Goal: Task Accomplishment & Management: Manage account settings

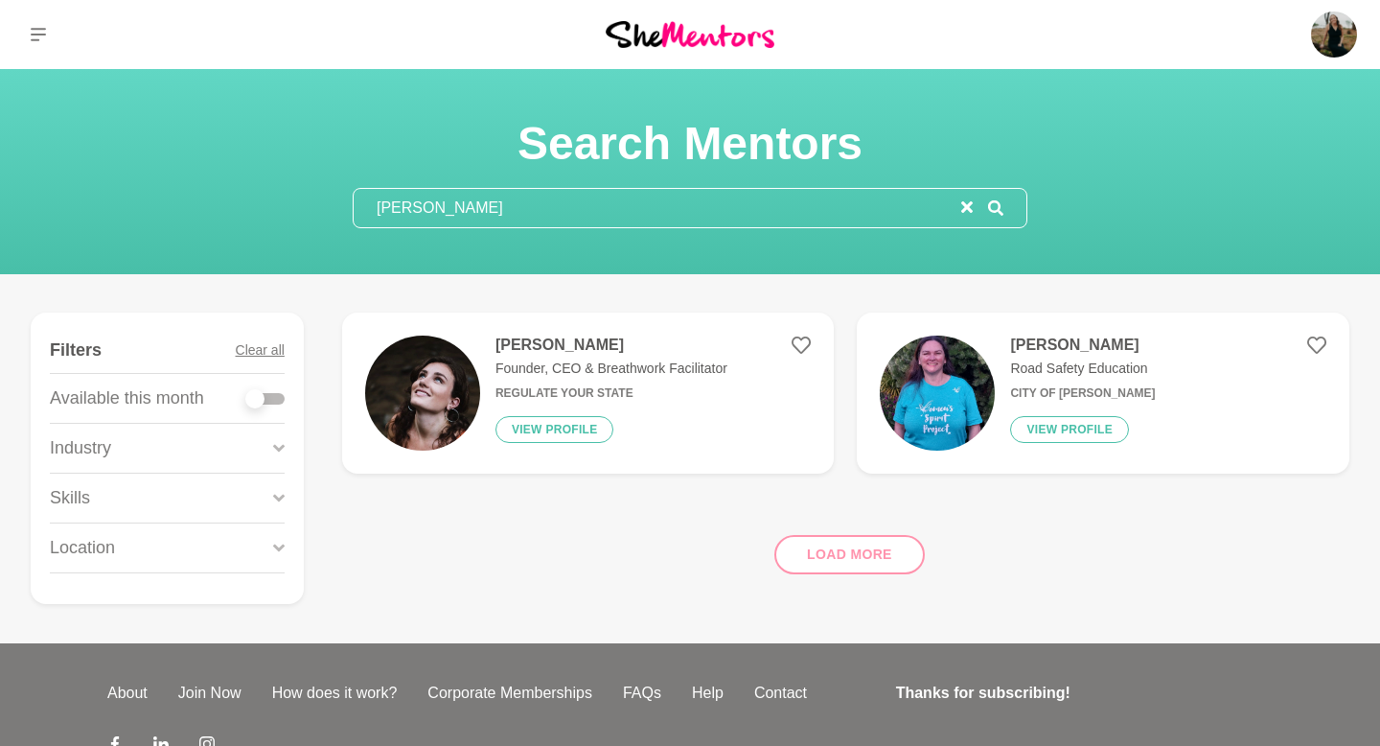
click at [502, 355] on figure "[PERSON_NAME] Founder, CEO & Breathwork Facilitator Regulate Your State View pr…" at bounding box center [588, 392] width 493 height 161
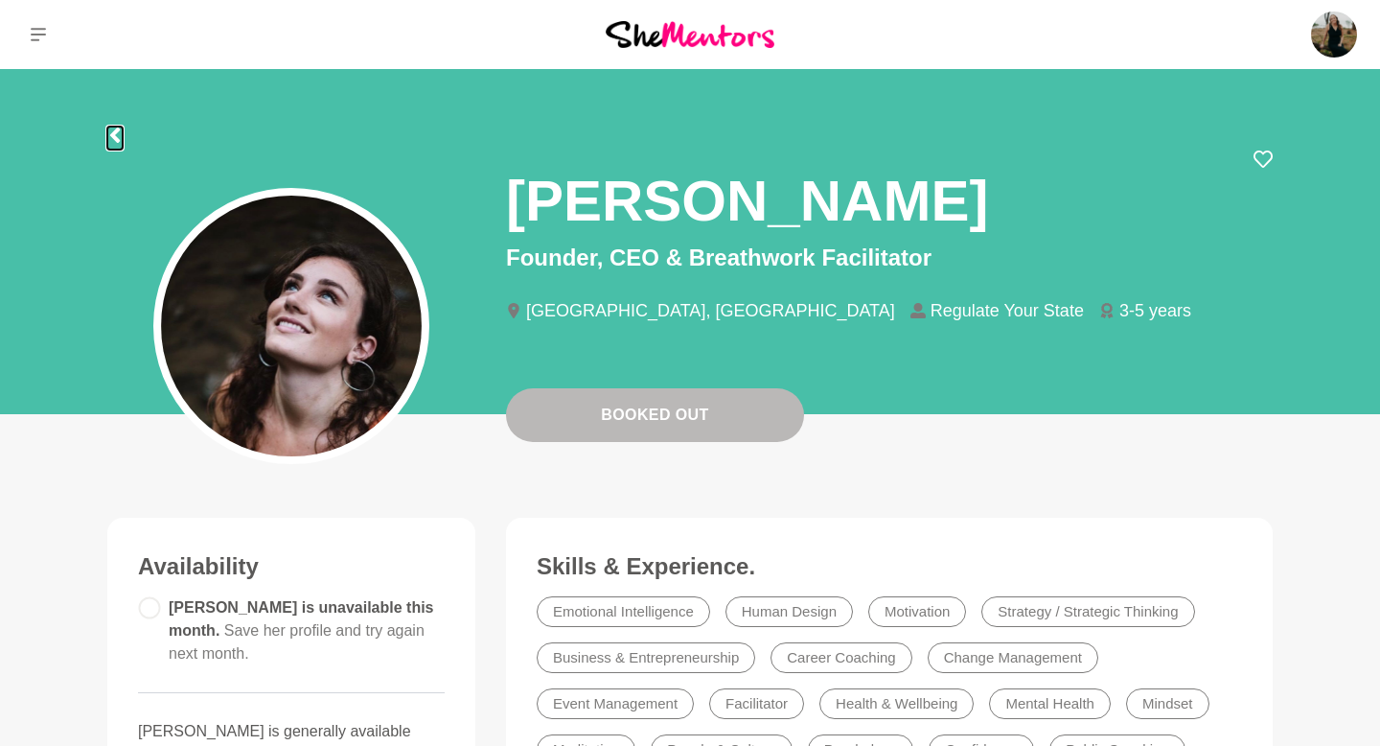
click at [114, 130] on icon at bounding box center [115, 134] width 10 height 15
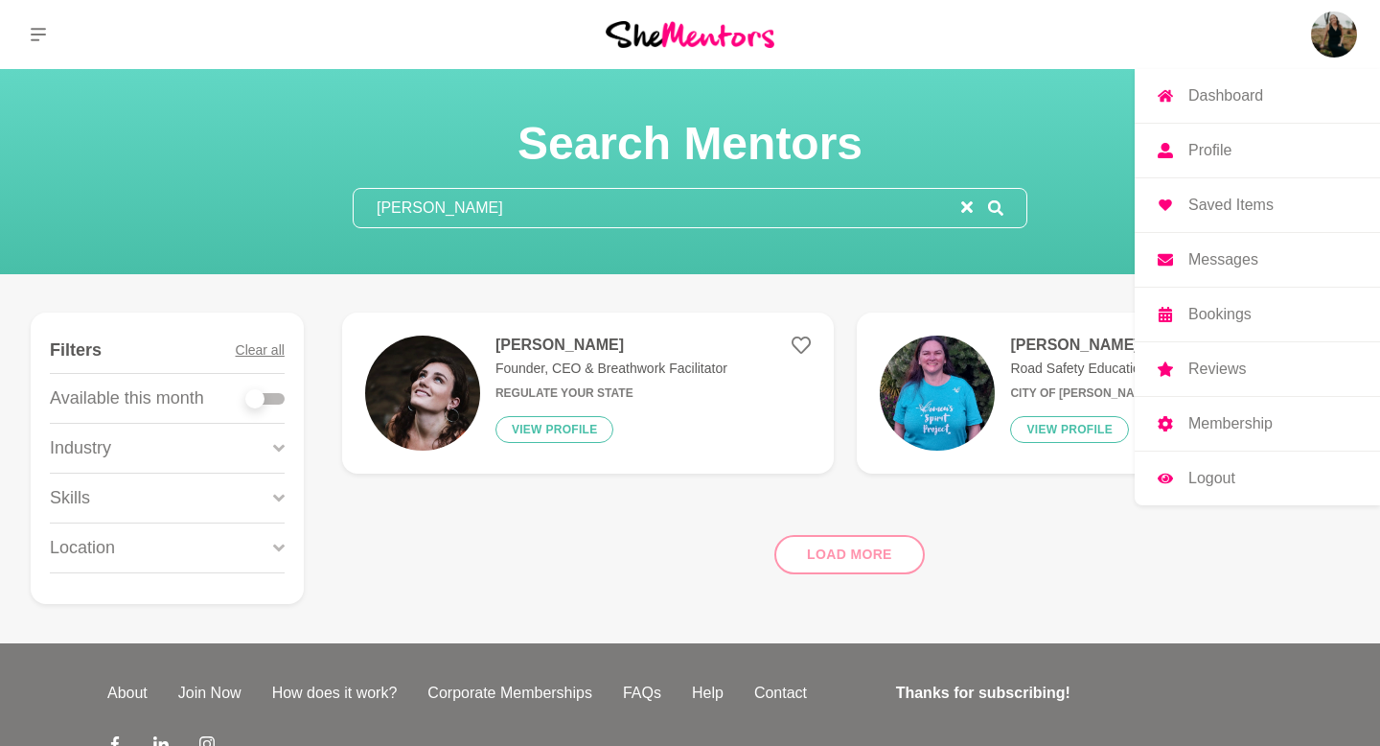
click at [502, 46] on img at bounding box center [1334, 35] width 46 height 46
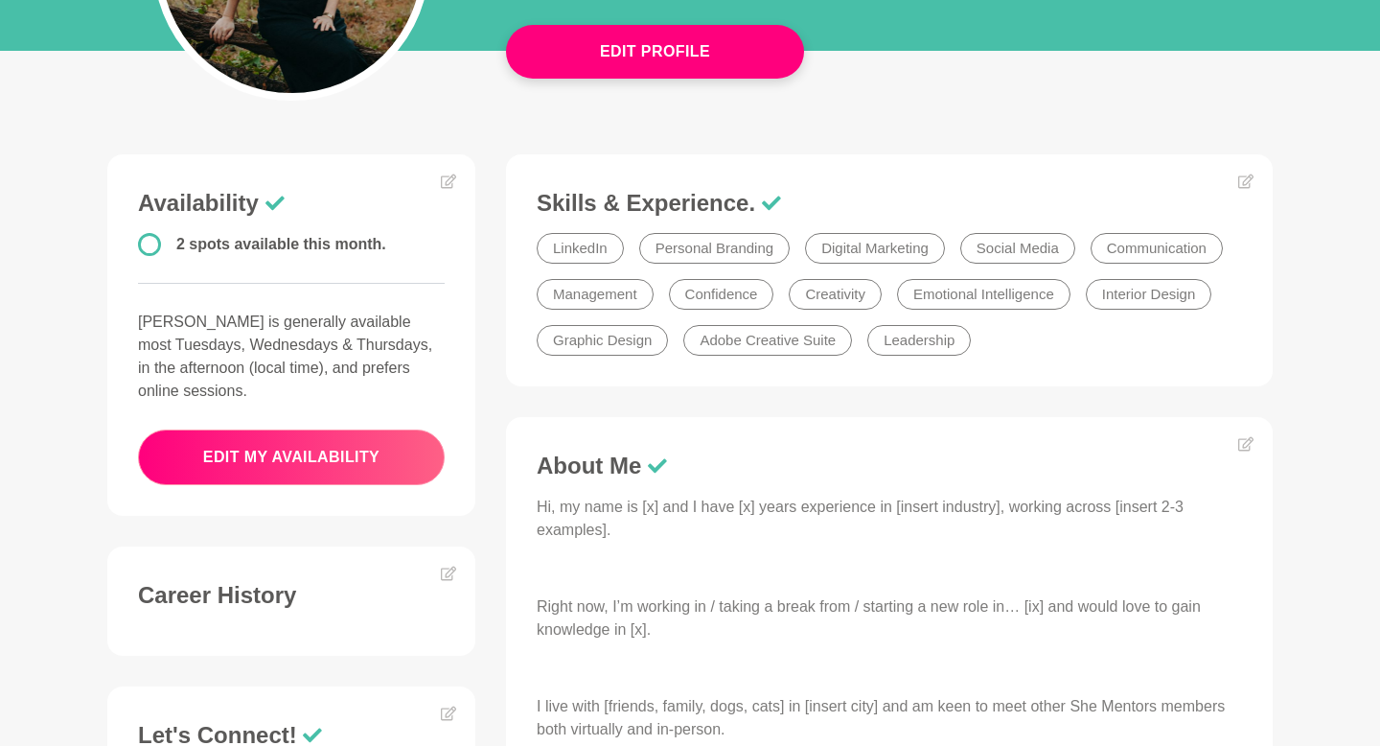
scroll to position [640, 0]
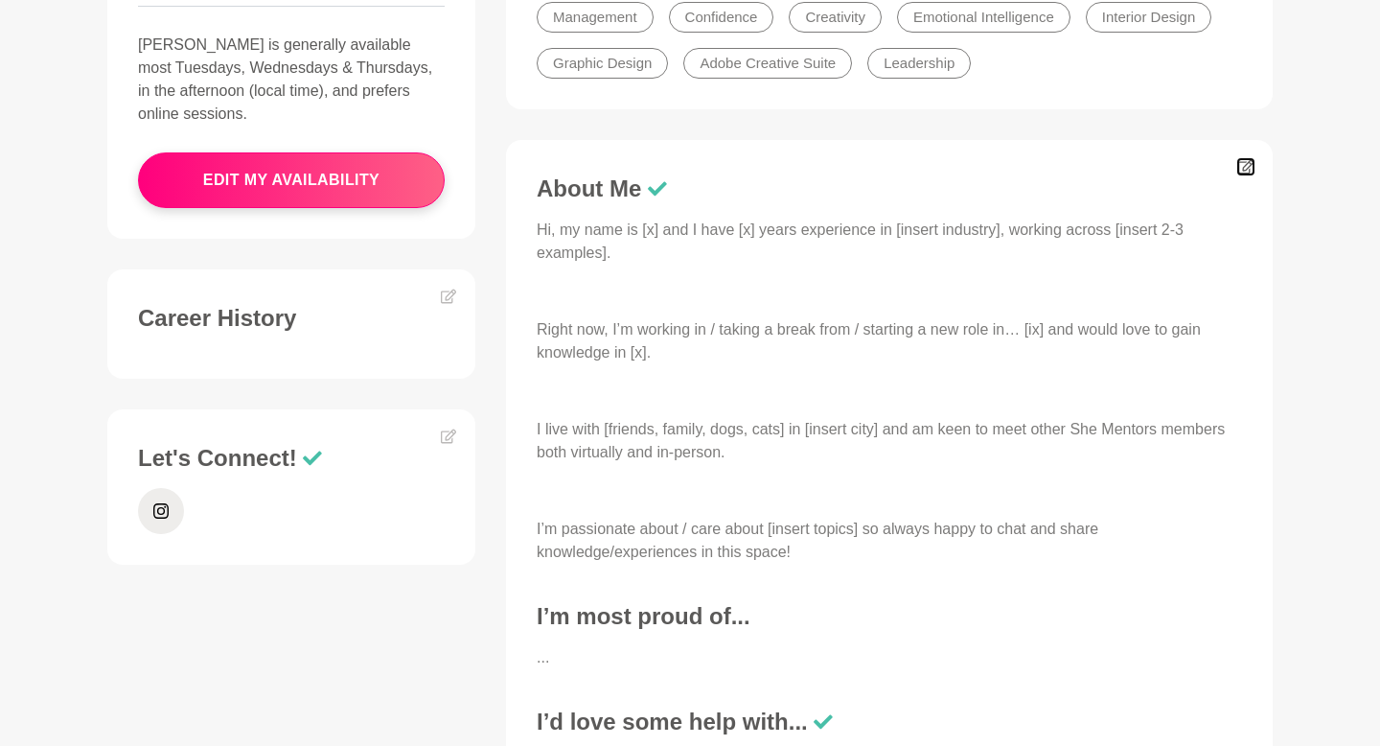
click at [502, 166] on icon at bounding box center [1245, 166] width 15 height 15
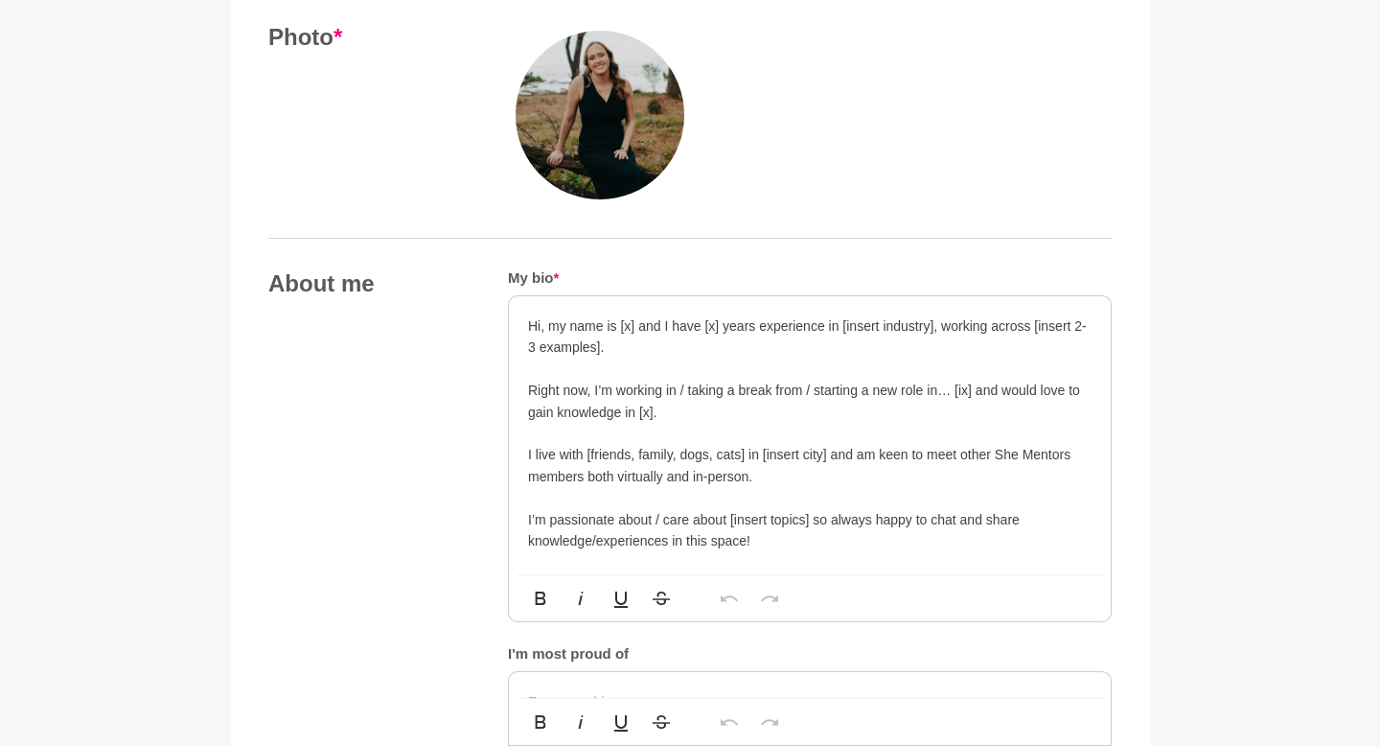
scroll to position [839, 0]
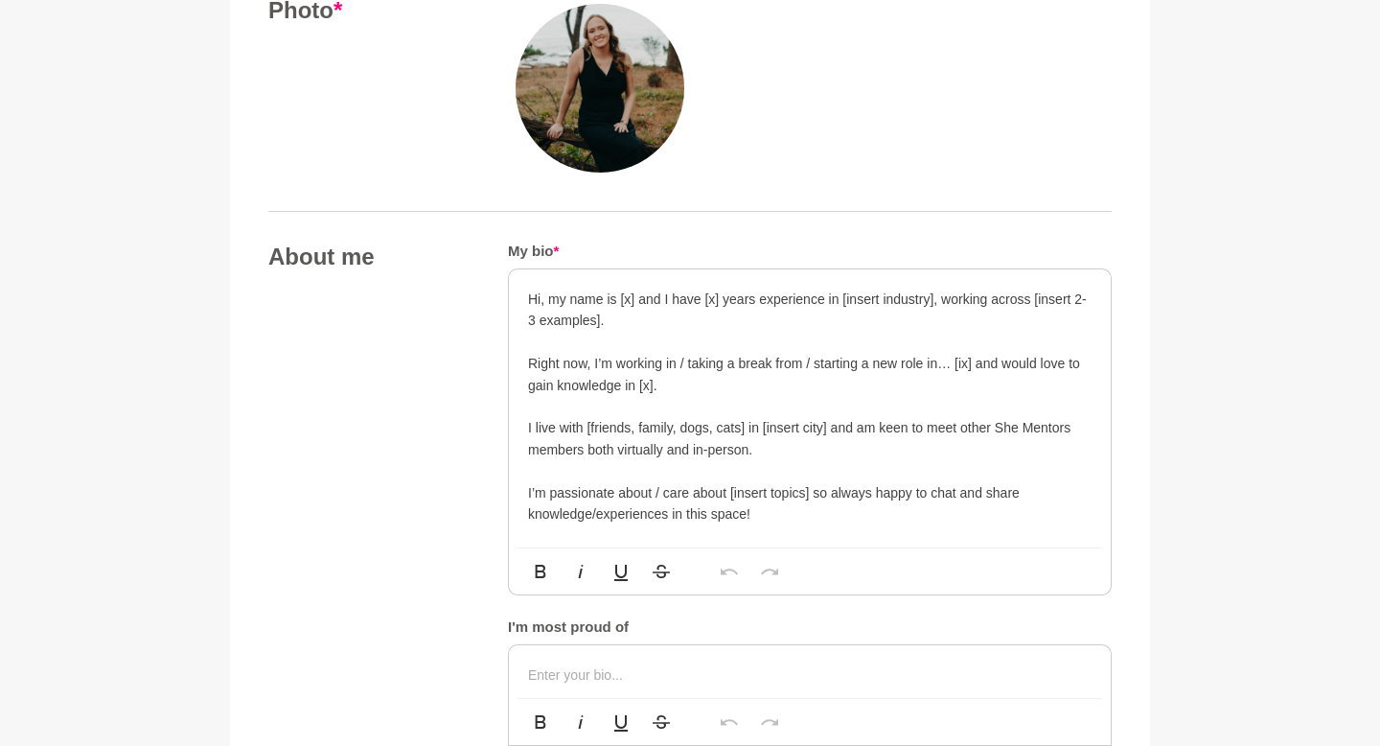
click at [502, 297] on p "Hi, my name is [x] and I have [x] years experience in [insert industry], workin…" at bounding box center [810, 309] width 564 height 43
click at [502, 303] on p "Hi, my name is [x] and I have [x] years experience in [insert industry], workin…" at bounding box center [810, 309] width 564 height 43
click at [502, 312] on p "Hi, my name is [PERSON_NAME] and I have [x] years experience in [insert industr…" at bounding box center [810, 309] width 564 height 43
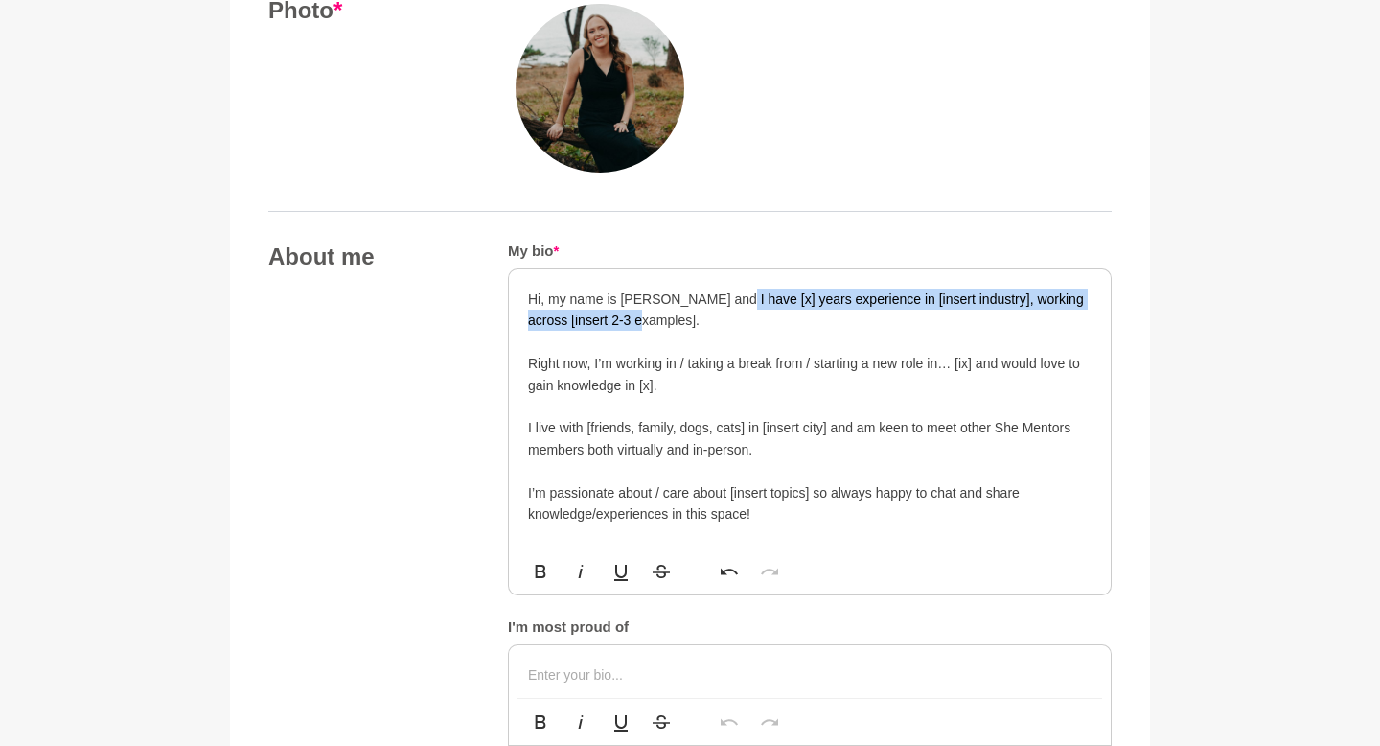
drag, startPoint x: 667, startPoint y: 321, endPoint x: 721, endPoint y: 298, distance: 58.4
click at [502, 298] on p "Hi, my name is [PERSON_NAME] and I have [x] years experience in [insert industr…" at bounding box center [810, 309] width 564 height 43
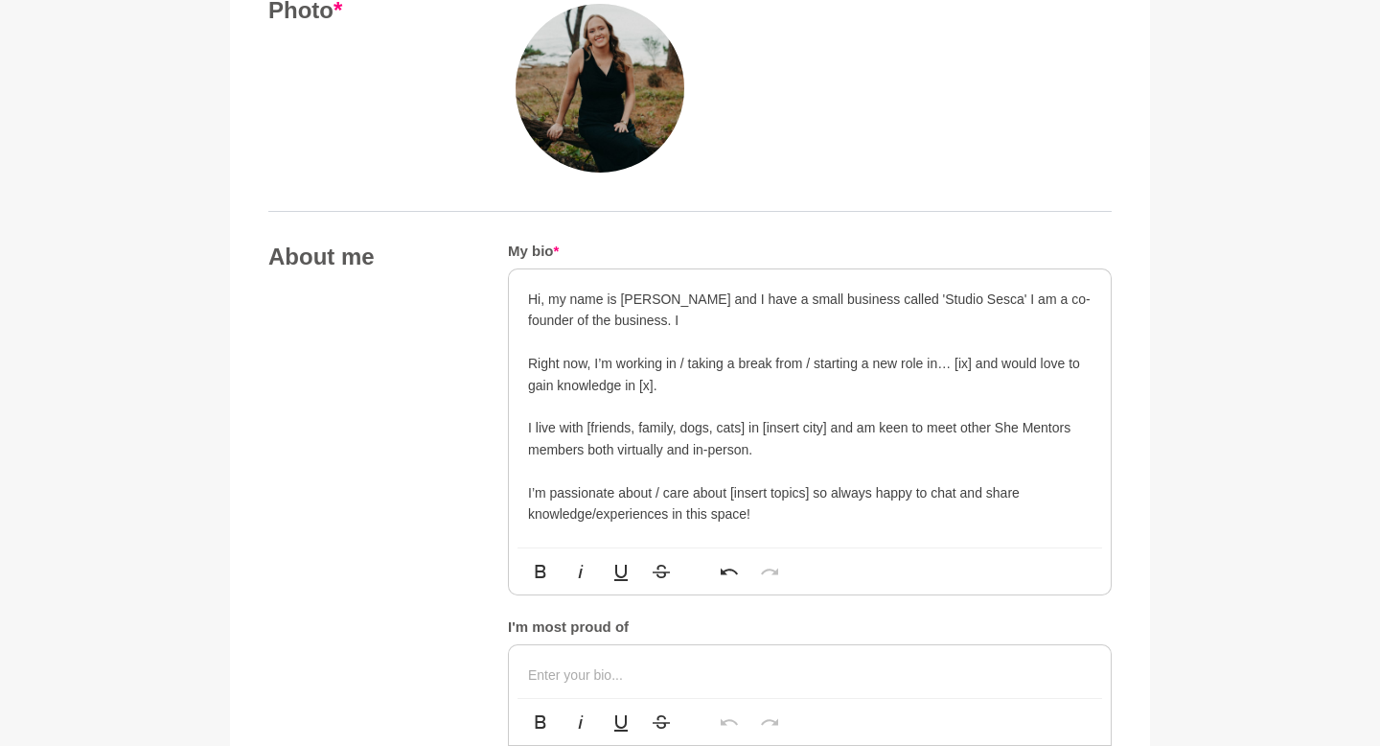
click at [502, 317] on p "Hi, my name is [PERSON_NAME] and I have a small business called 'Studio Sesca' …" at bounding box center [810, 309] width 564 height 43
click at [502, 299] on p "Hi, my name is [PERSON_NAME] and I have a small business called 'Studio Sesca' …" at bounding box center [810, 309] width 564 height 43
click at [502, 297] on p "Hi, my name is [PERSON_NAME] and I have a small business called 'Studio Sesca' …" at bounding box center [810, 309] width 564 height 43
drag, startPoint x: 1034, startPoint y: 326, endPoint x: 799, endPoint y: 322, distance: 234.8
click at [502, 322] on p "I have a small business called 'Studio Sesca' I am a co-founder of the business…" at bounding box center [810, 320] width 564 height 21
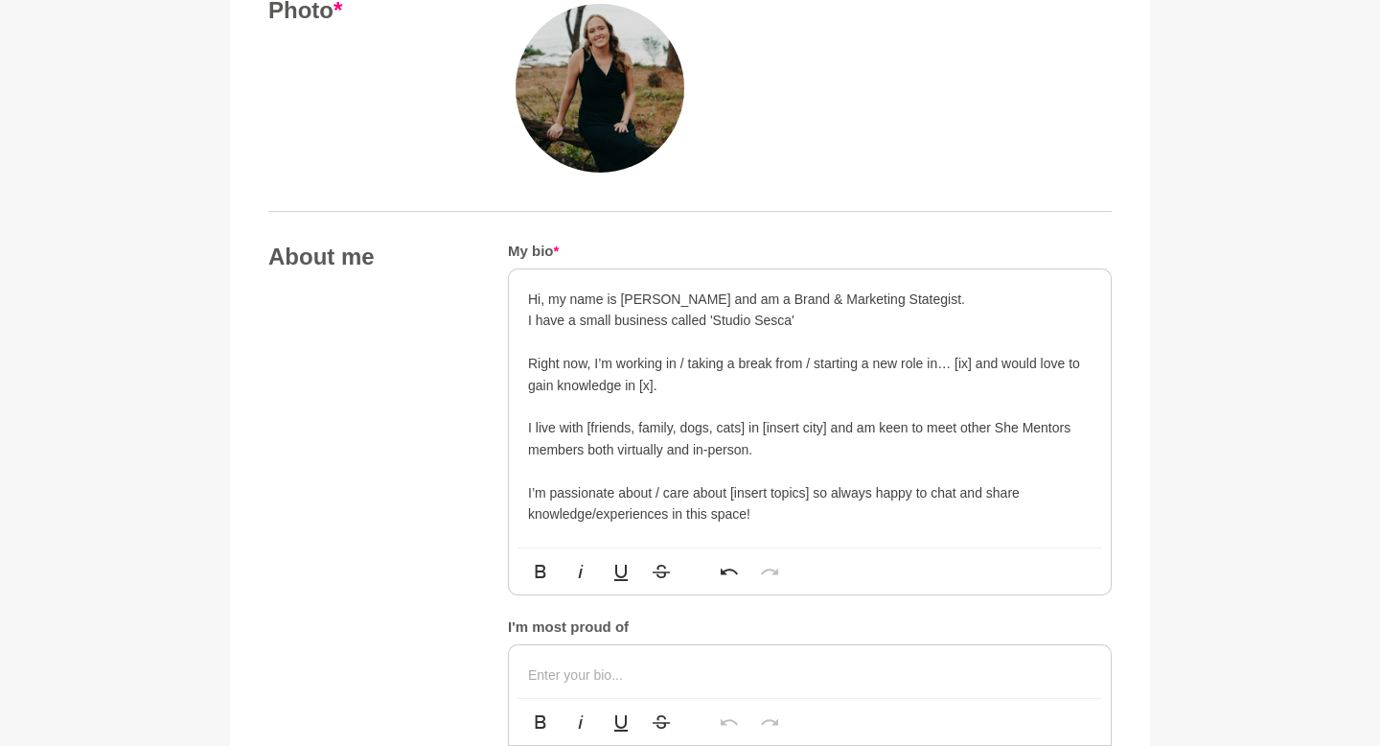
drag, startPoint x: 850, startPoint y: 323, endPoint x: 535, endPoint y: 327, distance: 315.3
click at [502, 327] on p "I have a small business called 'Studio Sesca'" at bounding box center [810, 320] width 564 height 21
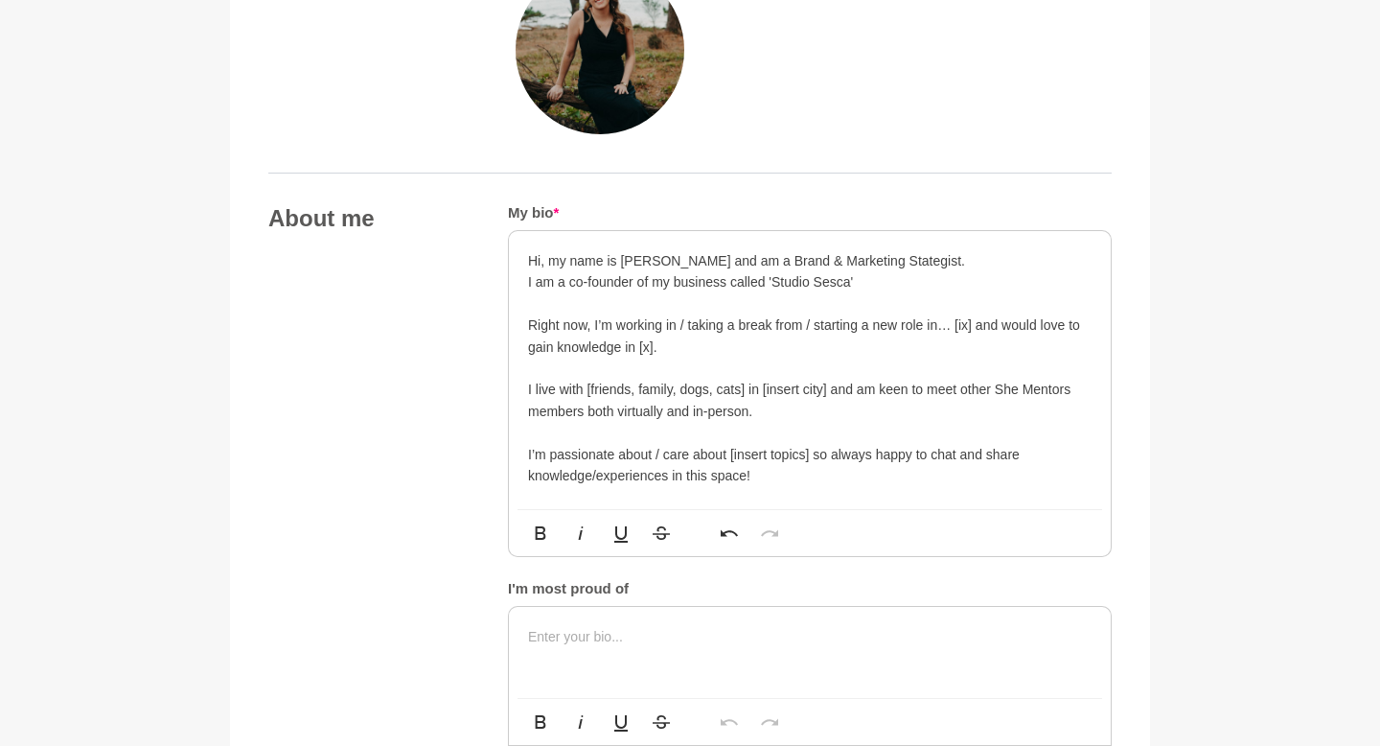
scroll to position [878, 0]
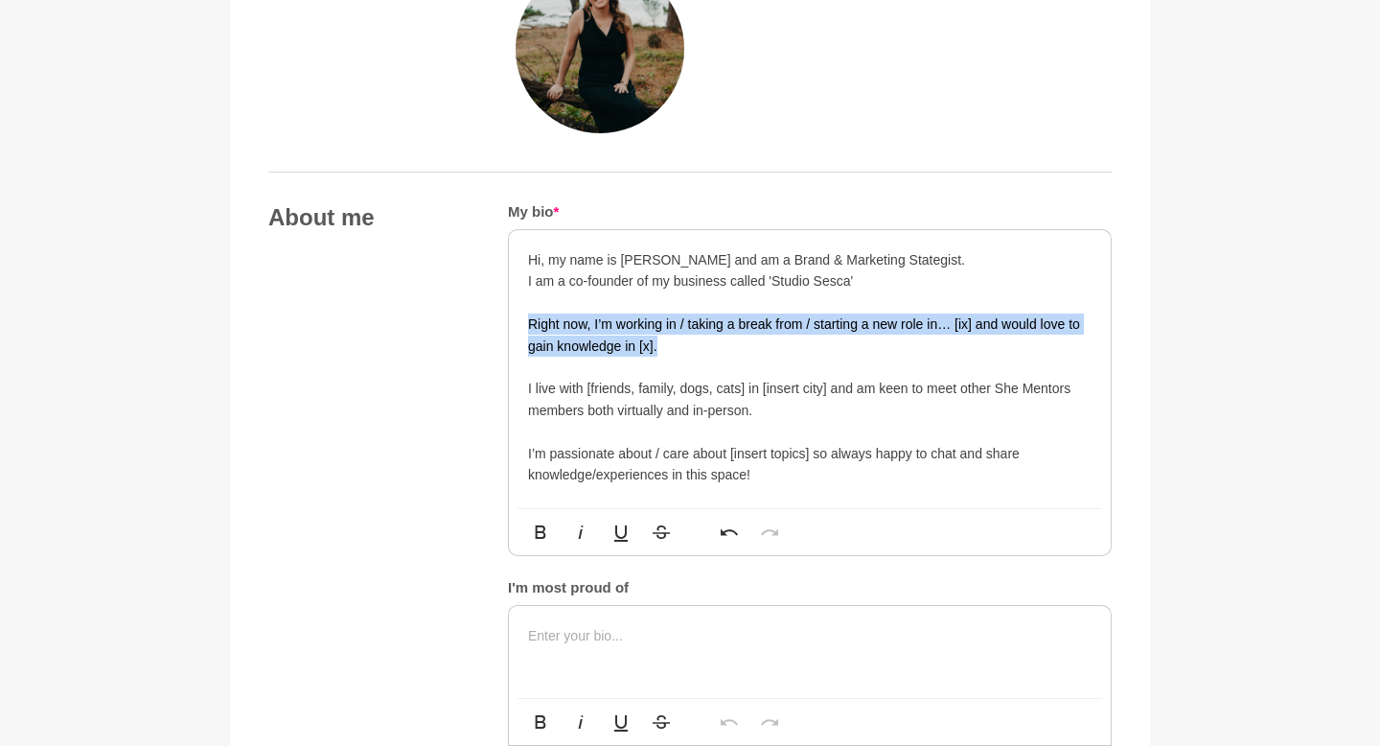
drag, startPoint x: 702, startPoint y: 349, endPoint x: 520, endPoint y: 331, distance: 183.0
click at [502, 331] on div "Hi, my name is [PERSON_NAME] and am a Brand & Marketing Stategist. I am a co-fo…" at bounding box center [810, 369] width 602 height 278
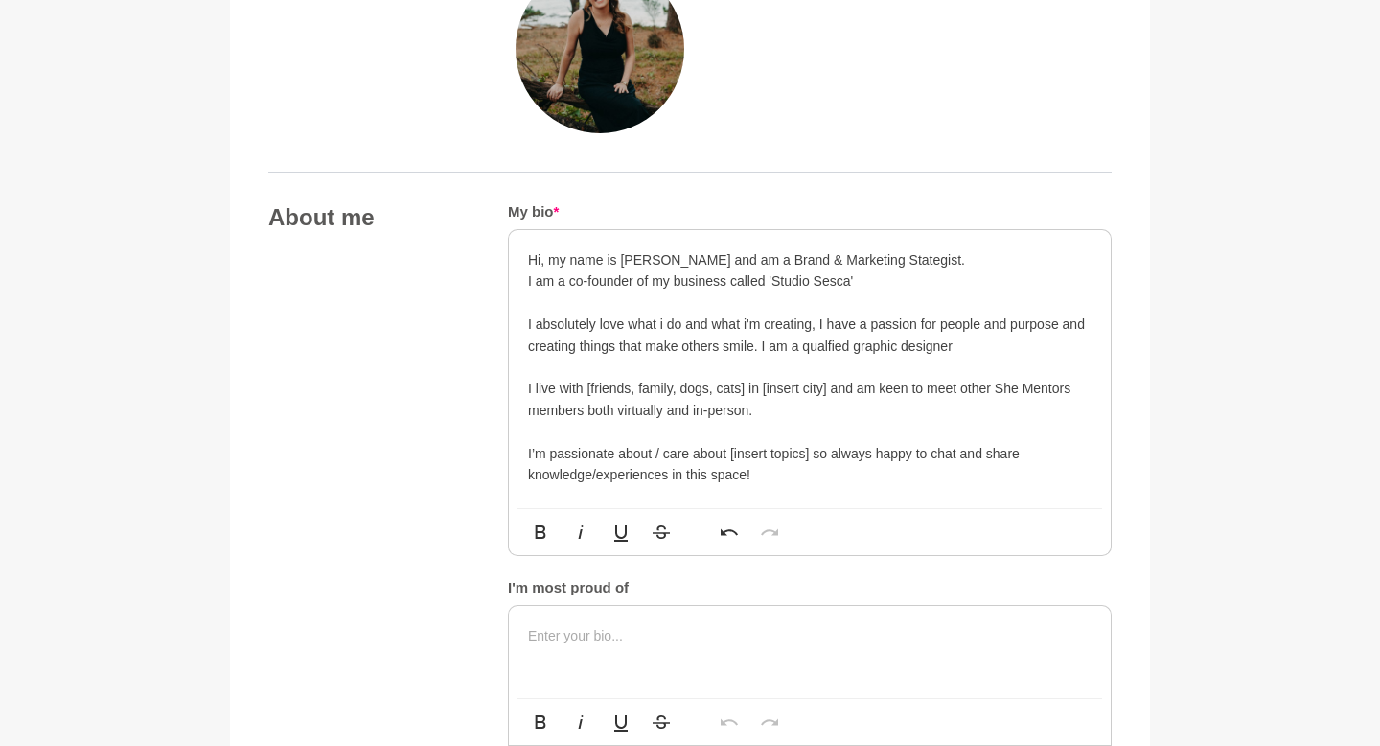
click at [502, 341] on p "I absolutely love what i do and what i'm creating, I have a passion for people …" at bounding box center [810, 334] width 564 height 43
click at [502, 346] on p "I absolutely love what i do and what i'm creating, I have a passion for people …" at bounding box center [810, 334] width 564 height 43
click at [502, 344] on p "I absolutely love what i do and what i'm creating, I have a passion for people …" at bounding box center [810, 334] width 564 height 43
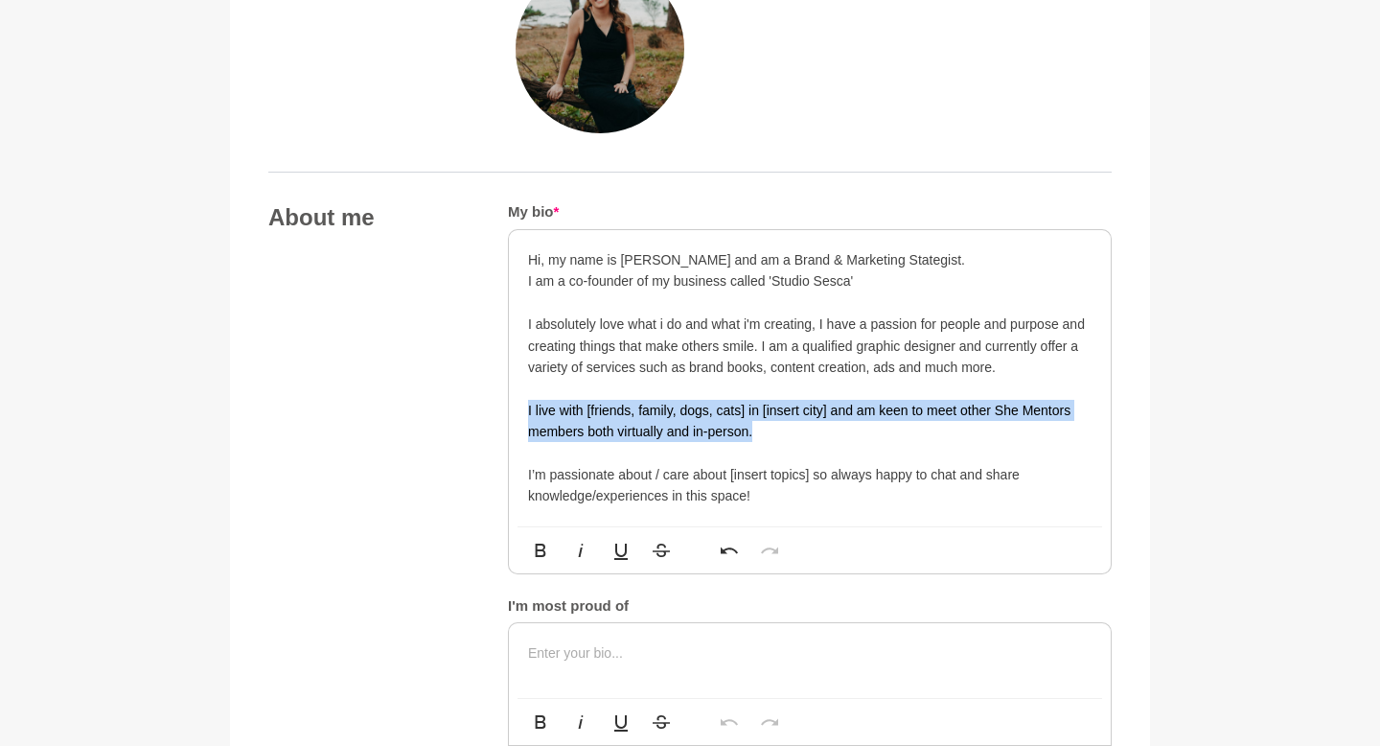
drag, startPoint x: 767, startPoint y: 428, endPoint x: 524, endPoint y: 415, distance: 242.8
click at [502, 415] on div "Hi, my name is [PERSON_NAME] and am a Brand & Marketing Stategist. I am a co-fo…" at bounding box center [810, 378] width 602 height 296
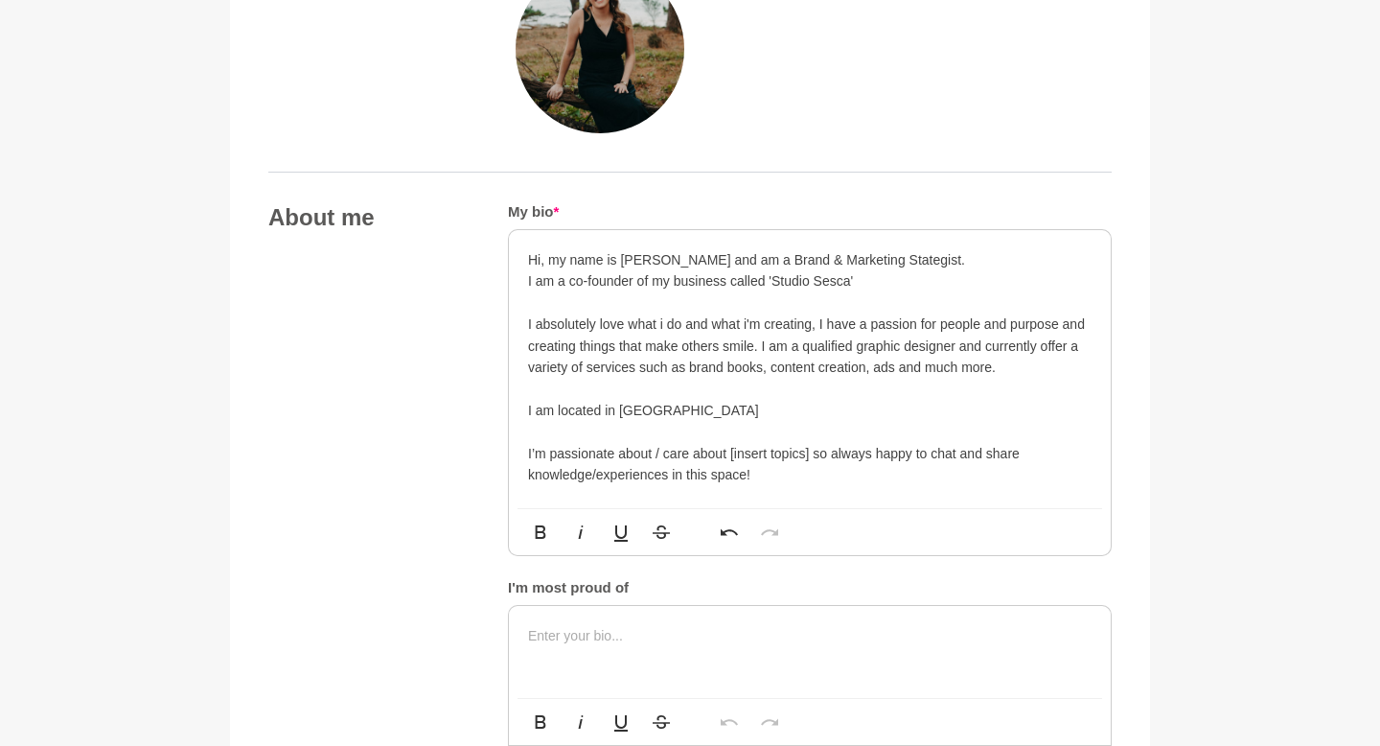
click at [502, 406] on p "I am located in [GEOGRAPHIC_DATA]" at bounding box center [810, 410] width 564 height 21
click at [502, 406] on p "I am located in [GEOGRAPHIC_DATA], [GEOGRAPHIC_DATA]" at bounding box center [810, 410] width 564 height 21
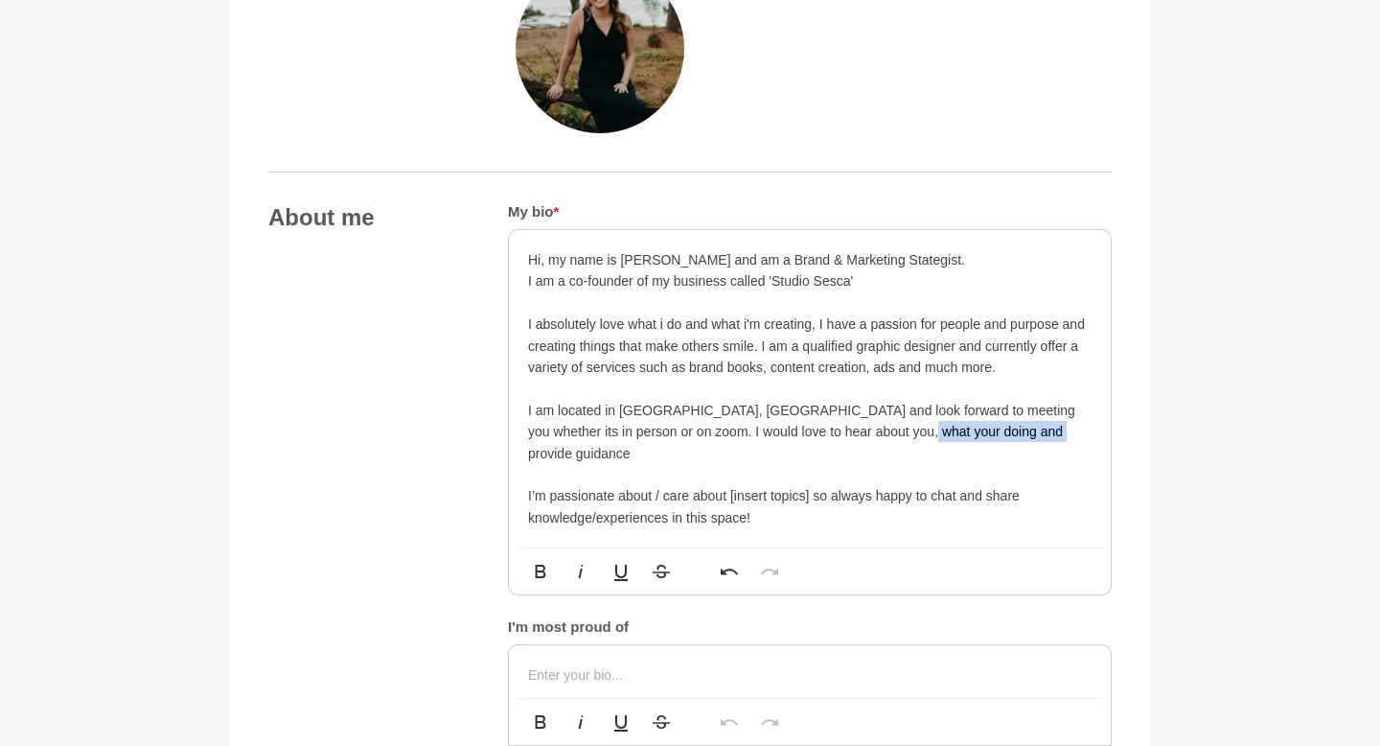
drag, startPoint x: 1013, startPoint y: 428, endPoint x: 854, endPoint y: 430, distance: 159.1
click at [502, 430] on p "I am located in [GEOGRAPHIC_DATA], [GEOGRAPHIC_DATA] and look forward to meetin…" at bounding box center [810, 432] width 564 height 64
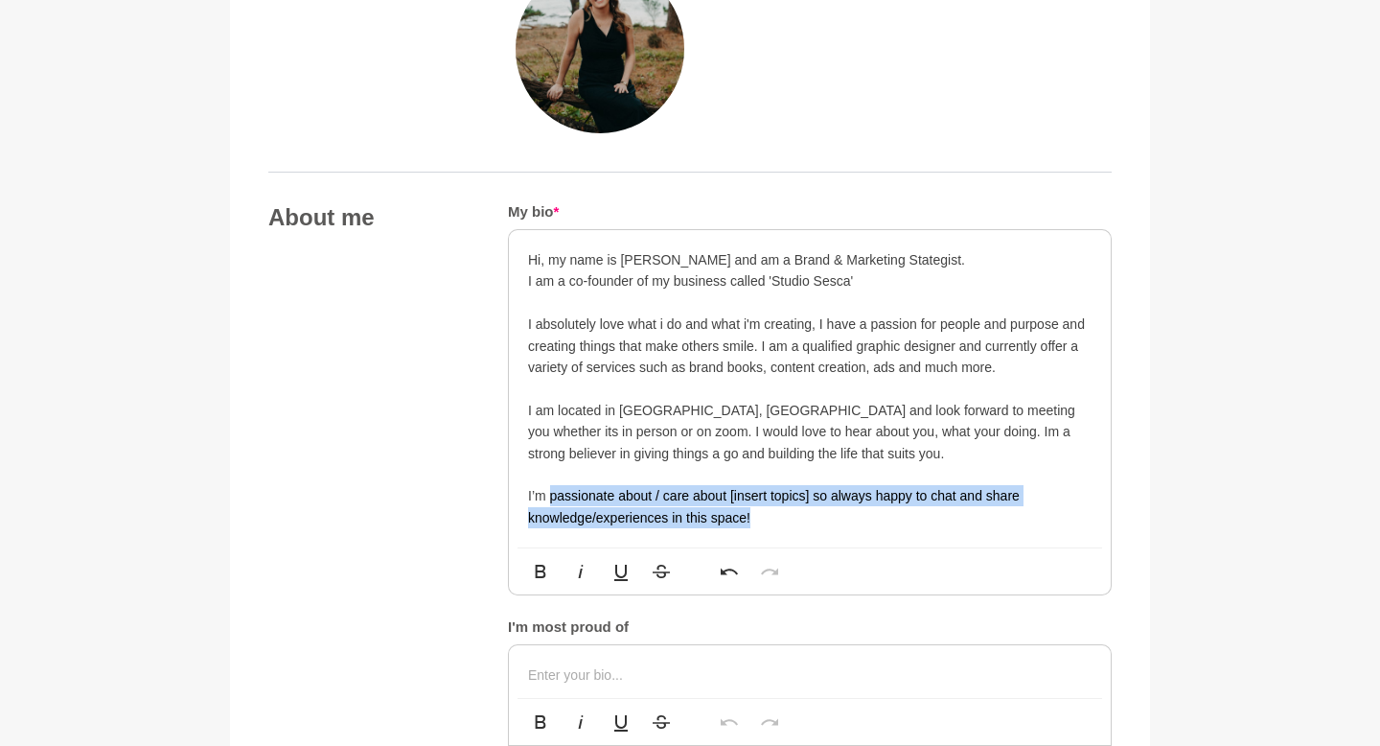
drag, startPoint x: 756, startPoint y: 514, endPoint x: 548, endPoint y: 494, distance: 208.9
click at [502, 494] on p "I’m passionate about / care about [insert topics] so always happy to chat and s…" at bounding box center [810, 506] width 564 height 43
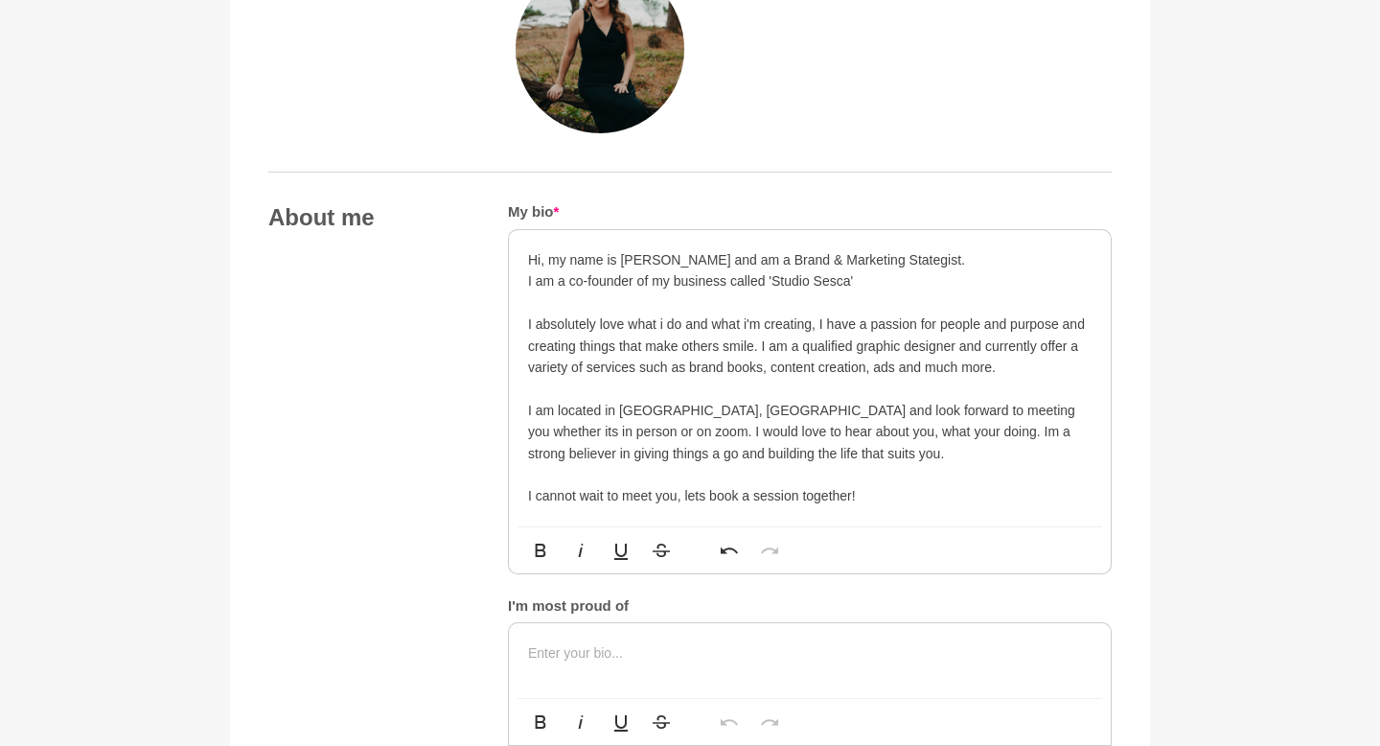
click at [502, 260] on p "Hi, my name is [PERSON_NAME] and am a Brand & Marketing Stategist." at bounding box center [810, 259] width 564 height 21
click at [502, 497] on p "​I cannot wait to meet you, lets book a session together!" at bounding box center [810, 495] width 564 height 21
click at [502, 281] on p "I am a co-founder of my business called 'Studio Sesca'" at bounding box center [810, 280] width 564 height 21
click at [502, 501] on p "​I cannot wait to meet you, lets book a session together!" at bounding box center [810, 495] width 564 height 21
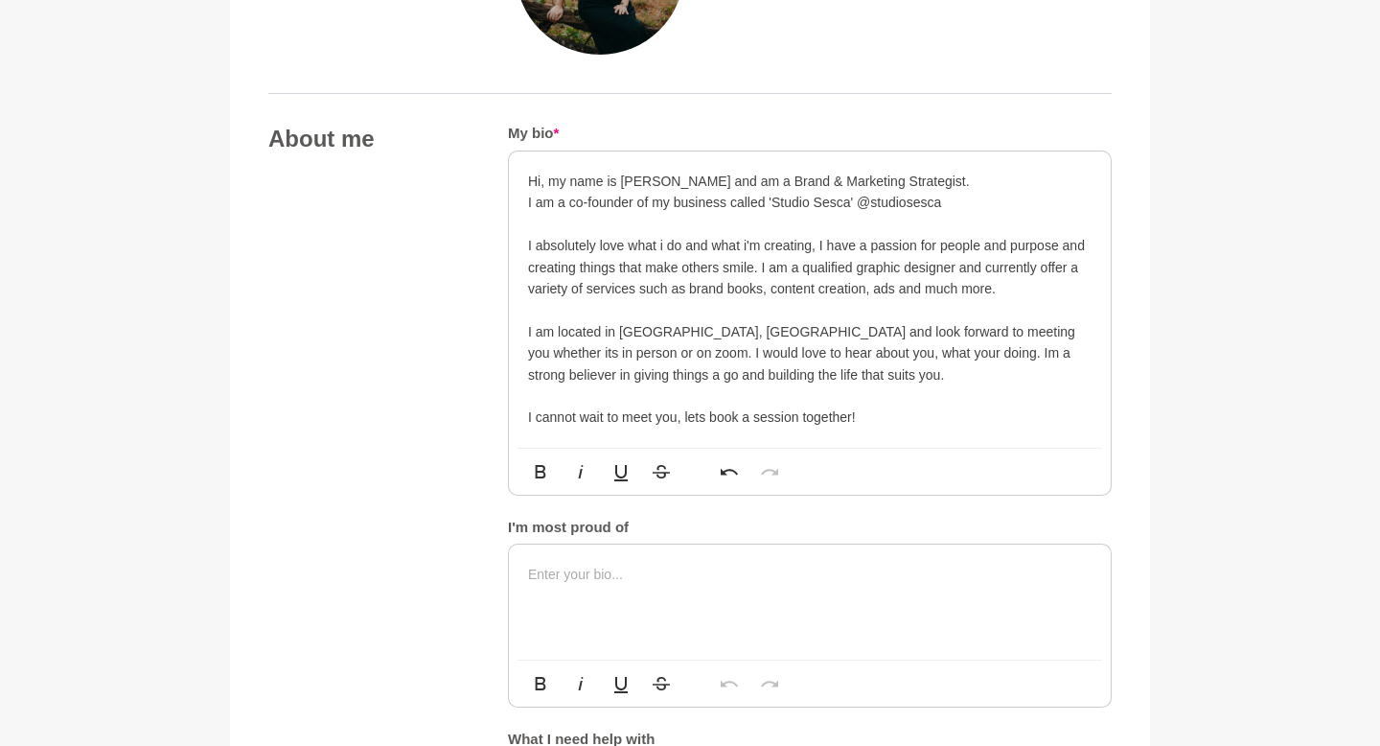
scroll to position [958, 0]
drag, startPoint x: 1090, startPoint y: 244, endPoint x: 1064, endPoint y: 244, distance: 25.9
click at [502, 244] on p "I absolutely love what i do and what i'm creating, I have a passion for people …" at bounding box center [810, 265] width 564 height 64
drag, startPoint x: 887, startPoint y: 434, endPoint x: 488, endPoint y: 174, distance: 476.6
click at [488, 174] on div "About me My bio * Hi, my name is [PERSON_NAME] and am a Brand & Marketing Strat…" at bounding box center [689, 486] width 843 height 726
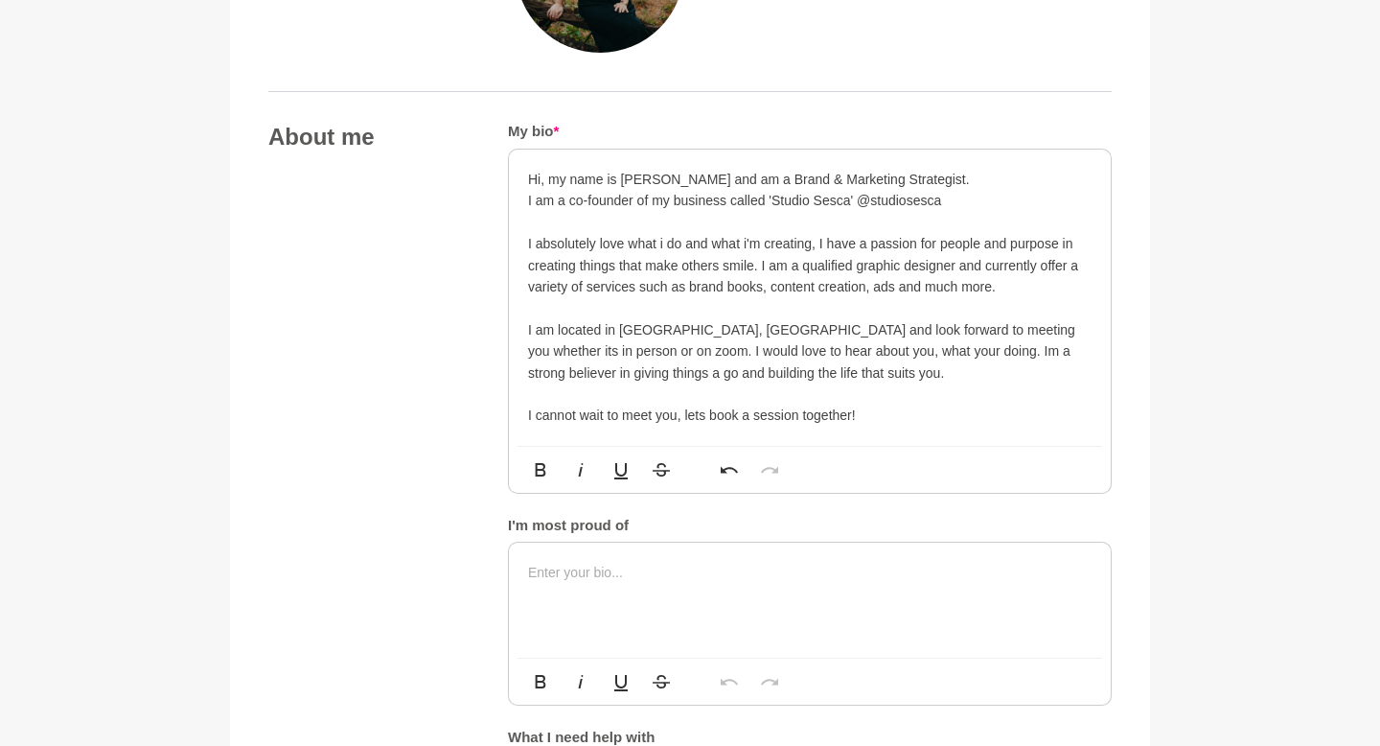
copy div "Hi, my name is [PERSON_NAME] and am a Brand & Marketing Strategist. I am a co-f…"
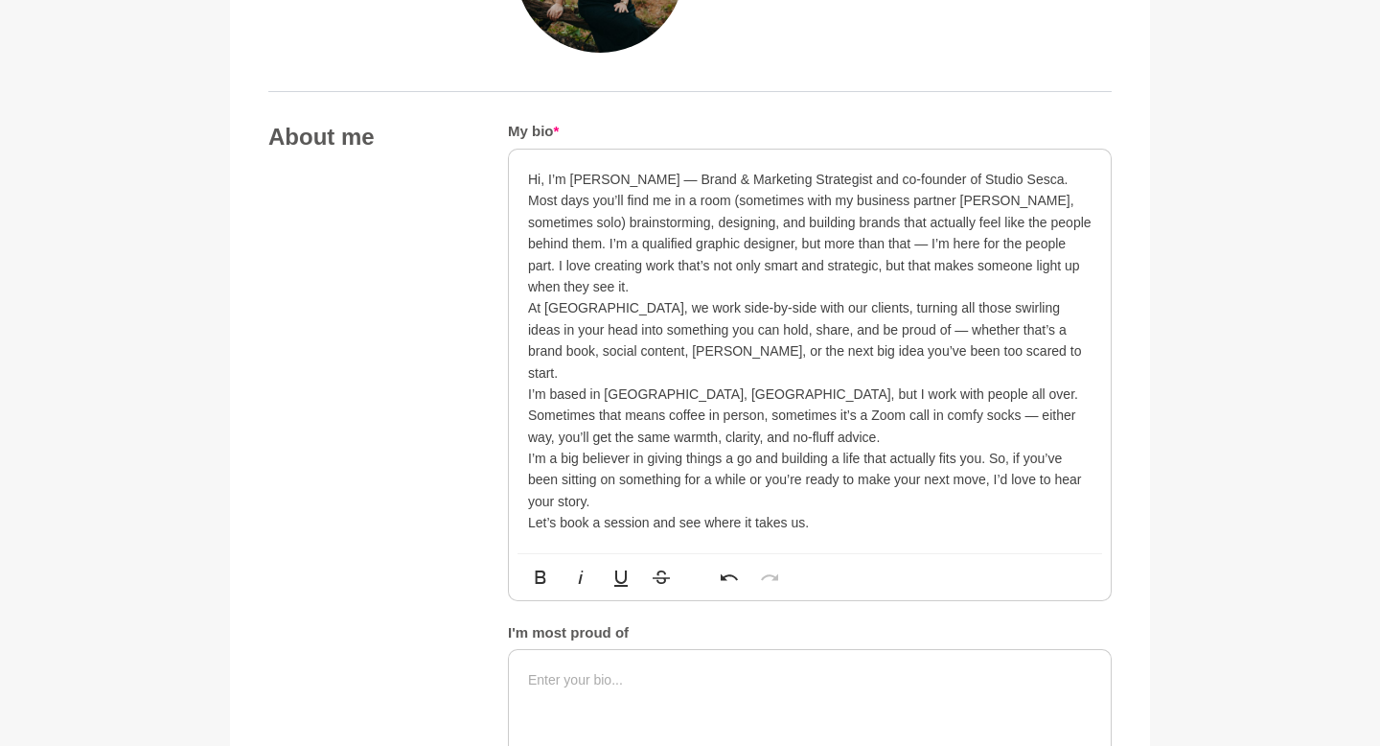
click at [502, 172] on p "Hi, I’m [PERSON_NAME] — Brand & Marketing Strategist and co-founder of Studio S…" at bounding box center [810, 179] width 564 height 21
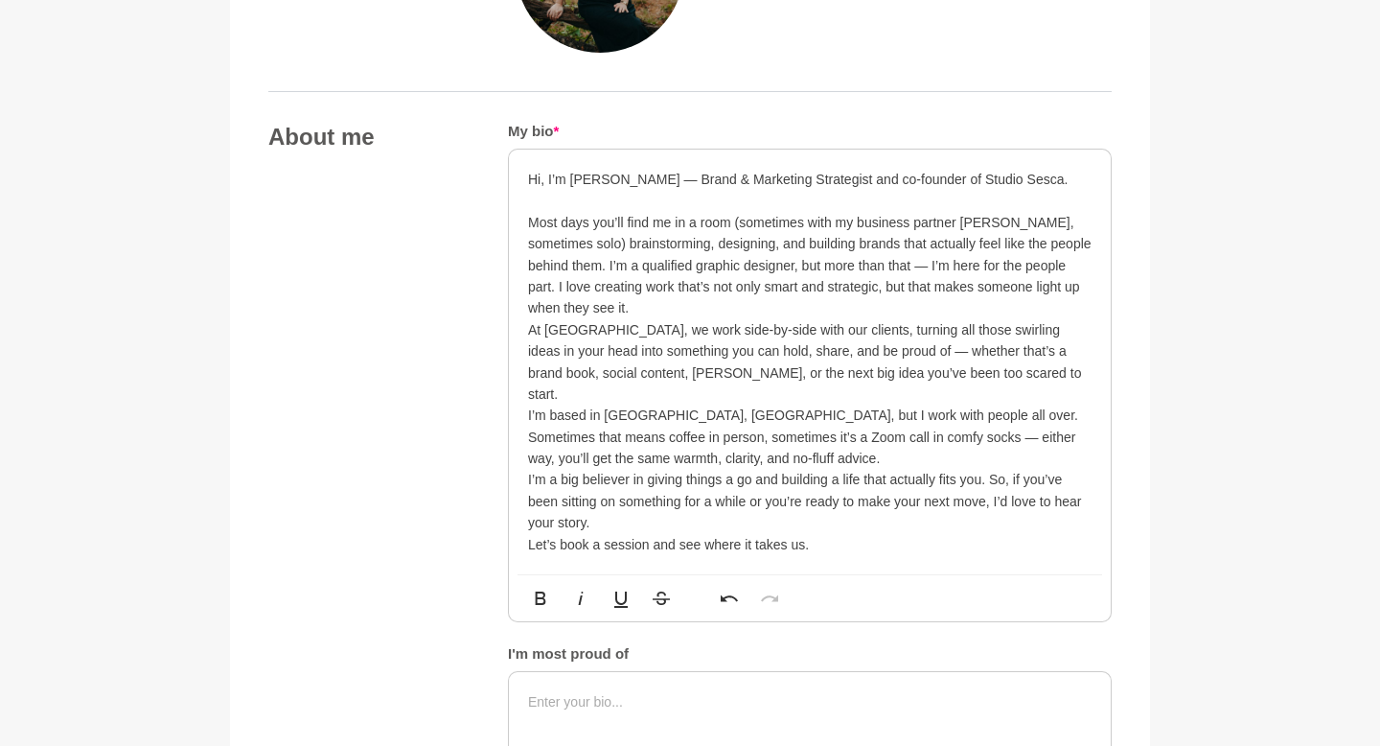
click at [502, 311] on p "Most days you’ll find me in a room (sometimes with my business partner [PERSON_…" at bounding box center [810, 265] width 564 height 107
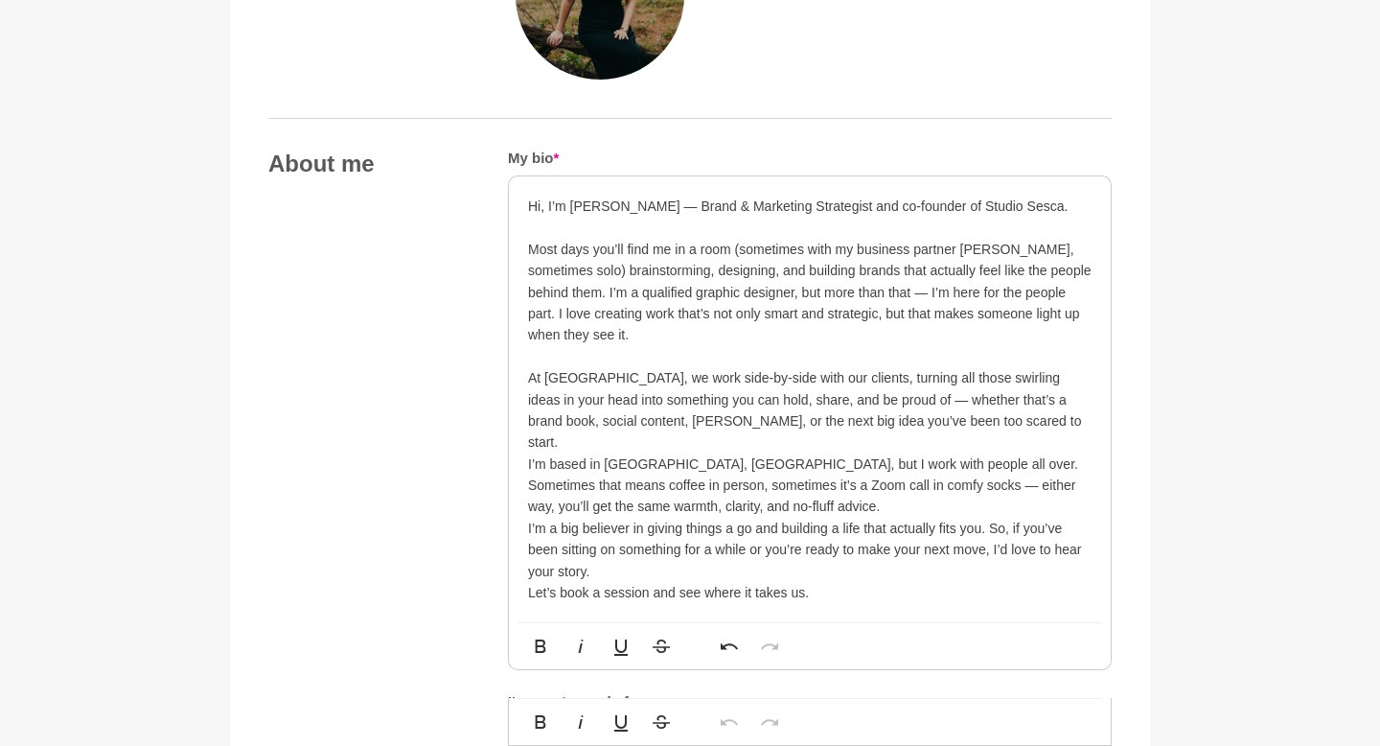
scroll to position [931, 0]
click at [502, 295] on p "Most days you’ll find me in a room (sometimes with my business partner [PERSON_…" at bounding box center [810, 293] width 564 height 107
click at [502, 341] on p "Most days you’ll find me in a room (sometimes with my business partner [PERSON_…" at bounding box center [810, 293] width 564 height 107
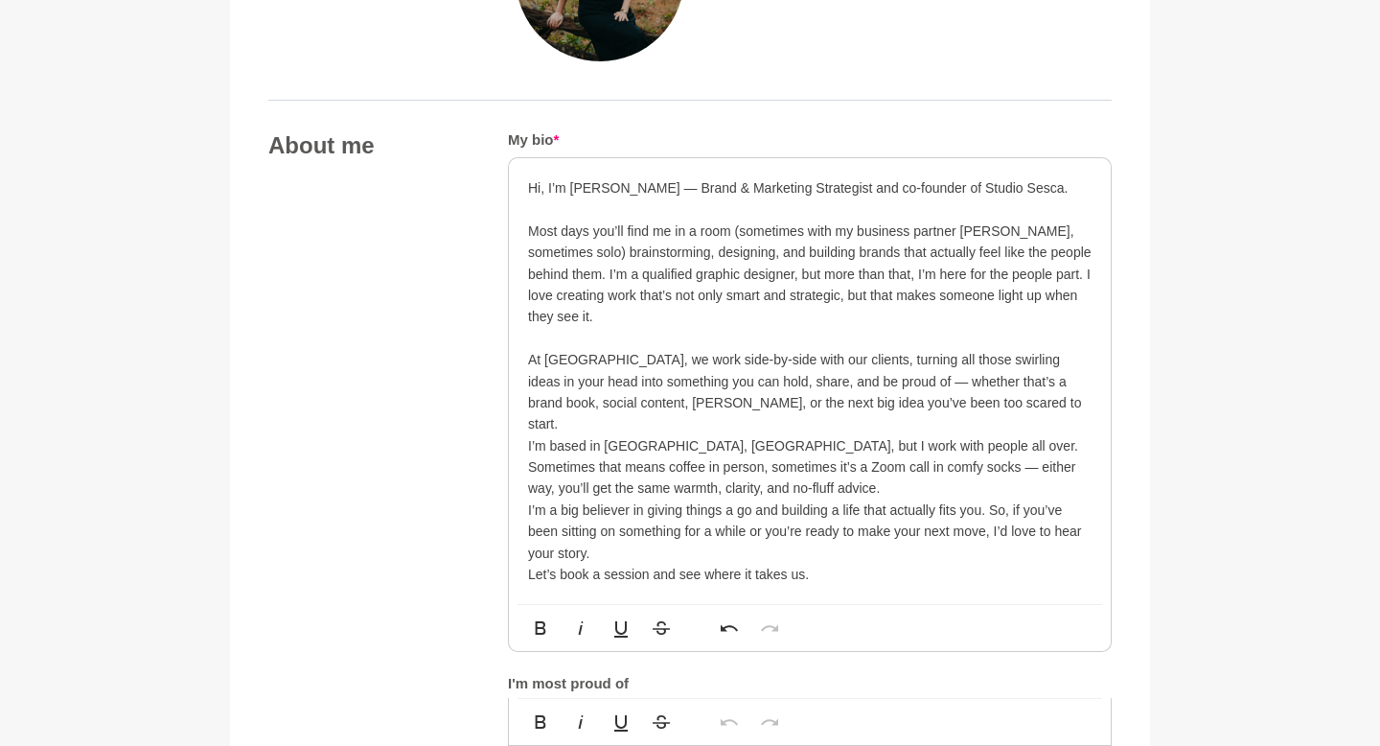
scroll to position [953, 0]
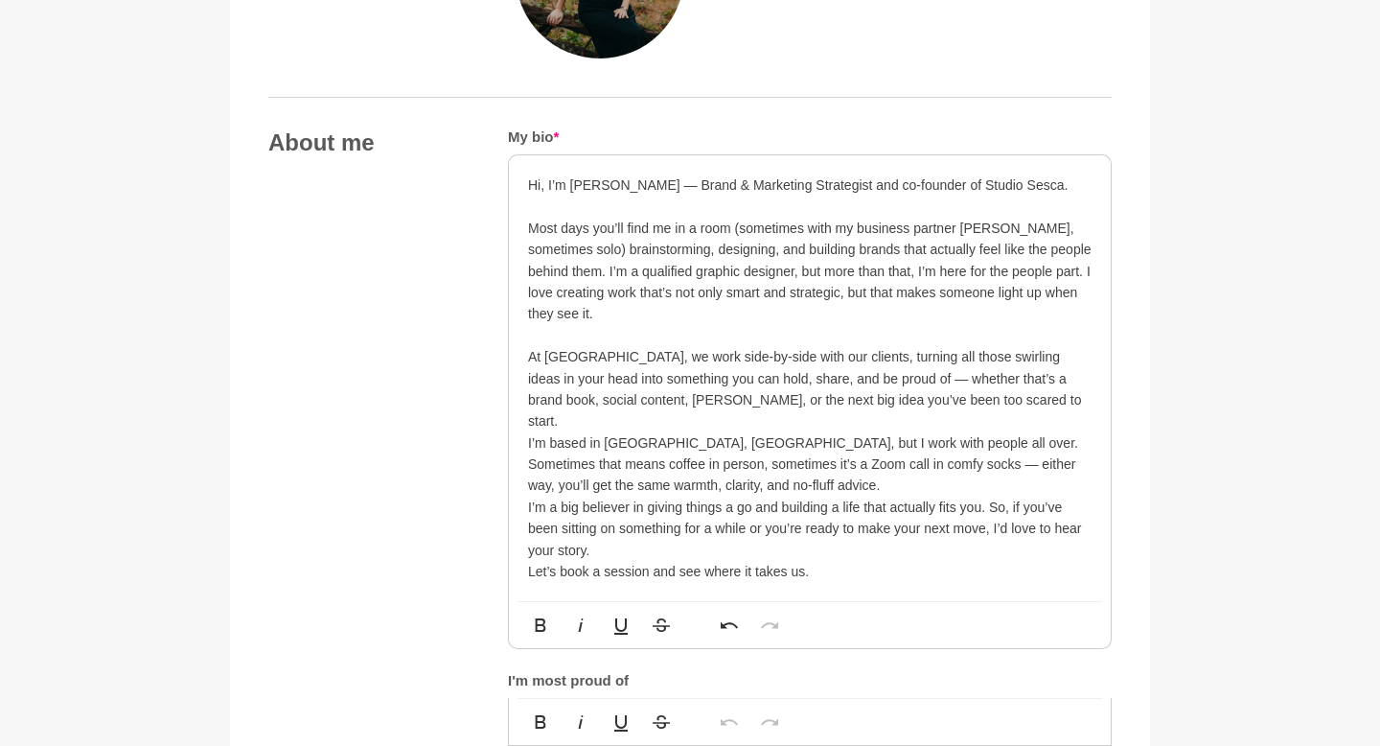
click at [502, 400] on p "At [GEOGRAPHIC_DATA], we work side-by-side with our clients, turning all those …" at bounding box center [810, 389] width 564 height 86
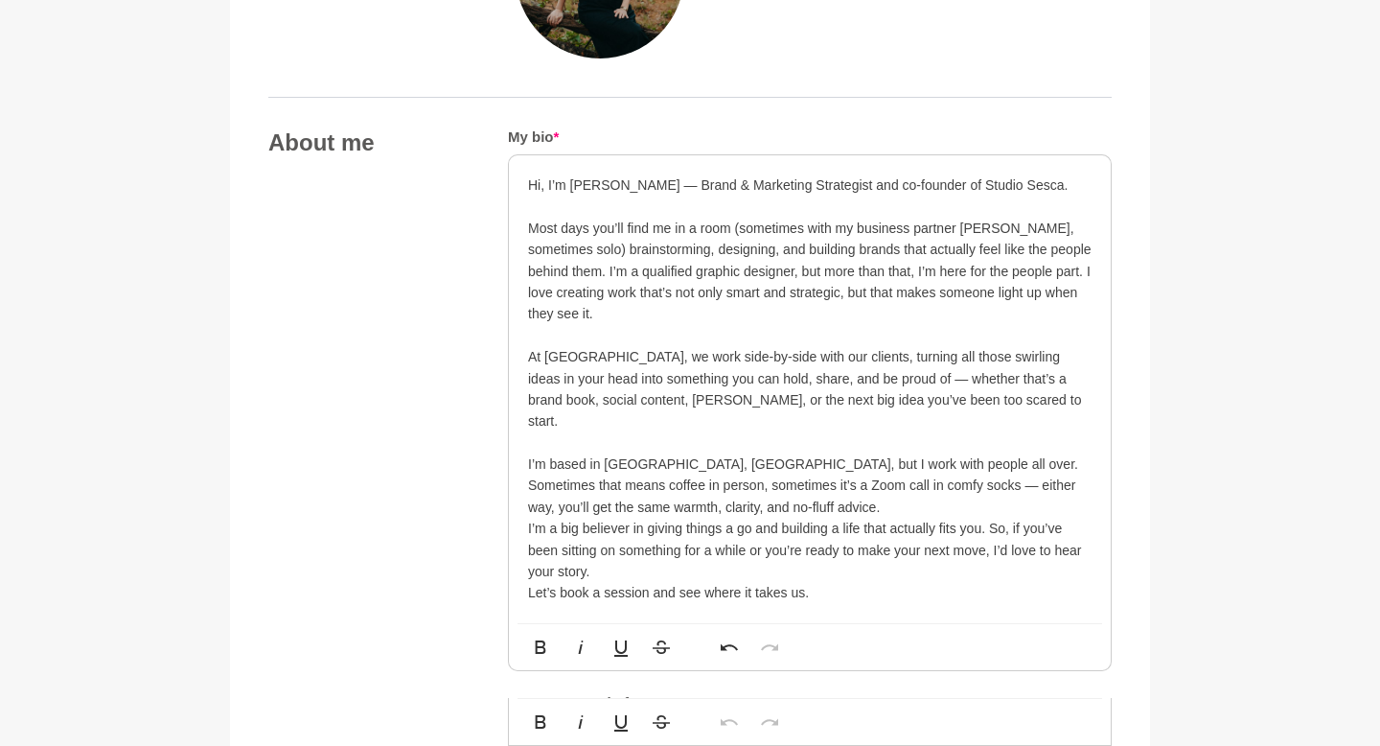
click at [502, 477] on p "I’m based in [GEOGRAPHIC_DATA], [GEOGRAPHIC_DATA], but I work with people all o…" at bounding box center [810, 485] width 564 height 64
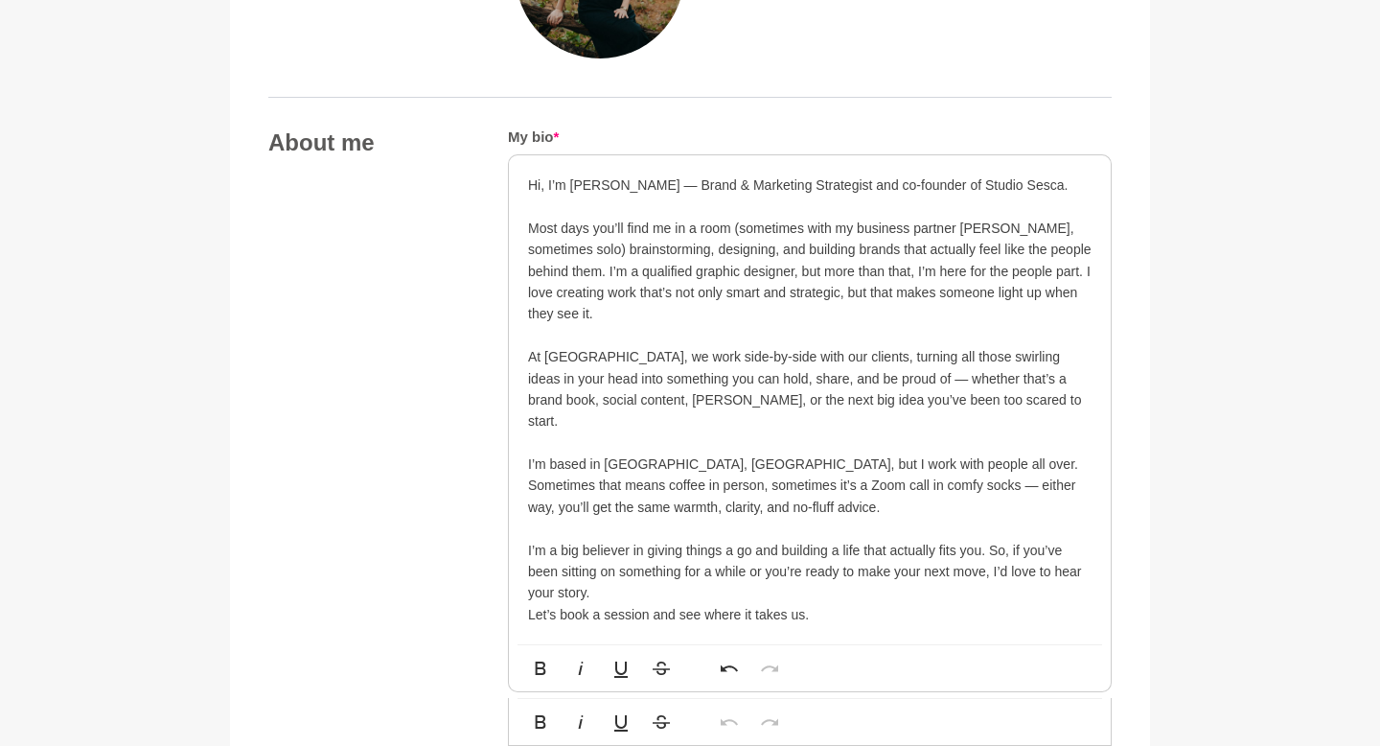
click at [502, 577] on p "I’m a big believer in giving things a go and building a life that actually fits…" at bounding box center [810, 572] width 564 height 64
click at [502, 589] on p "Let’s book a session and see where it takes us." at bounding box center [810, 635] width 564 height 21
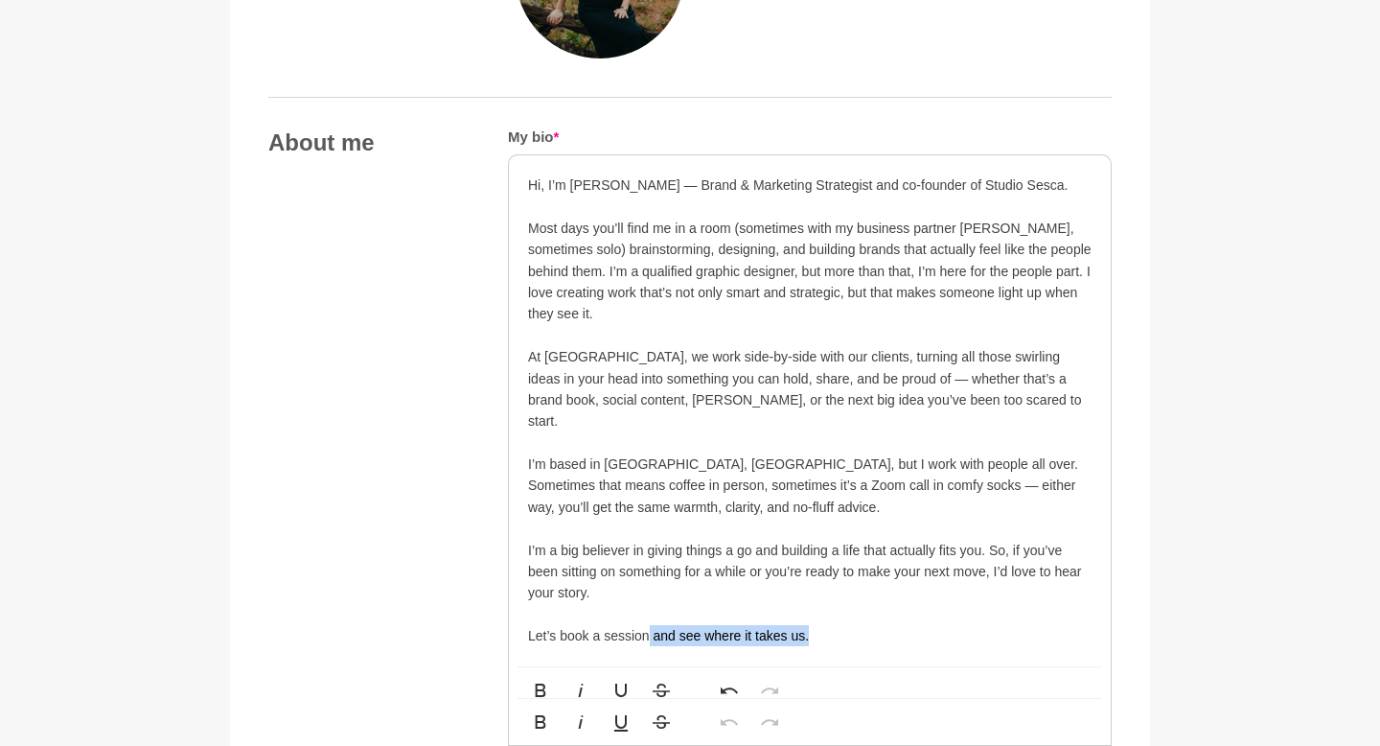
drag, startPoint x: 815, startPoint y: 616, endPoint x: 648, endPoint y: 615, distance: 166.8
click at [502, 589] on p "Let’s book a session and see where it takes us." at bounding box center [810, 635] width 564 height 21
click at [502, 458] on p "I’m based in [GEOGRAPHIC_DATA], [GEOGRAPHIC_DATA], but I work with people all o…" at bounding box center [810, 485] width 564 height 64
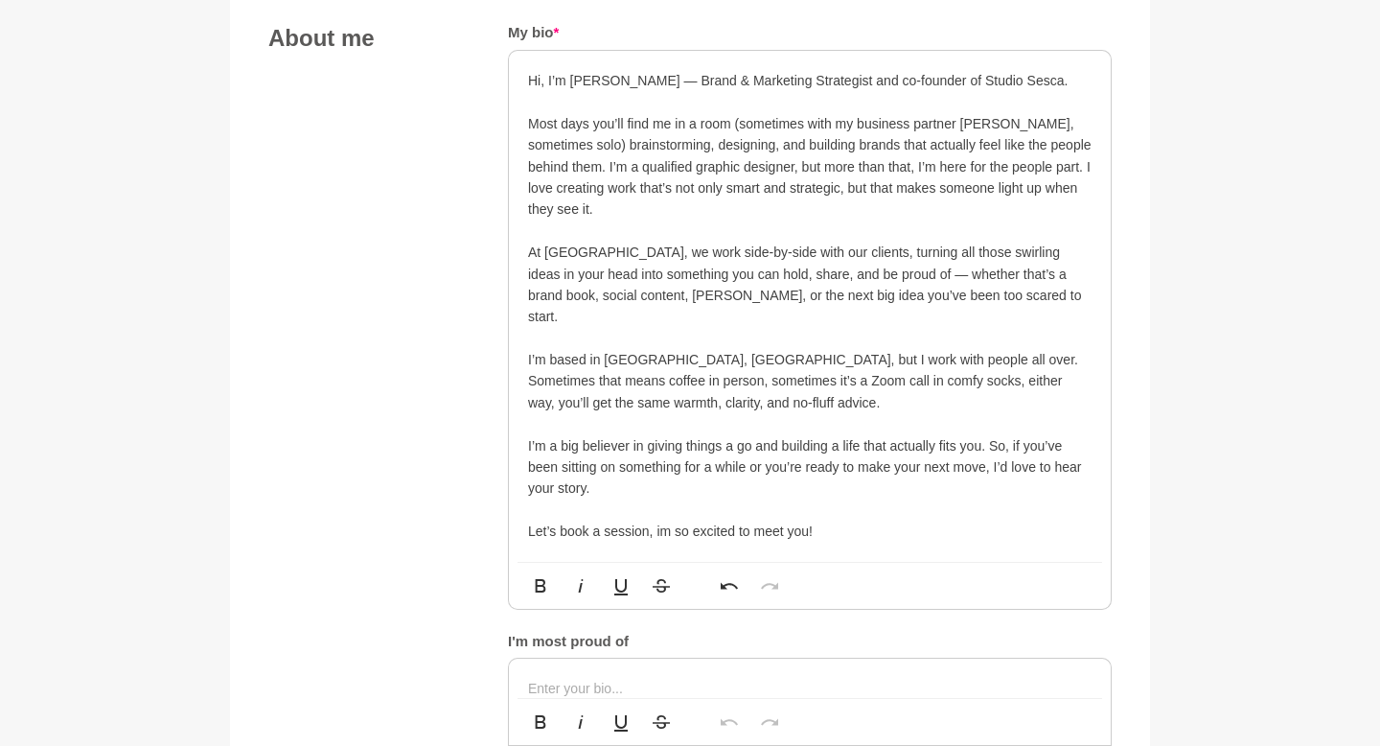
scroll to position [1058, 0]
click at [502, 276] on p "At [GEOGRAPHIC_DATA], we work side-by-side with our clients, turning all those …" at bounding box center [810, 284] width 564 height 86
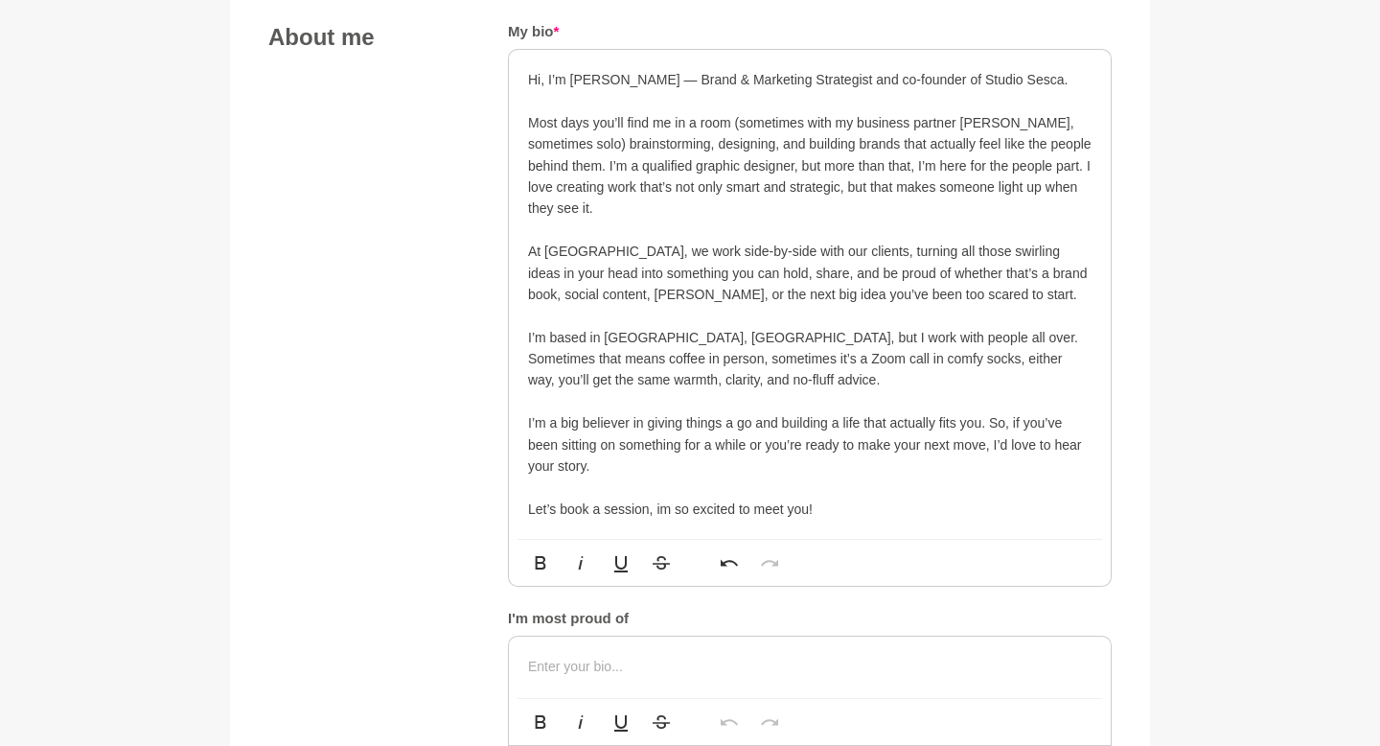
click at [502, 289] on p "At [GEOGRAPHIC_DATA], we work side-by-side with our clients, turning all those …" at bounding box center [810, 273] width 564 height 64
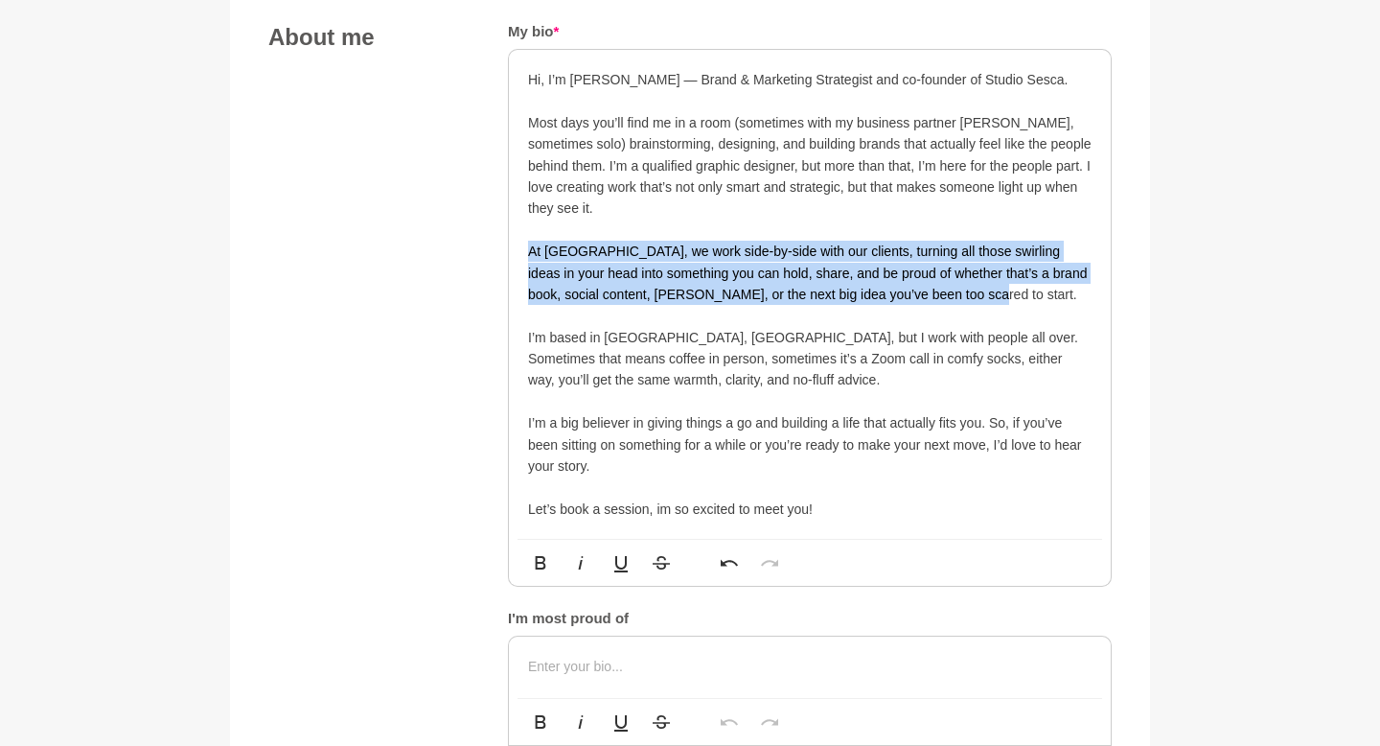
drag, startPoint x: 1000, startPoint y: 288, endPoint x: 455, endPoint y: 243, distance: 546.2
click at [455, 243] on div "About me My bio * Hi, I’m [PERSON_NAME] — Brand & Marketing Strategist and co-f…" at bounding box center [689, 482] width 843 height 919
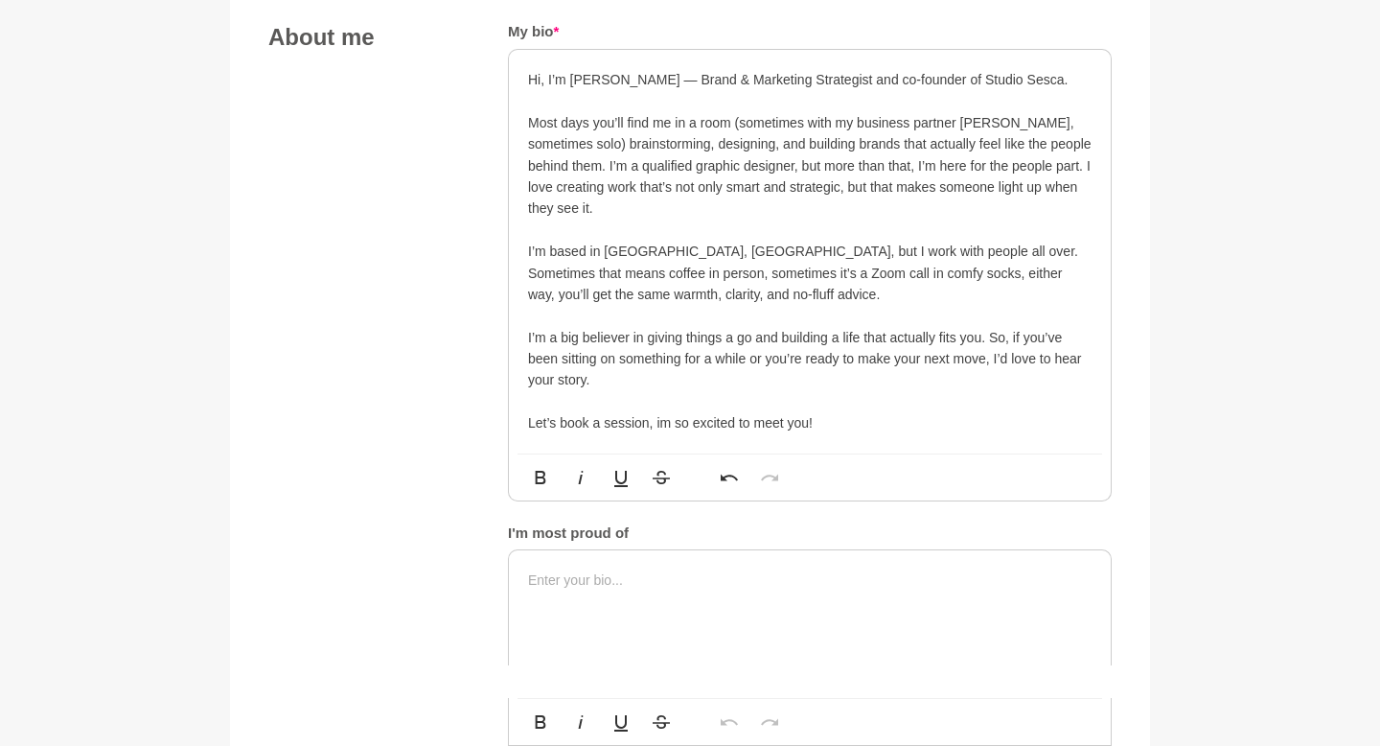
click at [502, 224] on p at bounding box center [810, 229] width 564 height 21
click at [502, 241] on p "I’m based in [GEOGRAPHIC_DATA], [GEOGRAPHIC_DATA], but I work with people all o…" at bounding box center [810, 273] width 564 height 64
click at [502, 300] on p "I’m based in [GEOGRAPHIC_DATA], [GEOGRAPHIC_DATA], but I work with people all o…" at bounding box center [810, 273] width 564 height 64
click at [502, 323] on p at bounding box center [810, 315] width 564 height 21
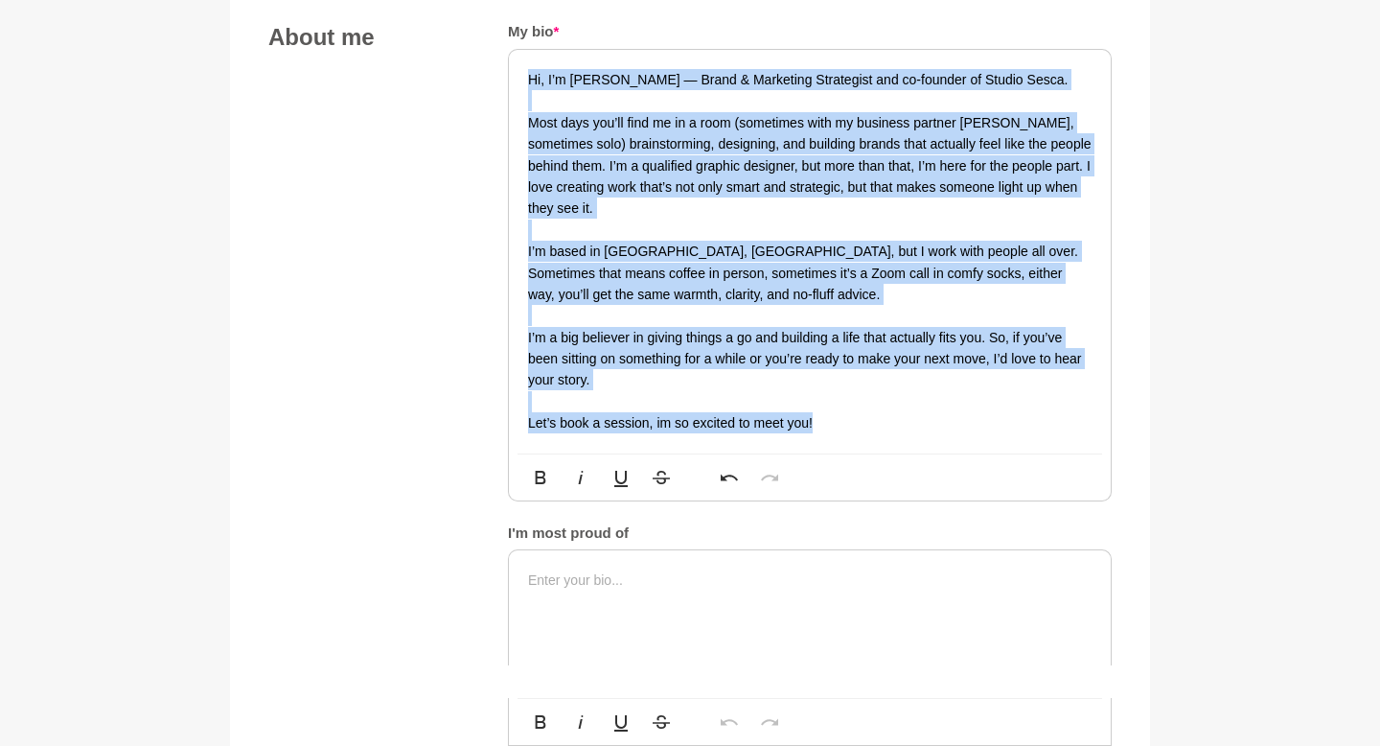
drag, startPoint x: 827, startPoint y: 421, endPoint x: 513, endPoint y: 50, distance: 486.2
click at [502, 50] on div "Hi, I’m [PERSON_NAME] — Brand & Marketing Strategist and co-founder of Studio S…" at bounding box center [810, 251] width 602 height 403
copy div "Hi, I’m [PERSON_NAME] — Brand & Marketing Strategist and co-founder of Studio S…"
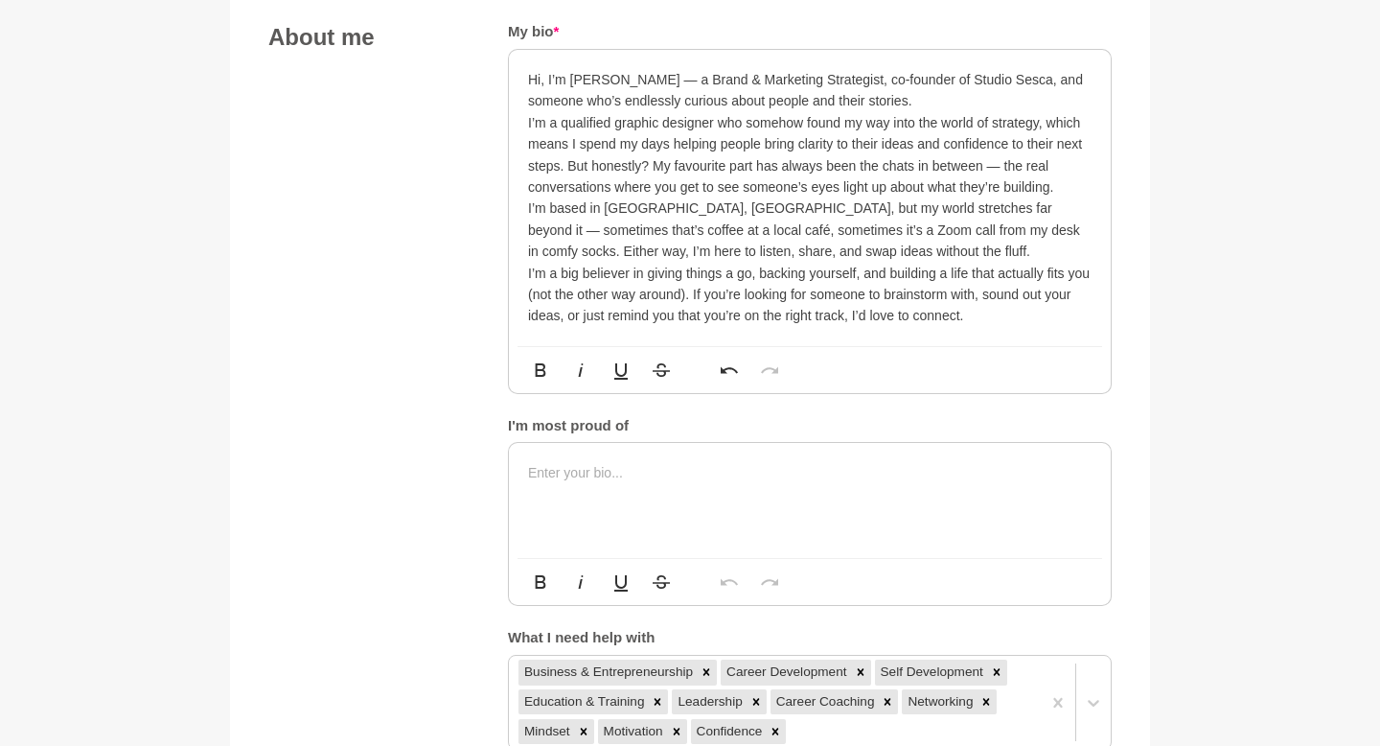
scroll to position [937, 0]
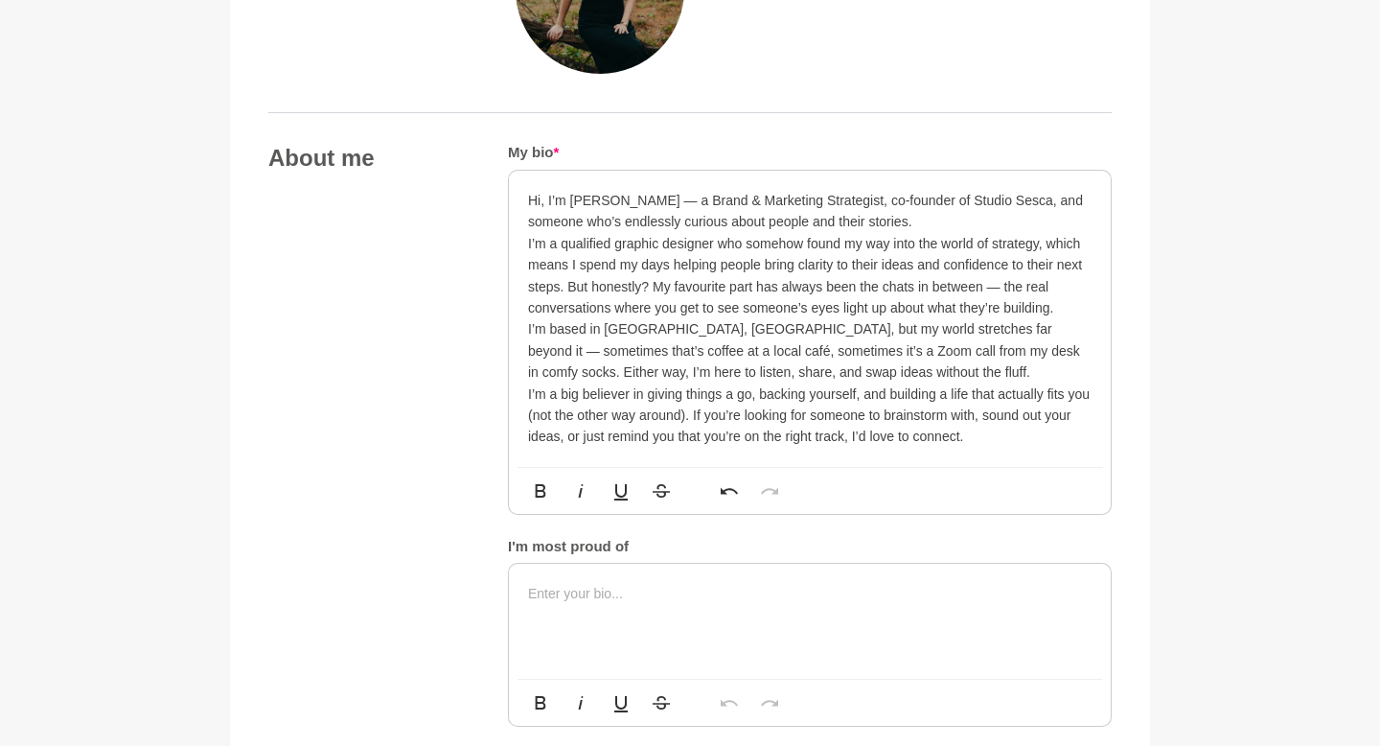
click at [502, 219] on p "Hi, I’m [PERSON_NAME] — a Brand & Marketing Strategist, co-founder of Studio Se…" at bounding box center [810, 211] width 564 height 43
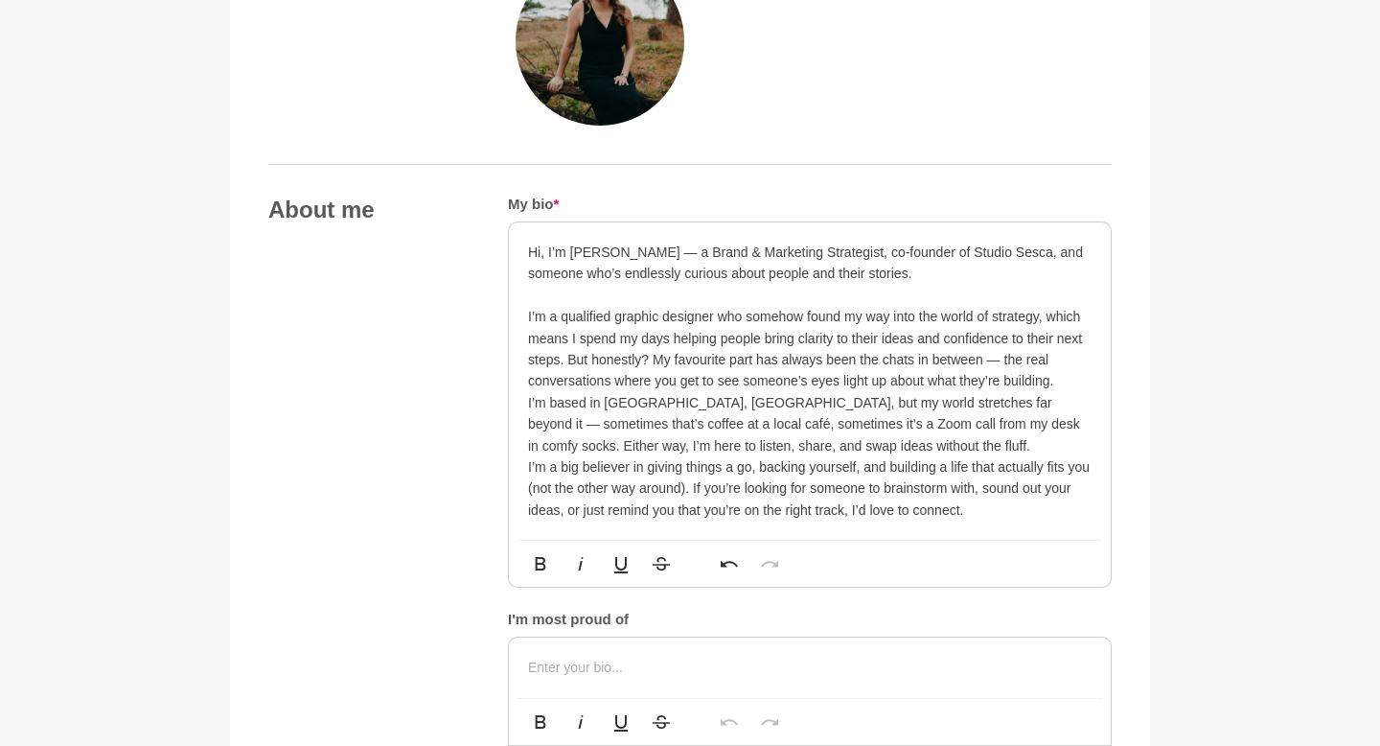
scroll to position [930, 0]
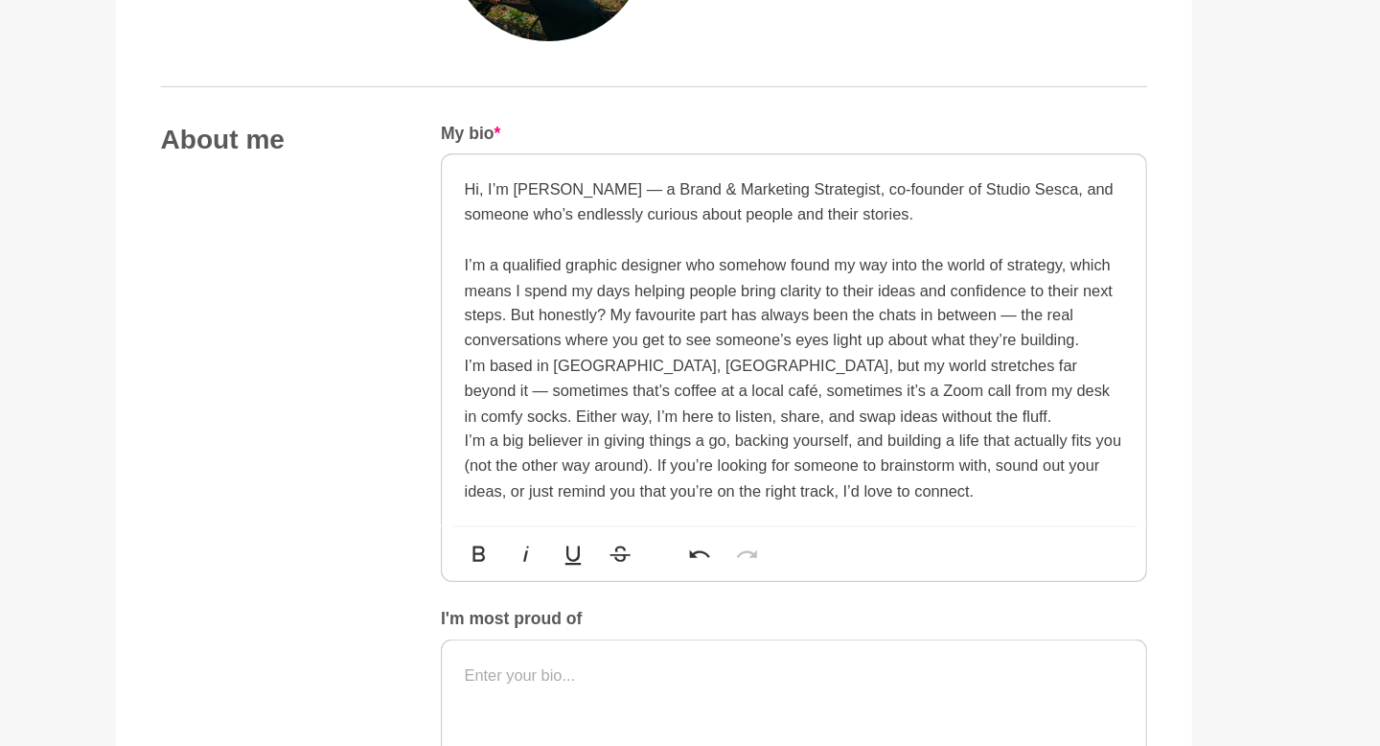
click at [502, 276] on p "I’m a qualified graphic designer who somehow found my way into the world of str…" at bounding box center [810, 305] width 564 height 86
click at [502, 292] on p "I’m a qualified graphic designer who found my way into the world of strategy, w…" at bounding box center [810, 305] width 564 height 86
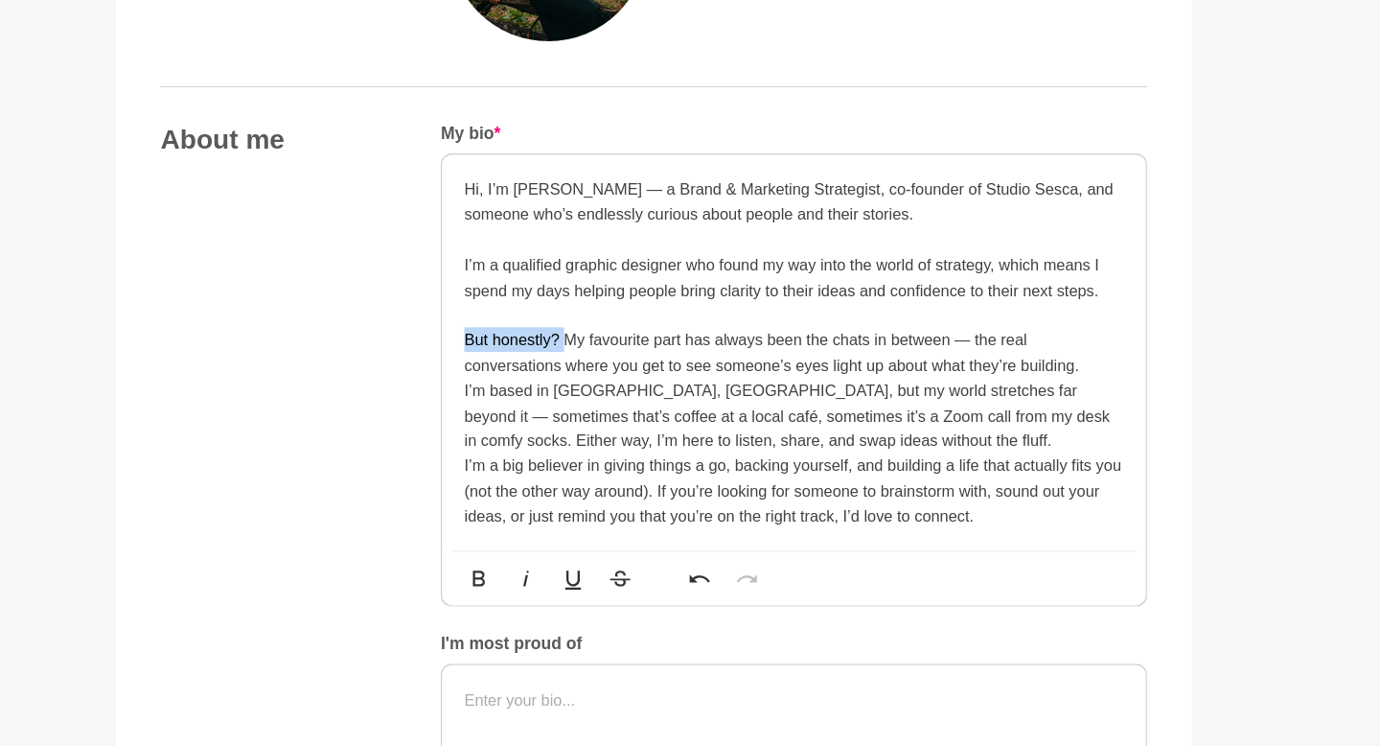
drag, startPoint x: 612, startPoint y: 338, endPoint x: 424, endPoint y: 318, distance: 189.9
click at [424, 318] on div "About me My bio * Hi, I’m [PERSON_NAME] — a Brand & Marketing Strategist, co-fo…" at bounding box center [689, 536] width 843 height 770
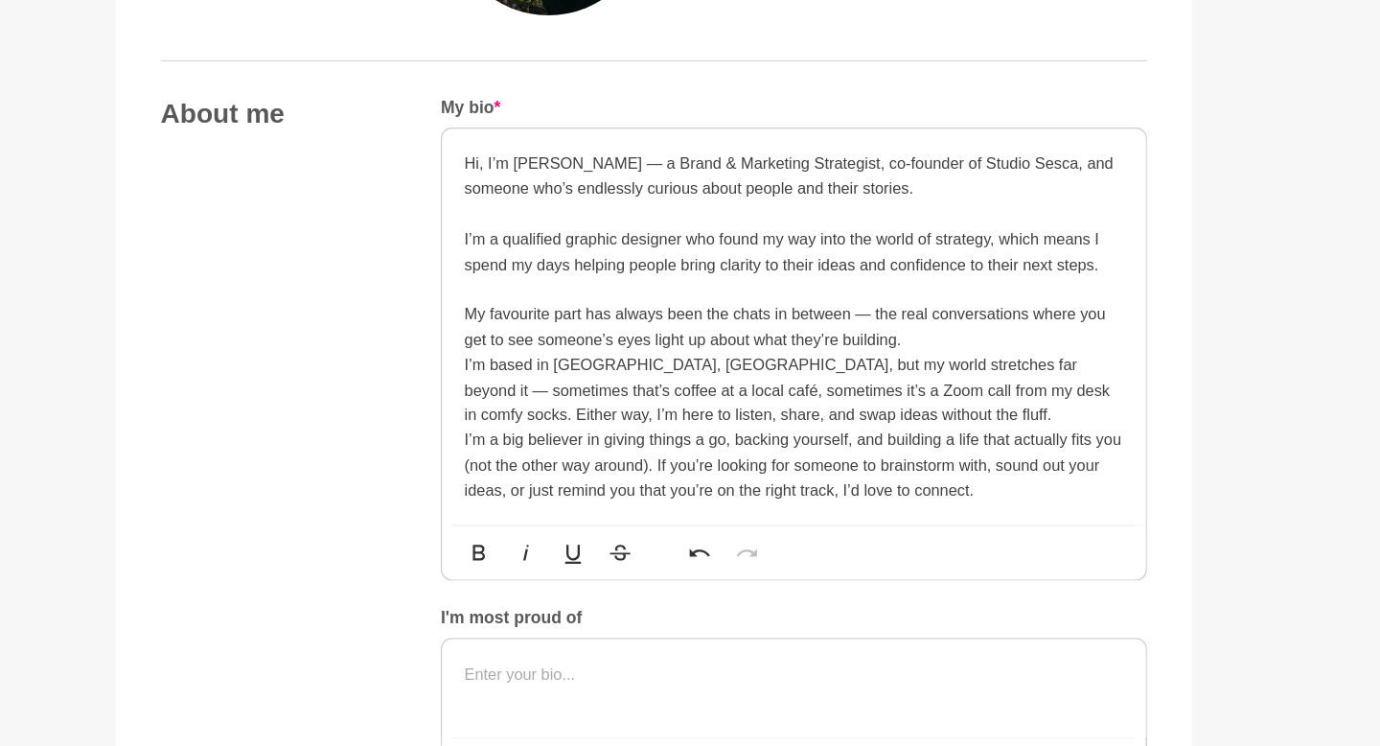
click at [502, 359] on p "My favourite part has always been the chats in between — the real conversations…" at bounding box center [810, 347] width 564 height 43
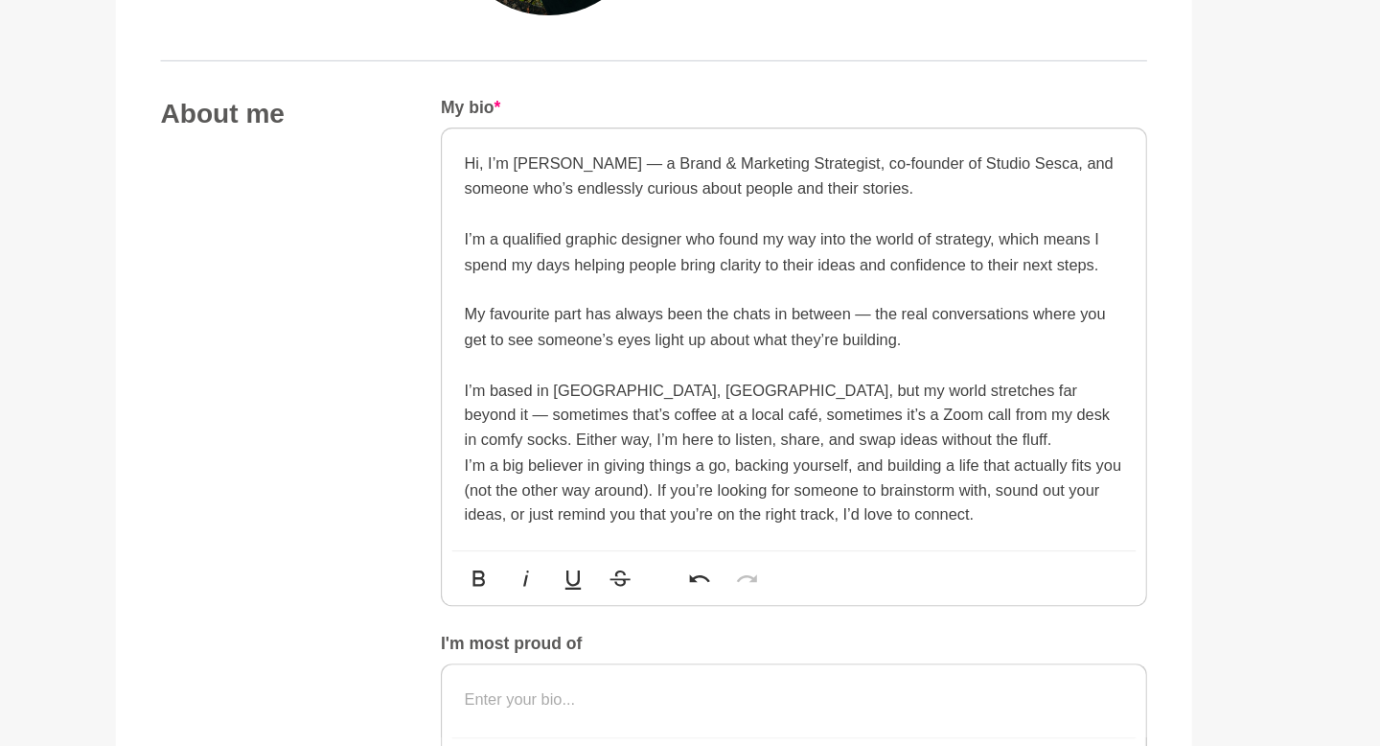
click at [502, 445] on p "I’m based in [GEOGRAPHIC_DATA], [GEOGRAPHIC_DATA], but my world stretches far b…" at bounding box center [810, 423] width 564 height 64
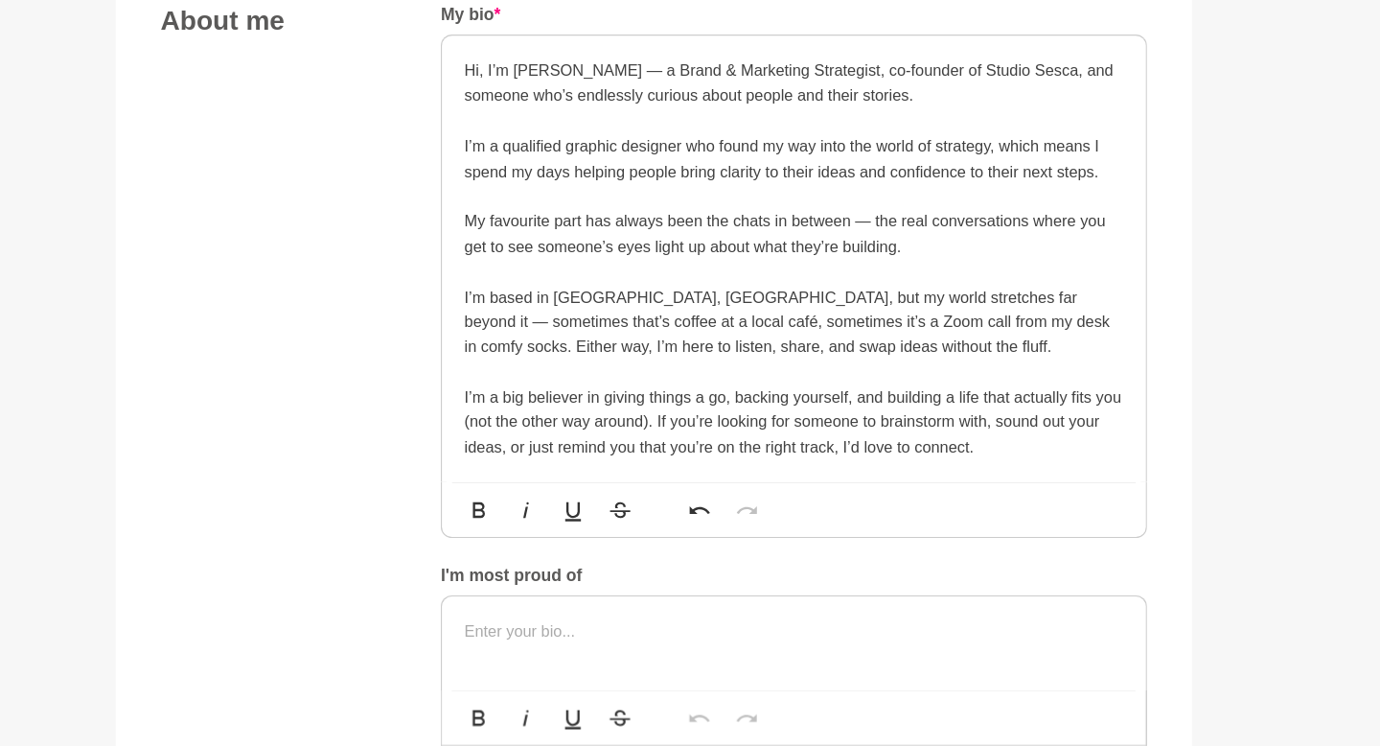
scroll to position [972, 0]
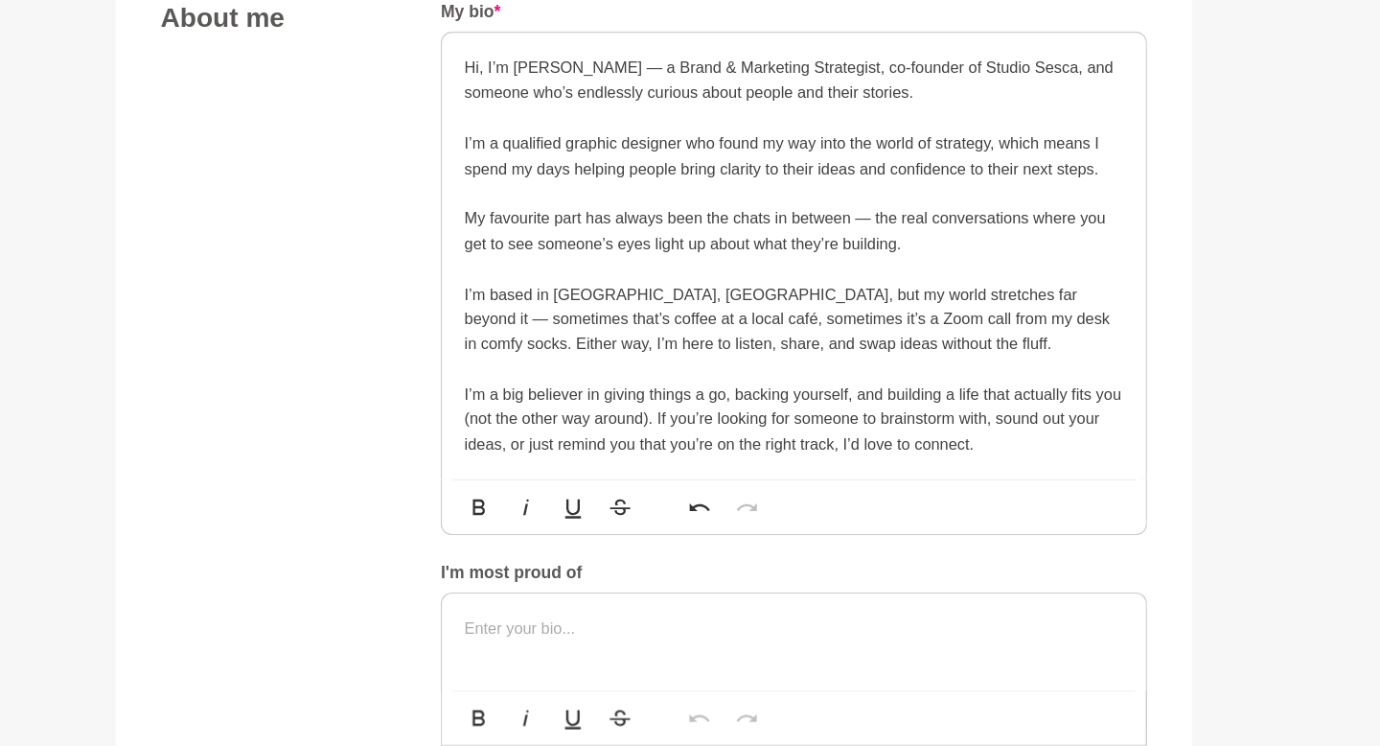
click at [502, 169] on p "Hi, I’m [PERSON_NAME] — a Brand & Marketing Strategist, co-founder of Studio Se…" at bounding box center [810, 176] width 564 height 43
click at [502, 192] on p "Hi, I’m [PERSON_NAME], A Brand & Marketing Strategist, co-founder of Studio Ses…" at bounding box center [810, 176] width 564 height 43
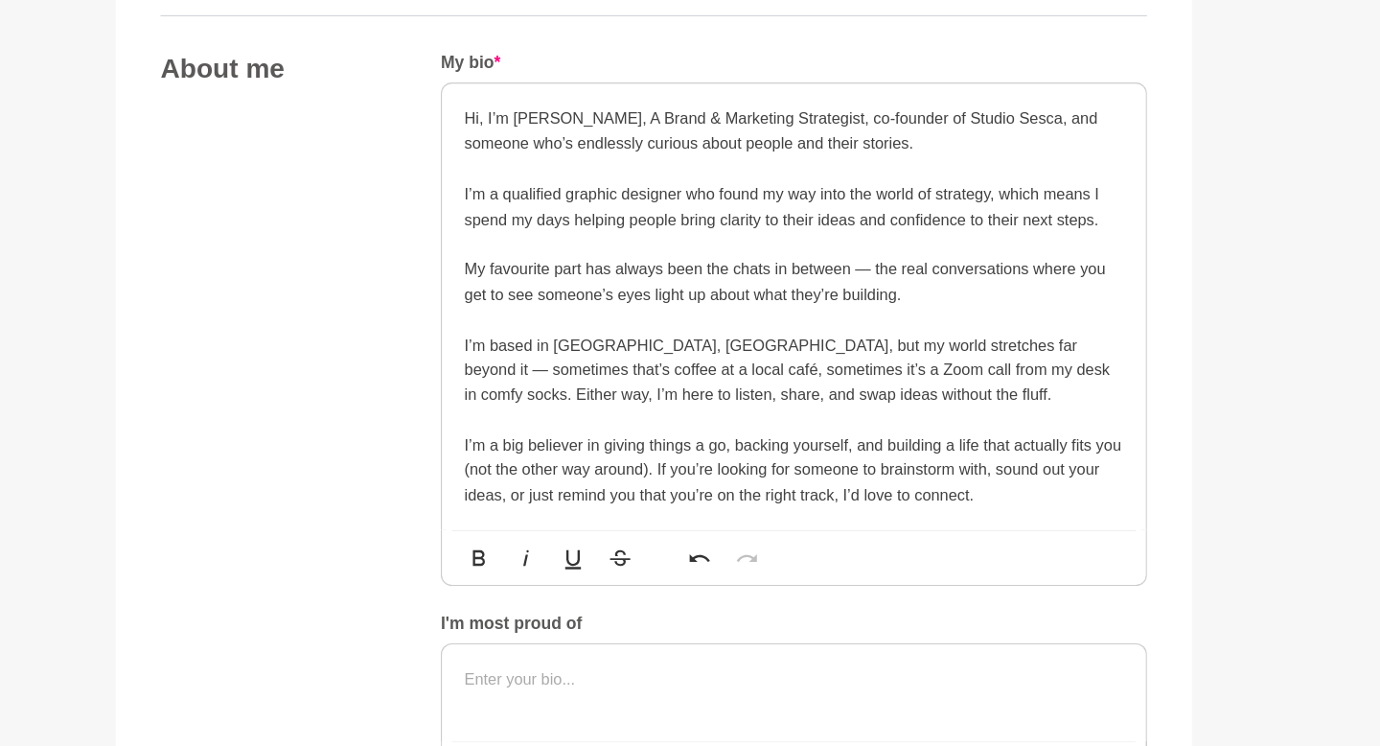
click at [502, 491] on p "I’m a big believer in giving things a go, backing yourself, and building a life…" at bounding box center [810, 466] width 564 height 64
drag, startPoint x: 984, startPoint y: 487, endPoint x: 973, endPoint y: 487, distance: 11.5
click at [502, 487] on p "I’m a big believer in giving things a go, backing yourself, and building a life…" at bounding box center [810, 466] width 564 height 64
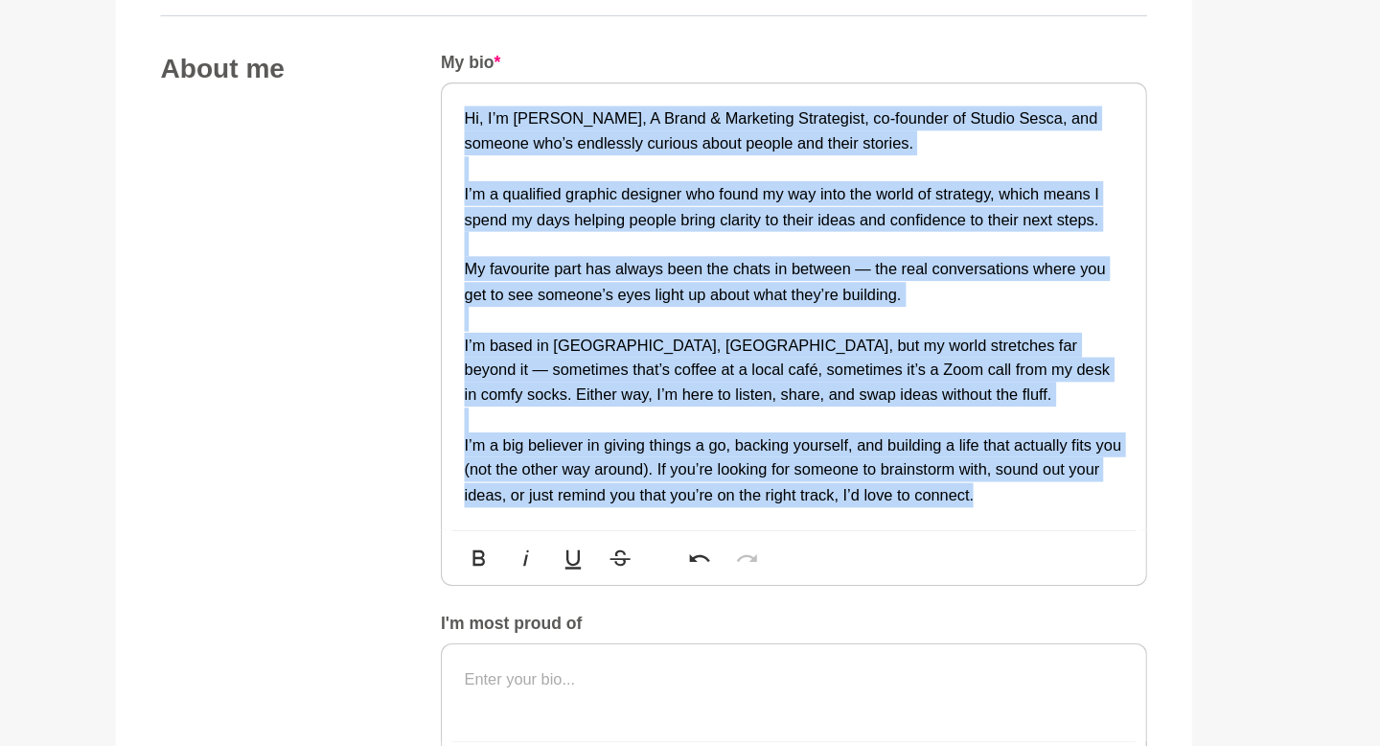
drag, startPoint x: 999, startPoint y: 493, endPoint x: 473, endPoint y: 168, distance: 617.5
click at [473, 168] on div "About me My bio * Hi, I’m [PERSON_NAME], A Brand & Marketing Strategist, co-fou…" at bounding box center [689, 515] width 843 height 812
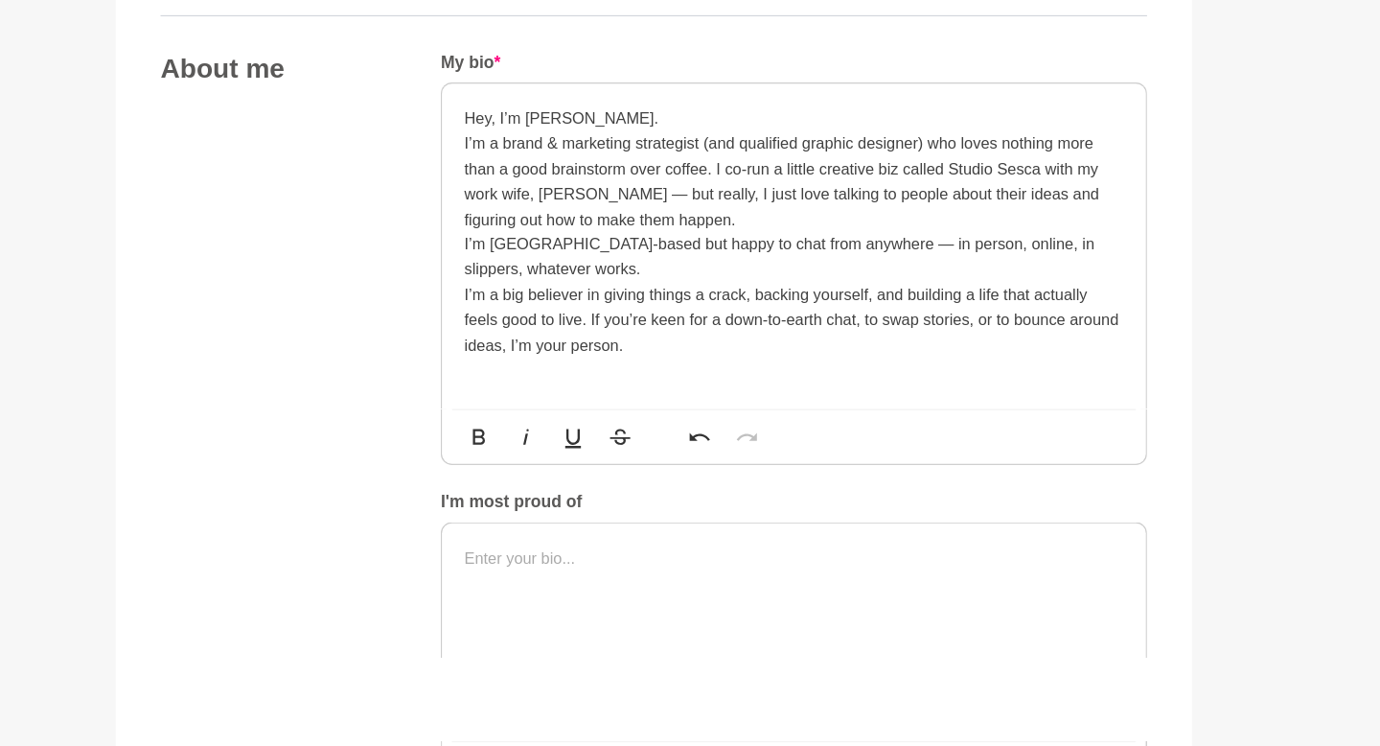
click at [502, 167] on p "Hey, I’m [PERSON_NAME]." at bounding box center [810, 165] width 564 height 21
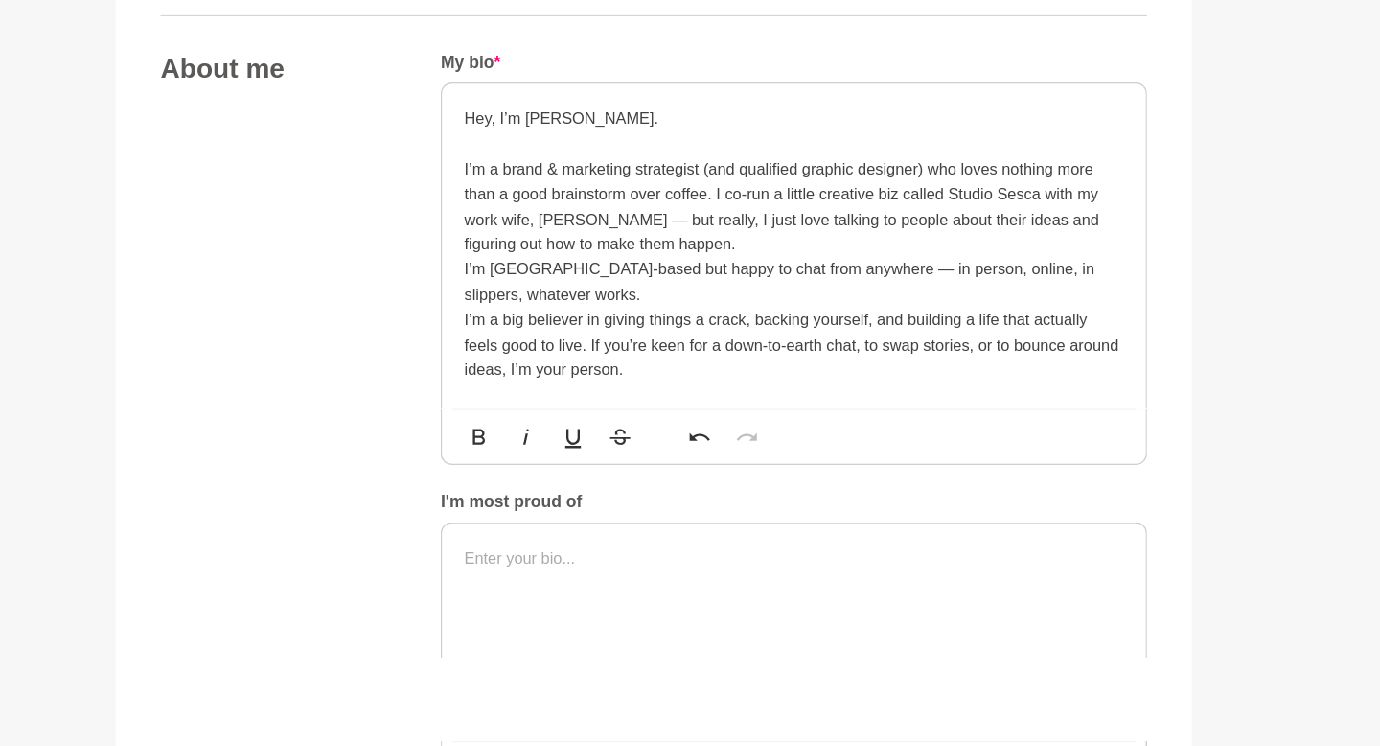
click at [502, 278] on p "I’m a brand & marketing strategist (and qualified graphic designer) who loves n…" at bounding box center [810, 241] width 564 height 86
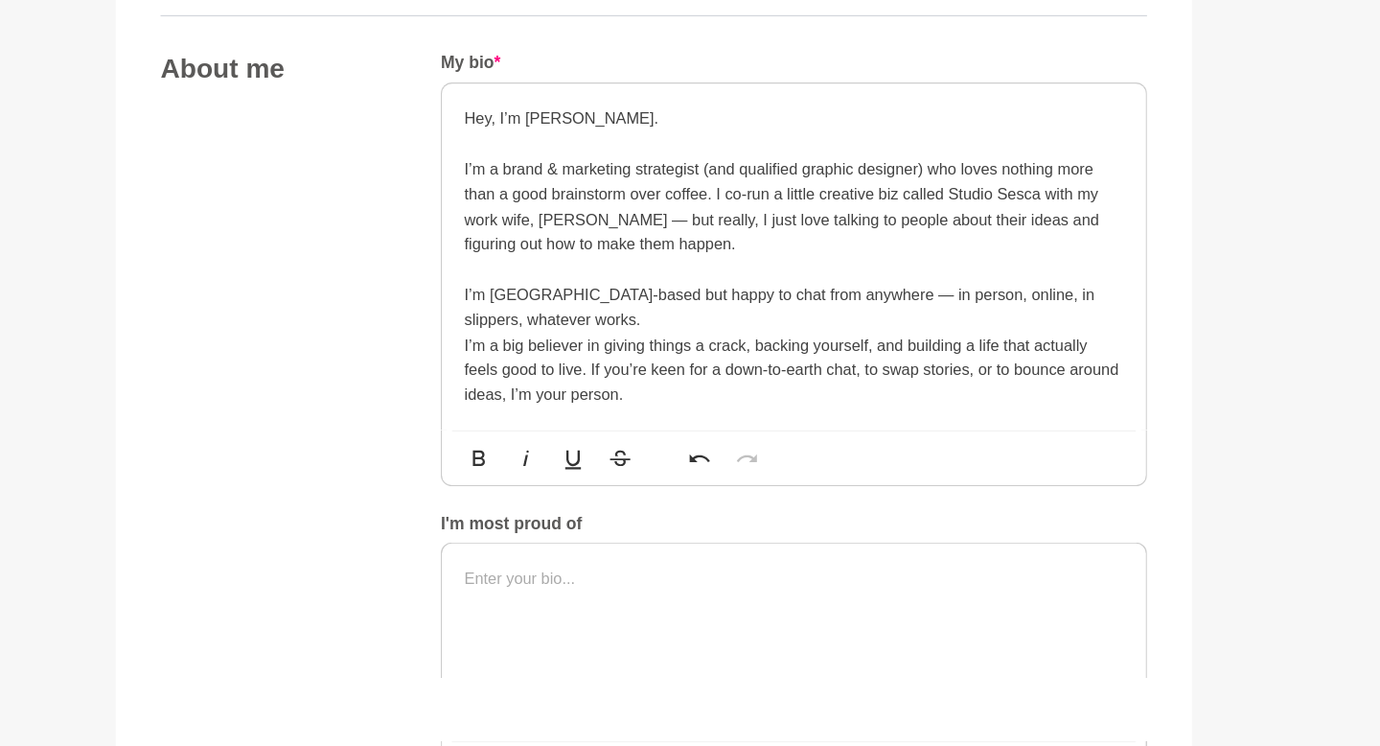
click at [502, 330] on p "I’m [GEOGRAPHIC_DATA]-based but happy to chat from anywhere — in person, online…" at bounding box center [810, 327] width 564 height 43
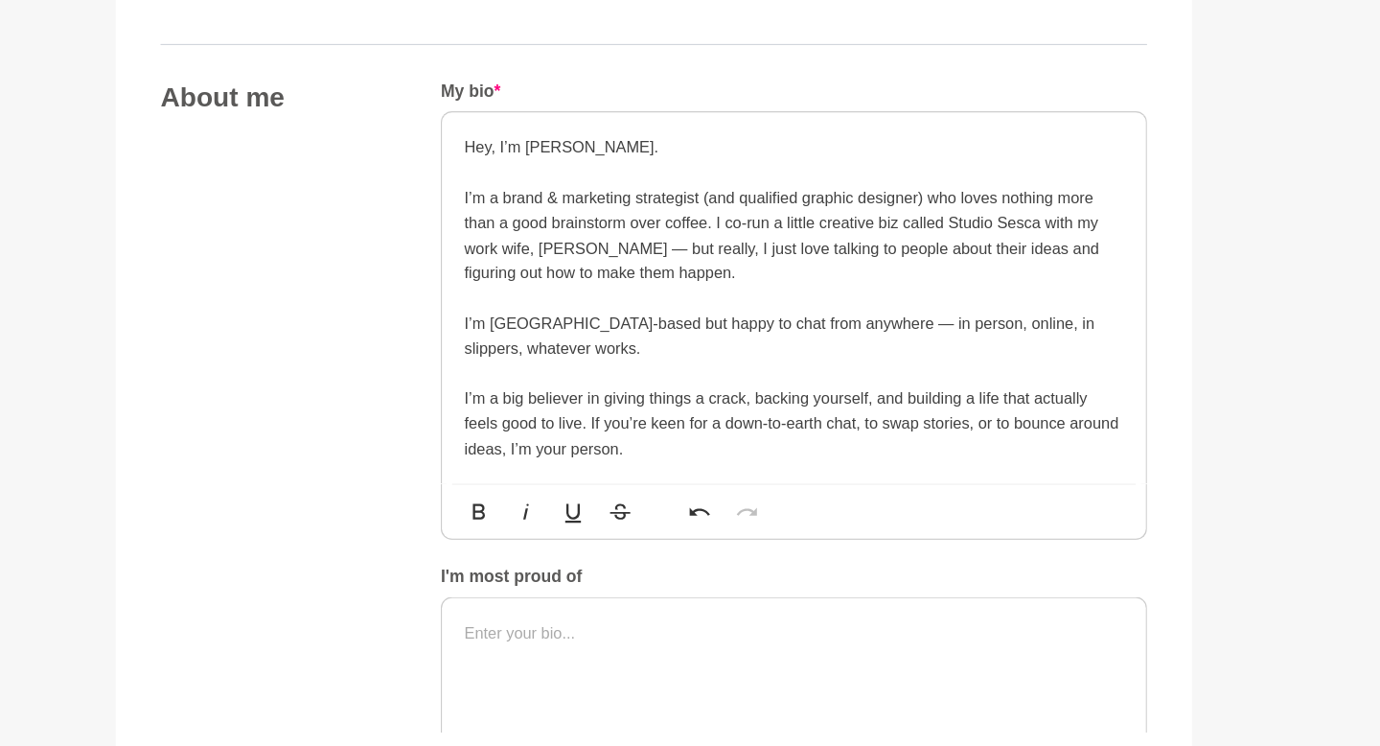
click at [502, 214] on p "I’m a brand & marketing strategist (and qualified graphic designer) who loves n…" at bounding box center [810, 241] width 564 height 86
click at [502, 212] on p "I’m a Brand & marketing strategist (and qualified graphic designer) who loves n…" at bounding box center [810, 241] width 564 height 86
click at [502, 207] on p "I’m a Brand & Marketing strategist (and qualified graphic designer) who loves n…" at bounding box center [810, 241] width 564 height 86
click at [502, 278] on p "I’m a Brand & Marketing Strategist (and qualified graphic designer) who loves n…" at bounding box center [810, 241] width 564 height 86
click at [502, 206] on p "I’m a Brand & Marketing Strategist (and qualified graphic designer) who loves n…" at bounding box center [810, 241] width 564 height 86
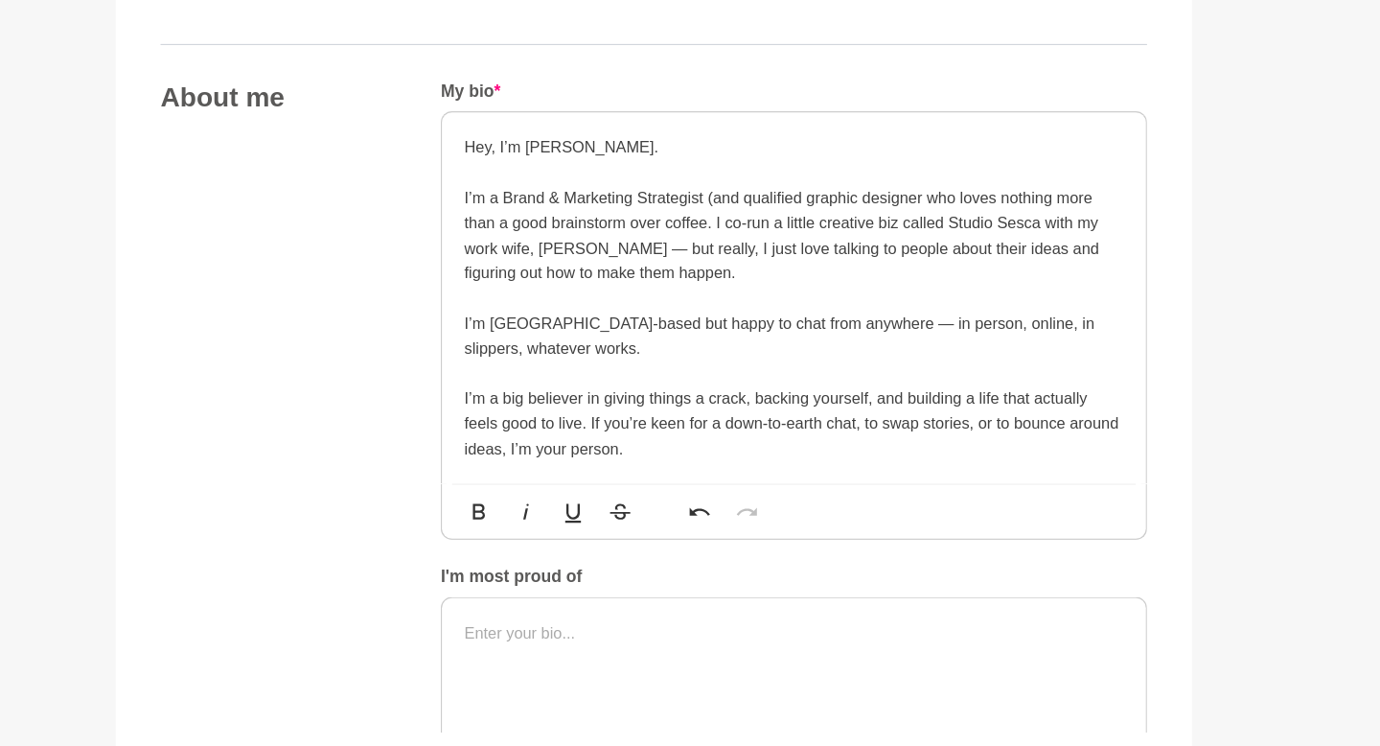
click at [502, 207] on p "I’m a Brand & Marketing Strategist (and qualified graphic designer who loves no…" at bounding box center [810, 241] width 564 height 86
click at [502, 211] on p "I’m a Brand & Marketing Strategist and qualified graphic designer who loves not…" at bounding box center [810, 241] width 564 height 86
click at [502, 209] on p "I’m a Brand & Marketing Strategist and qualified Graphic designer who loves not…" at bounding box center [810, 241] width 564 height 86
click at [502, 275] on p "I’m a Brand & Marketing Strategist and qualified Graphic Designer who loves not…" at bounding box center [810, 241] width 564 height 86
click at [502, 230] on p "I’m a Brand & Marketing Strategist and qualified Graphic Designer who loves not…" at bounding box center [810, 241] width 564 height 86
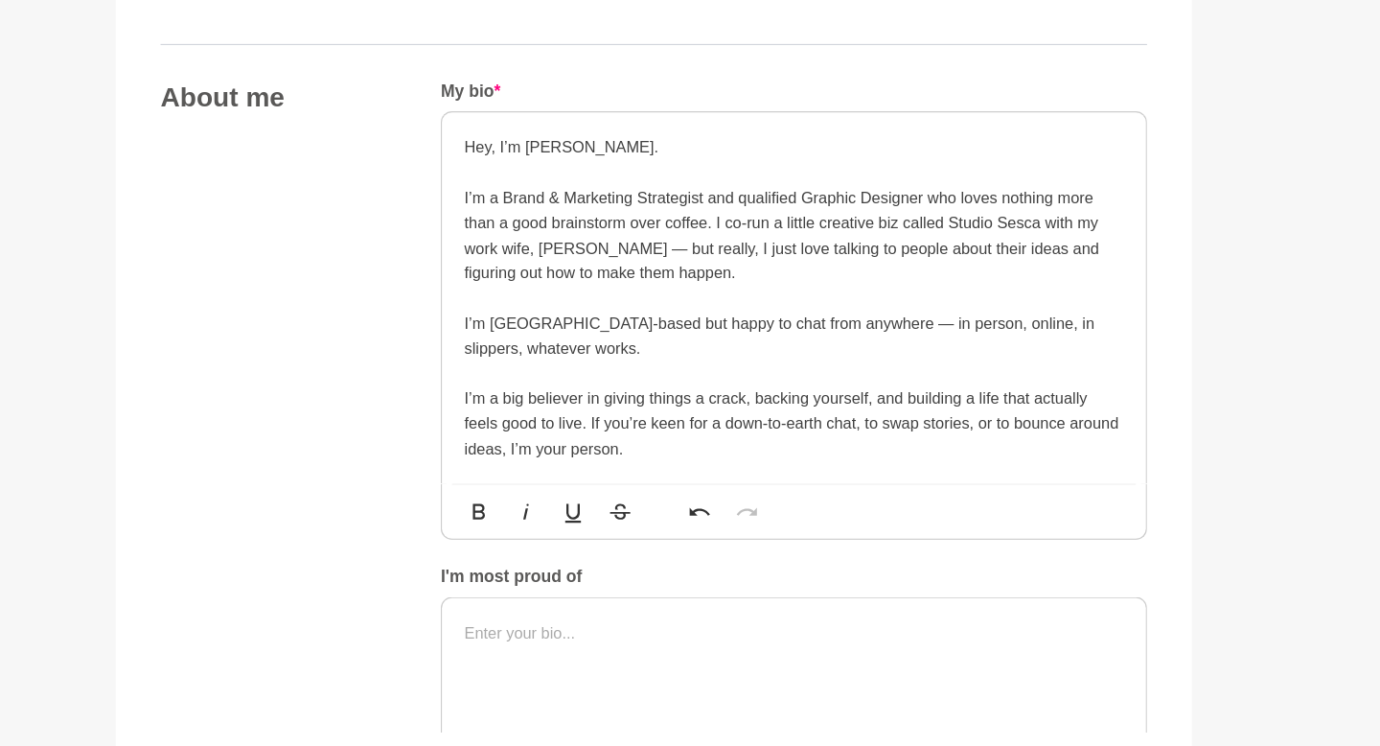
click at [502, 274] on p "I’m a Brand & Marketing Strategist and qualified Graphic Designer who loves not…" at bounding box center [810, 241] width 564 height 86
click at [502, 280] on p "I’m a Brand & Marketing Strategist and qualified Graphic Designer who loves not…" at bounding box center [810, 241] width 564 height 86
click at [502, 224] on p "I’m a Brand & Marketing Strategist and qualified Graphic Designer who loves not…" at bounding box center [810, 241] width 564 height 86
click at [502, 206] on p "I’m a Brand & Marketing Strategist and qualified Graphic Designer who loves not…" at bounding box center [810, 241] width 564 height 86
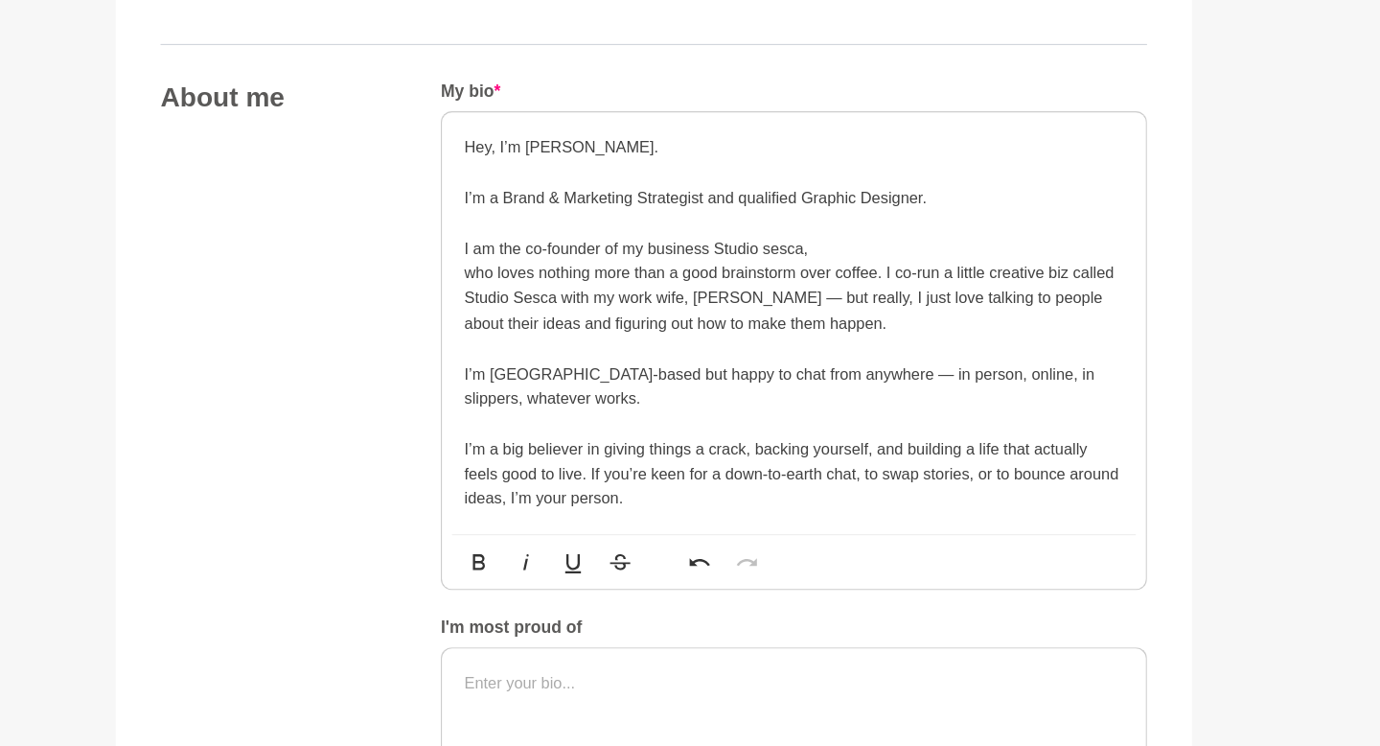
click at [502, 255] on p "I am the co-founder of my business Studio sesca," at bounding box center [810, 252] width 564 height 21
click at [502, 256] on p "I am the co-founder of my business Studio Sesca," at bounding box center [810, 252] width 564 height 21
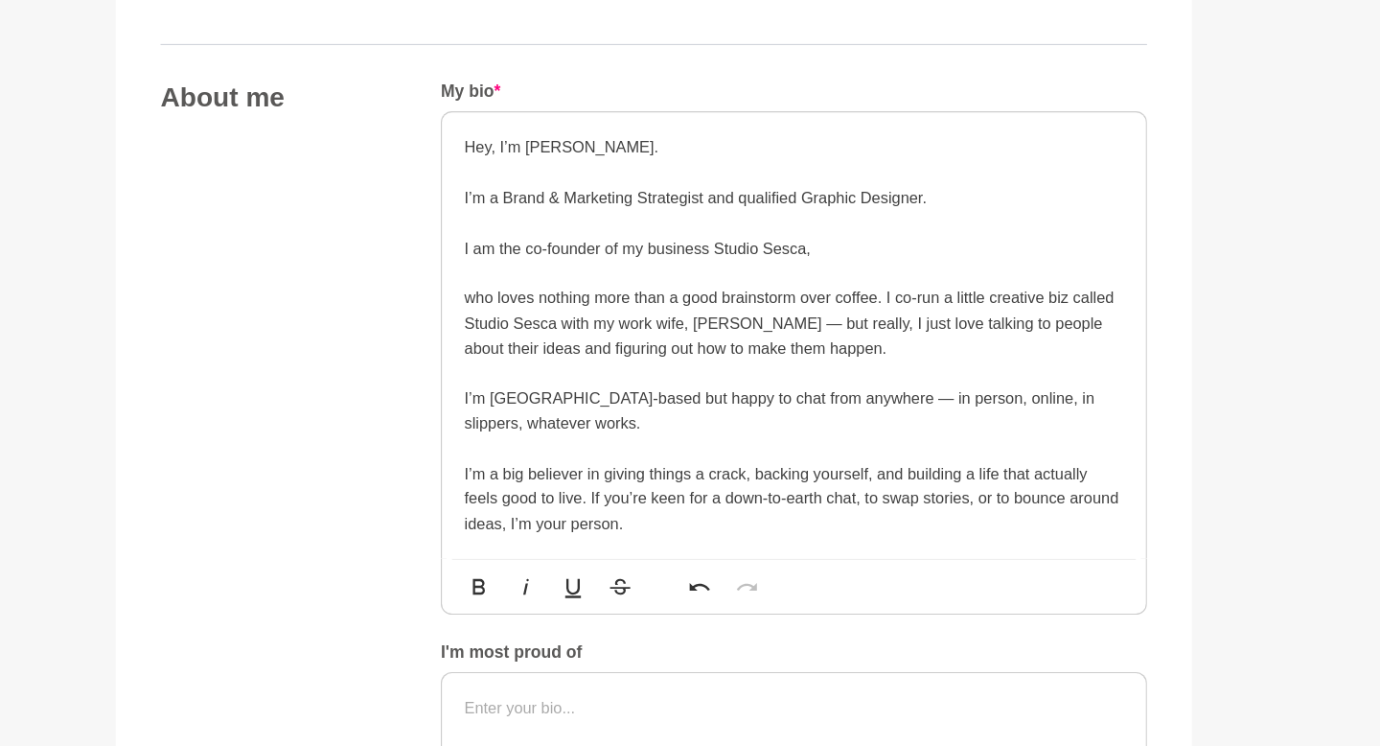
click at [502, 258] on p "I am the co-founder of my business Studio Sesca," at bounding box center [810, 252] width 564 height 21
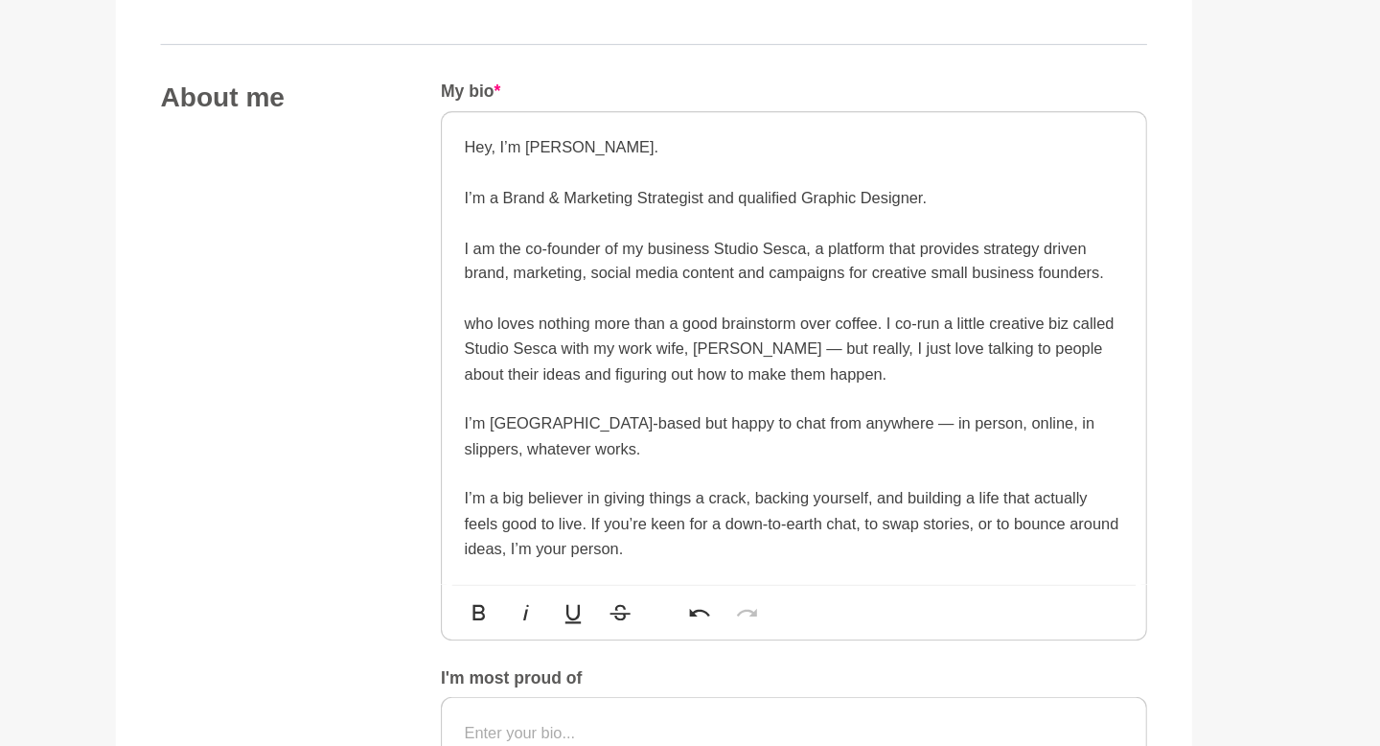
click at [502, 353] on p "who loves nothing more than a good brainstorm over coffee. I co-run a little cr…" at bounding box center [810, 338] width 564 height 64
click at [502, 312] on p "who loves nothing more than a good brainstorm over coffee. I co-run a little cr…" at bounding box center [810, 338] width 564 height 64
click at [502, 318] on p "I who loves nothing more than a good brainstorm over coffee. I co-run a little …" at bounding box center [810, 338] width 564 height 64
click at [502, 318] on p "I loves nothing more than a good brainstorm over coffee. I co-run a little crea…" at bounding box center [810, 338] width 564 height 64
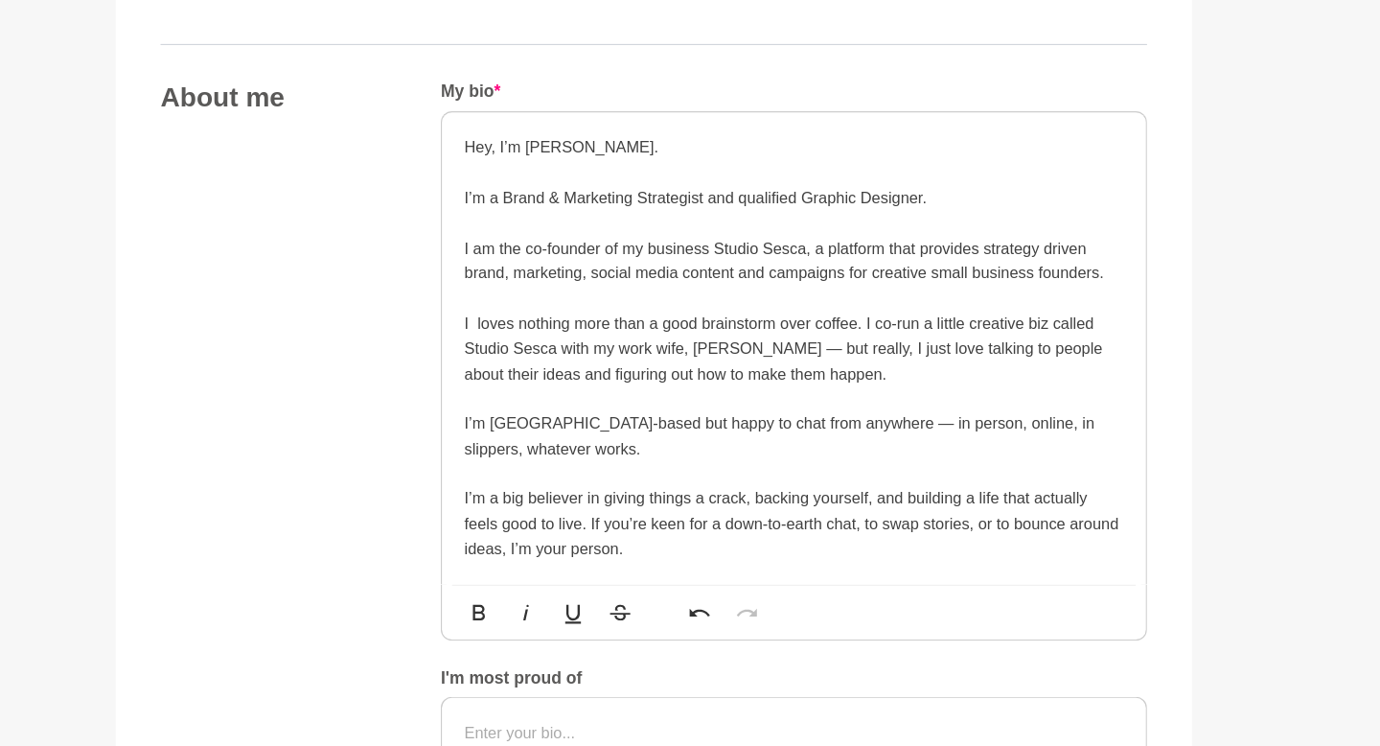
click at [502, 317] on p "I loves nothing more than a good brainstorm over coffee. I co-run a little crea…" at bounding box center [810, 338] width 564 height 64
click at [502, 318] on p "I love nothing more than a good brainstorm over coffee. I co-run a little creat…" at bounding box center [810, 338] width 564 height 64
click at [502, 313] on p "I love nothing more than a good brainstorm over coffee. I co-run a little creat…" at bounding box center [810, 338] width 564 height 64
click at [502, 370] on p at bounding box center [810, 380] width 564 height 21
click at [502, 360] on p "I love nothing more than a good brainstorm over coffee. I co-run a little creat…" at bounding box center [810, 338] width 564 height 64
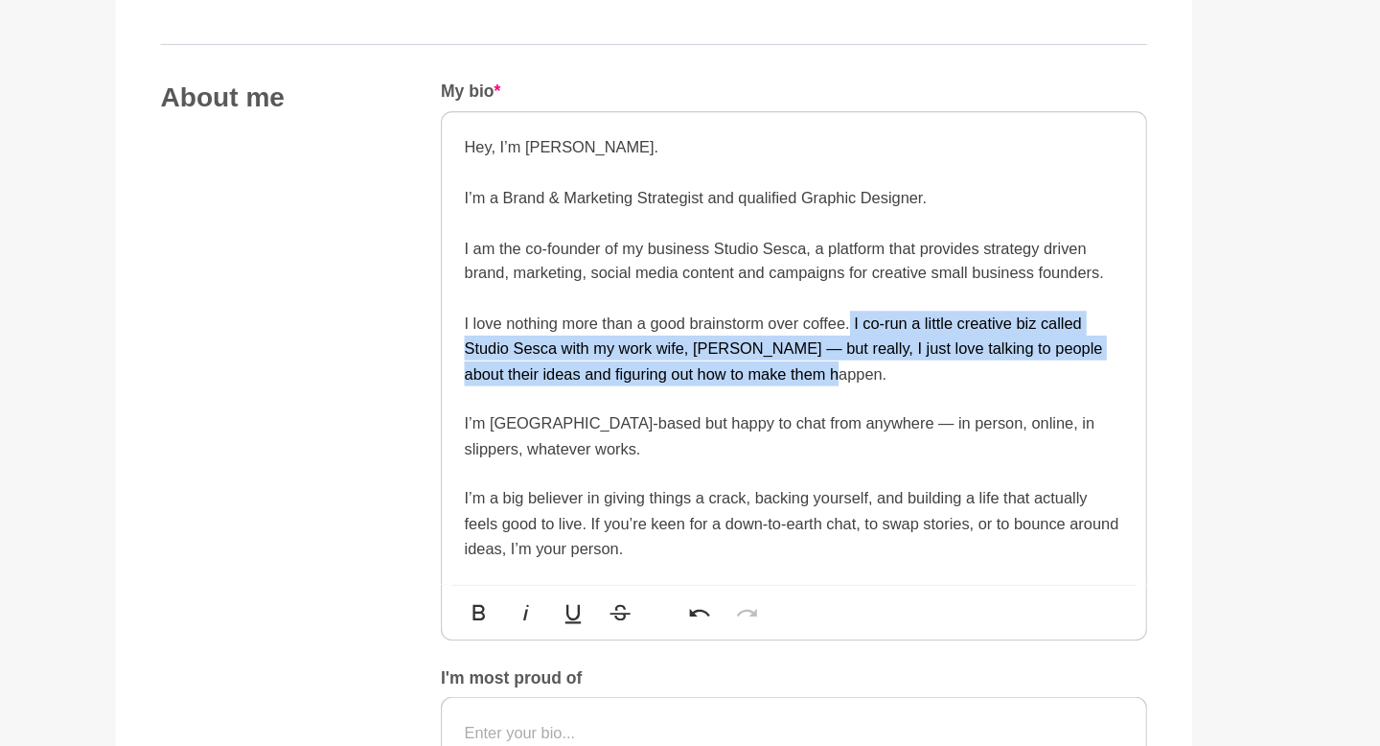
drag, startPoint x: 847, startPoint y: 359, endPoint x: 859, endPoint y: 313, distance: 47.4
click at [502, 313] on p "I love nothing more than a good brainstorm over coffee. I co-run a little creat…" at bounding box center [810, 338] width 564 height 64
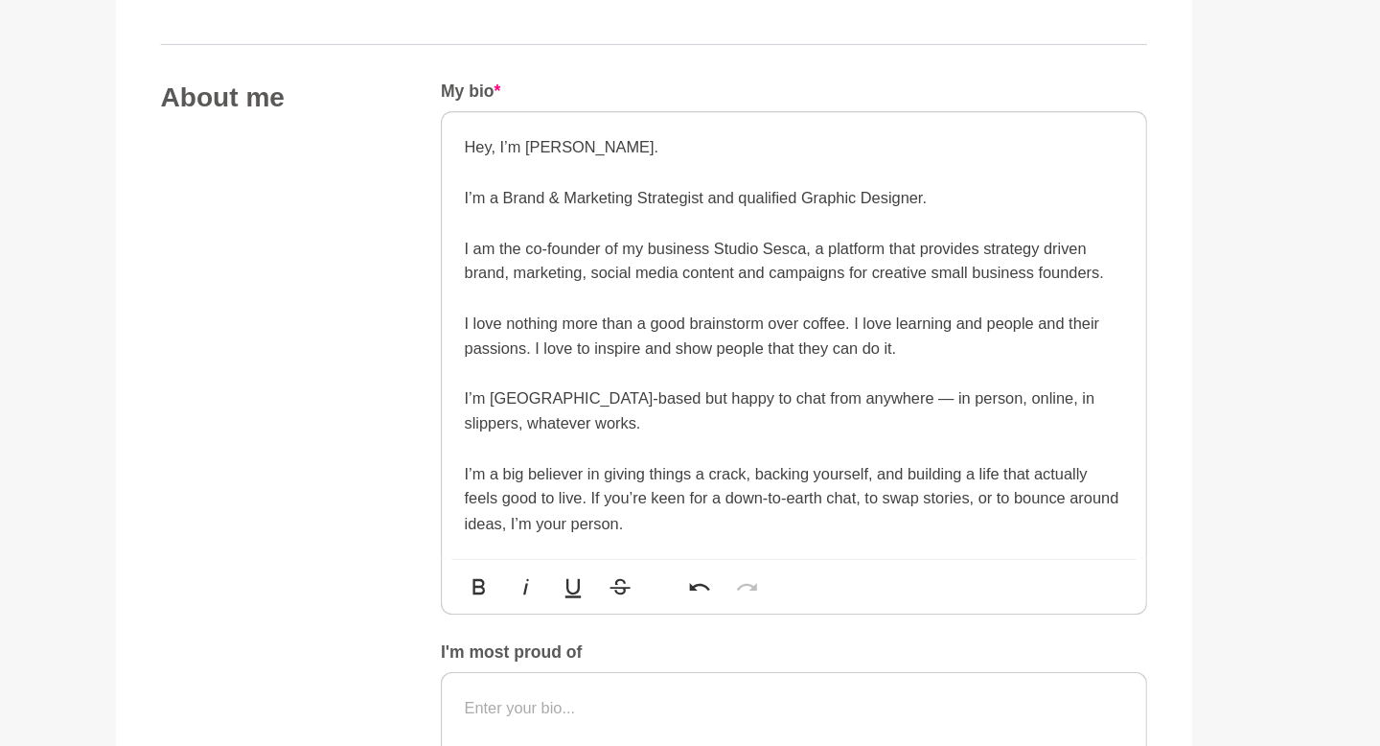
click at [502, 407] on p "I’m [GEOGRAPHIC_DATA]-based but happy to chat from anywhere — in person, online…" at bounding box center [810, 391] width 564 height 43
click at [502, 382] on p "I’m [GEOGRAPHIC_DATA]-based but happy to chat from anywhere — in person, online…" at bounding box center [810, 391] width 564 height 43
click at [502, 390] on p "I’m [GEOGRAPHIC_DATA]-based but happy to chat from anywhere, in person, online,…" at bounding box center [810, 391] width 564 height 43
click at [502, 386] on p "I’m [GEOGRAPHIC_DATA]-based but happy to chat from anywhere, in person, online,…" at bounding box center [810, 391] width 564 height 43
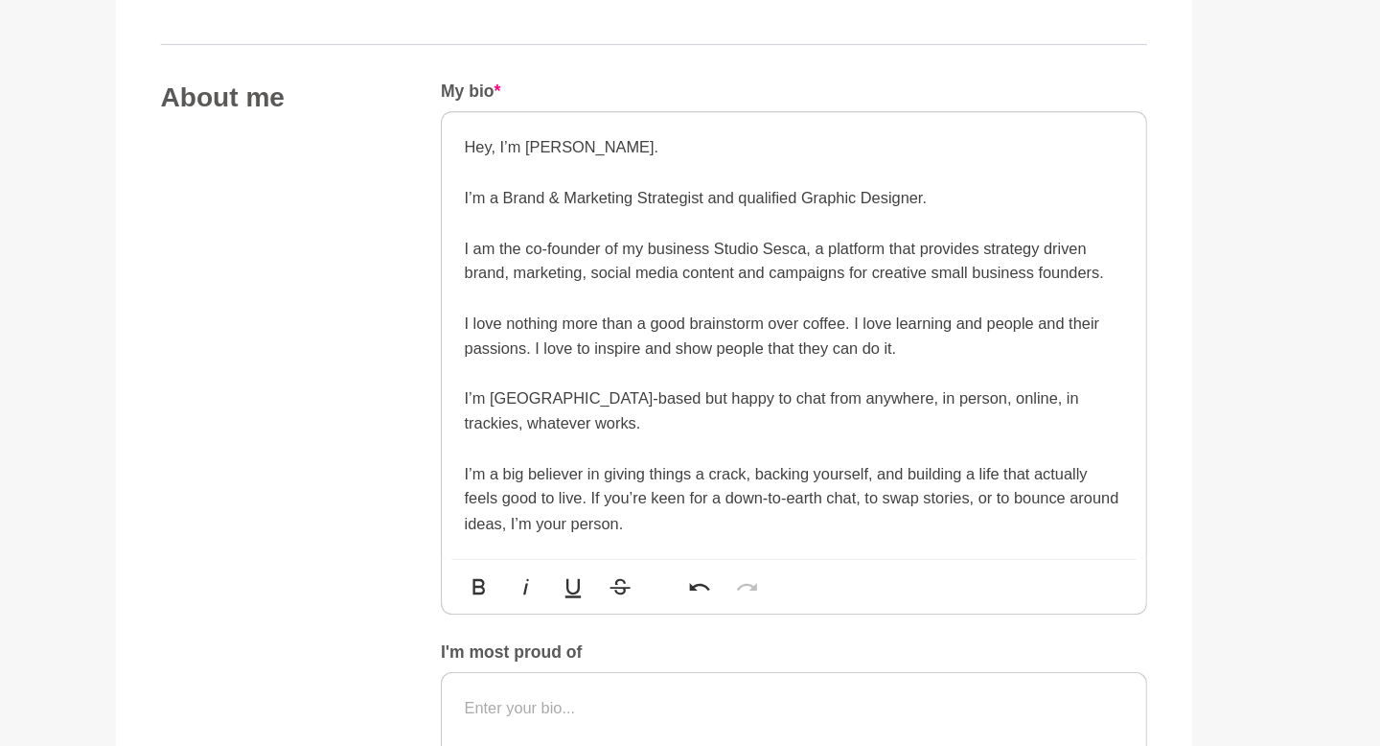
click at [502, 388] on p "I’m [GEOGRAPHIC_DATA]-based but happy to chat from anywhere, in person, online,…" at bounding box center [810, 391] width 564 height 43
click at [502, 410] on p "I’m [GEOGRAPHIC_DATA]-based but happy to chat from anywhere, in person, online,…" at bounding box center [810, 391] width 564 height 43
click at [502, 496] on p "I’m a big believer in giving things a crack, backing yourself, and building a l…" at bounding box center [810, 466] width 564 height 64
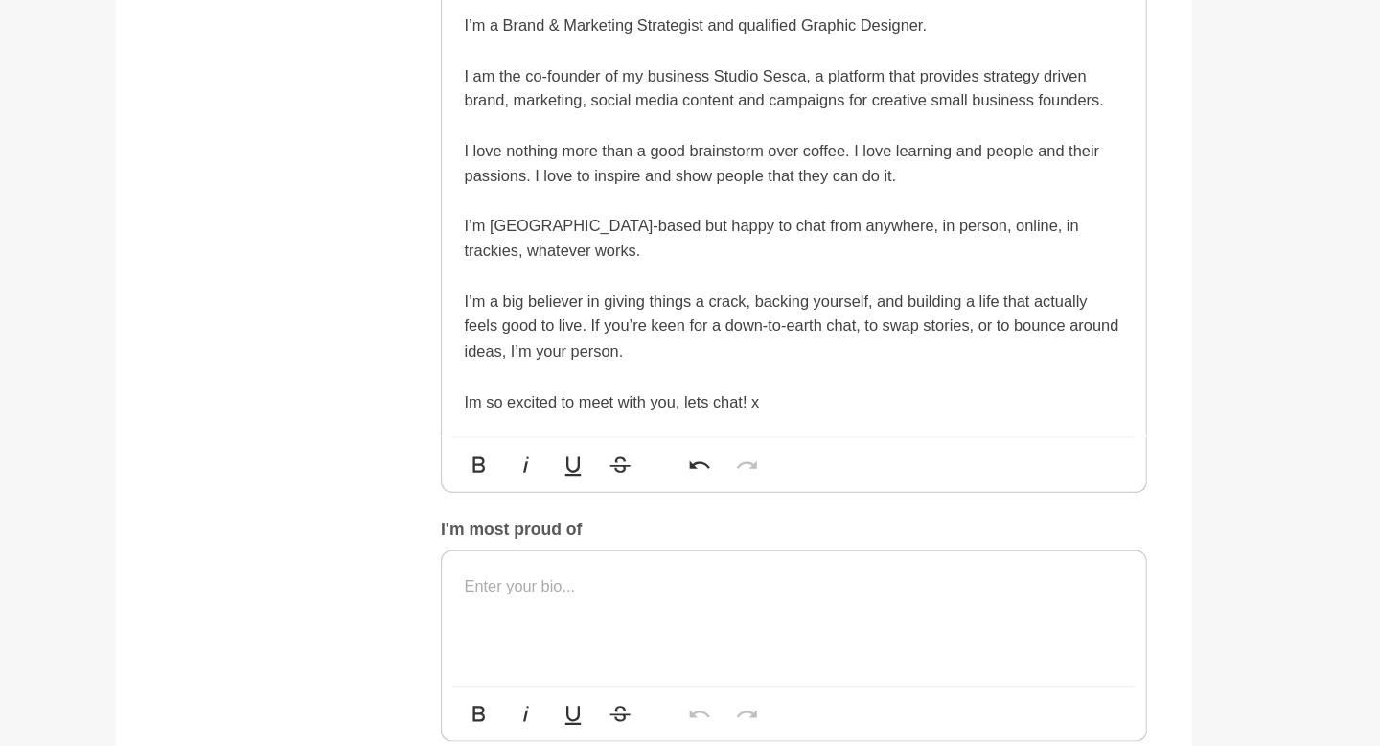
scroll to position [1139, 0]
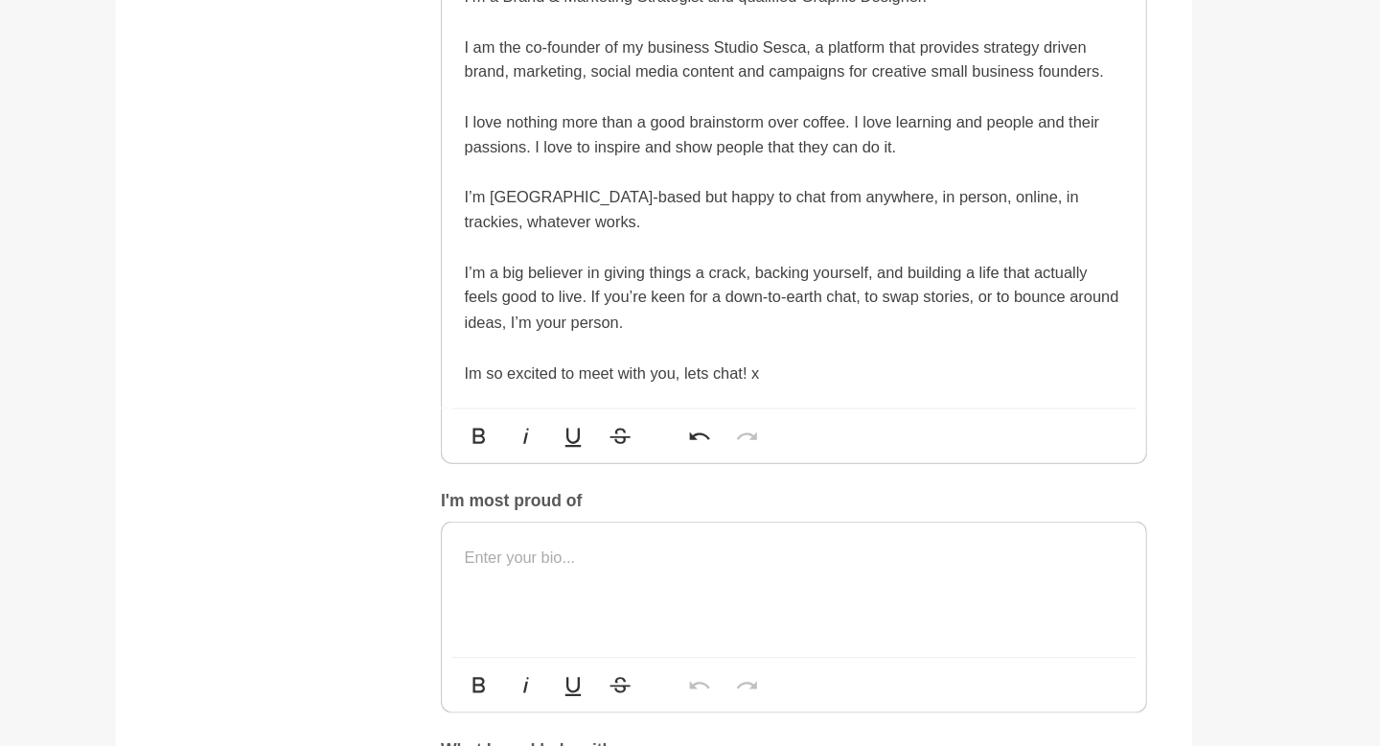
click at [502, 514] on p at bounding box center [810, 520] width 564 height 21
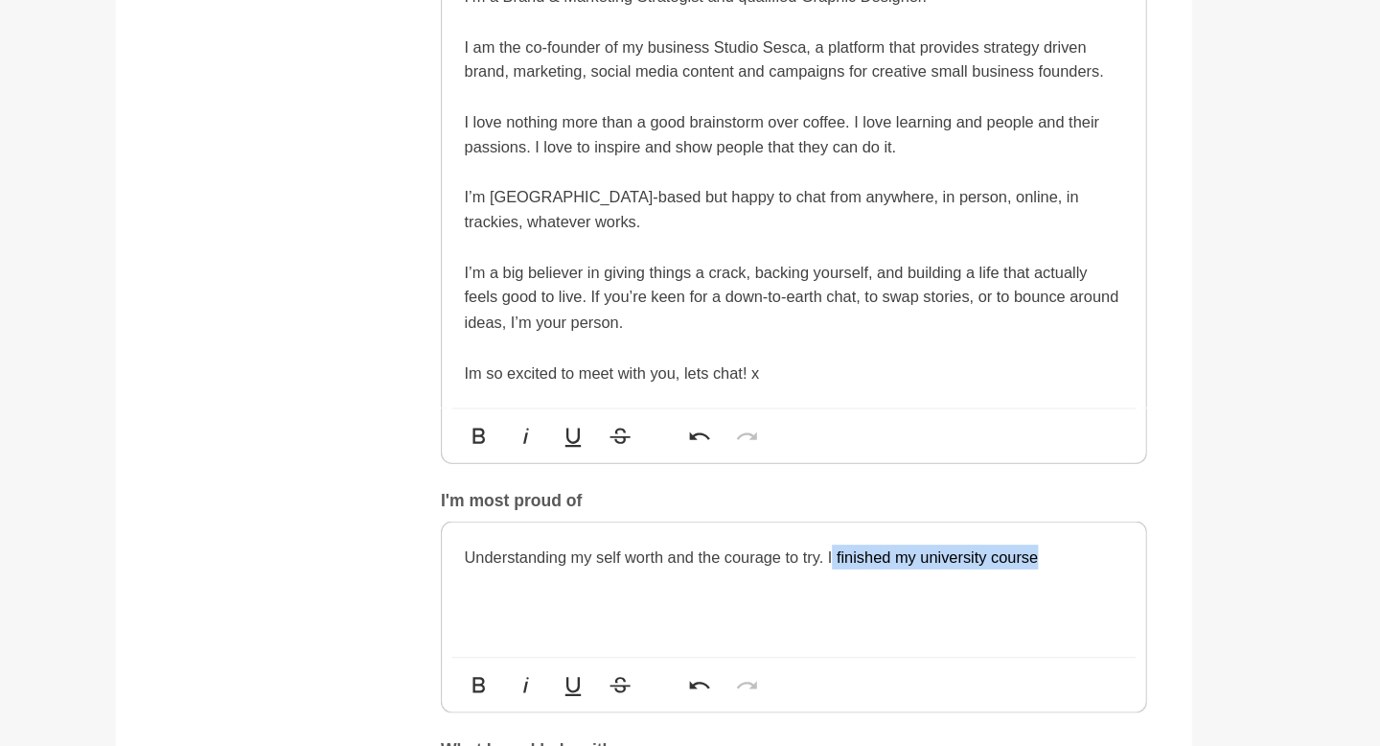
drag, startPoint x: 1035, startPoint y: 516, endPoint x: 844, endPoint y: 525, distance: 191.0
click at [502, 525] on p "Understanding my self worth and the courage to try. I finished my university co…" at bounding box center [810, 520] width 564 height 21
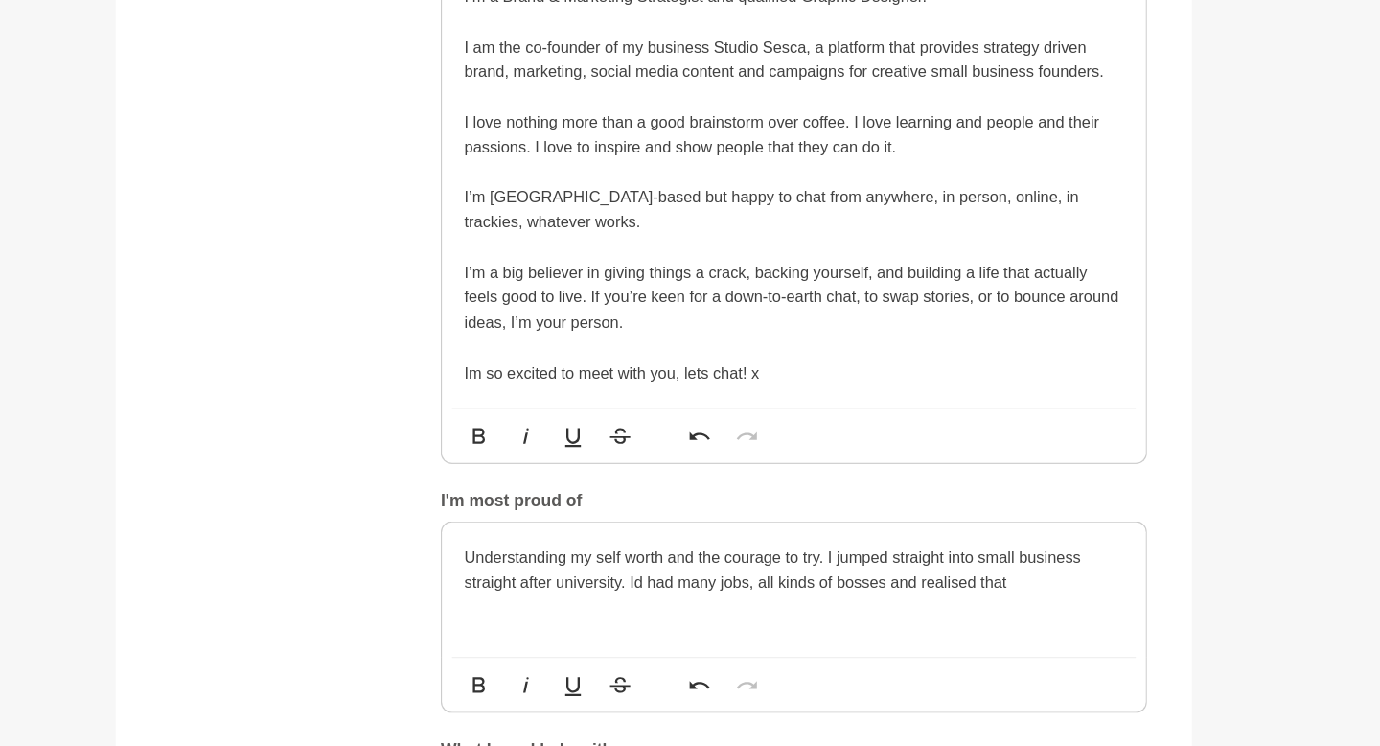
click at [502, 515] on p "Understanding my self worth and the courage to try. I jumped straight into smal…" at bounding box center [810, 531] width 564 height 43
click at [502, 517] on p "I'm most proud of understanding my self worth and the courage to try. I jumped …" at bounding box center [810, 531] width 564 height 43
click at [502, 545] on p "I'm most proud of understanding my self worth and the courage to try. I jumped …" at bounding box center [810, 531] width 564 height 43
click at [502, 518] on p "I'm most proud of understanding my self worth and the courage to try. I jumped …" at bounding box center [810, 531] width 564 height 43
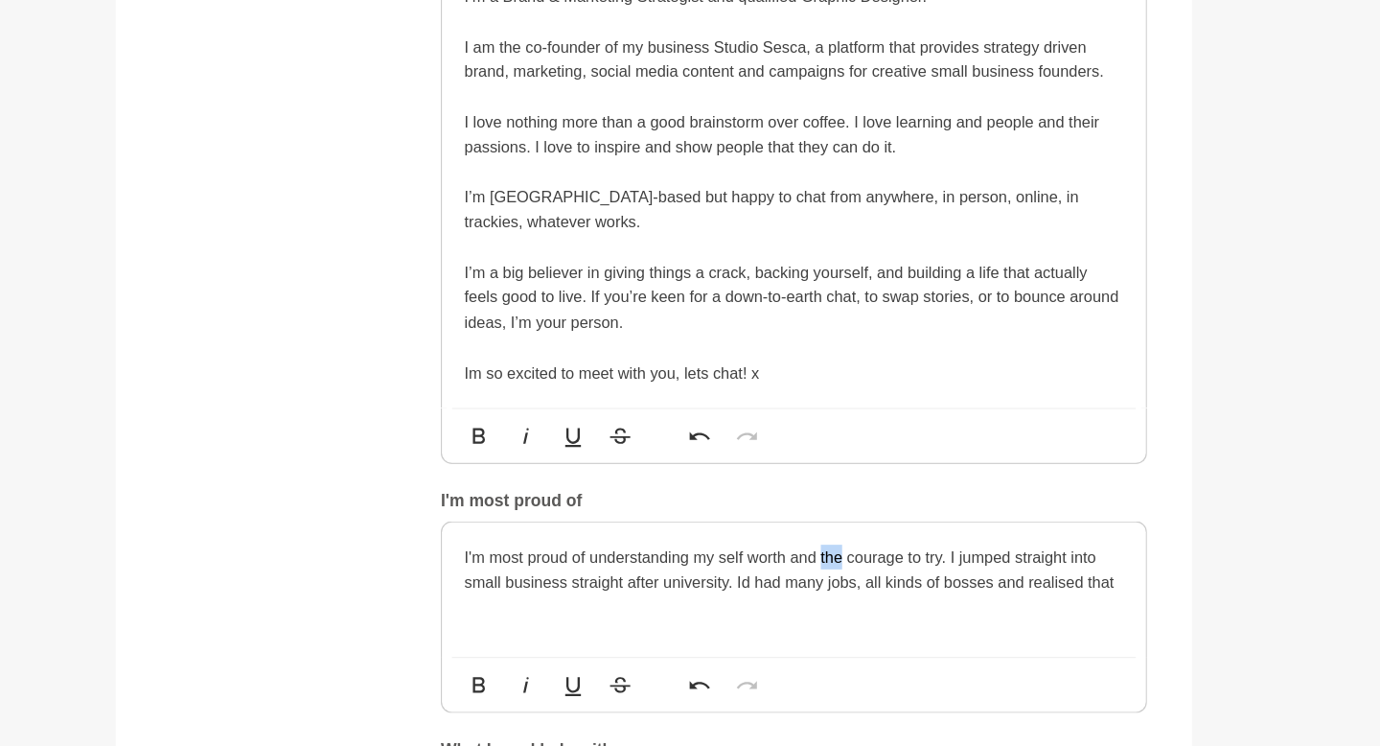
click at [502, 518] on p "I'm most proud of understanding my self worth and the courage to try. I jumped …" at bounding box center [810, 531] width 564 height 43
click at [502, 541] on p "I'm most proud of understanding my self worth and having the courage to try. I …" at bounding box center [810, 542] width 564 height 64
click at [502, 568] on p "I'm most proud of understanding my self worth and having the courage to try. I …" at bounding box center [810, 542] width 564 height 64
click at [502, 544] on p "I'm most proud of understanding my self worth and having the courage to try. I …" at bounding box center [810, 542] width 564 height 64
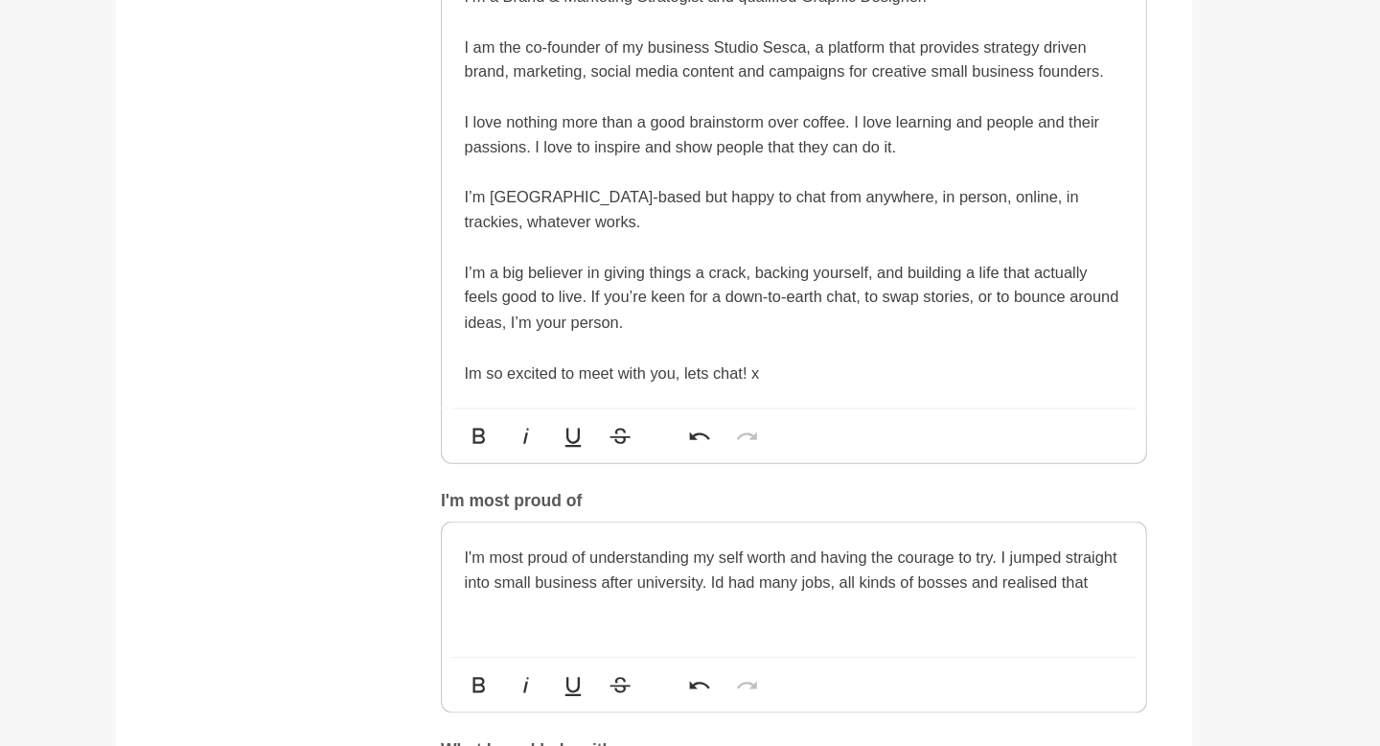
click at [502, 536] on p "I'm most proud of understanding my self worth and having the courage to try. I …" at bounding box center [810, 531] width 564 height 43
click at [502, 541] on p "I'm most proud of understanding my self worth and having the courage to try. I …" at bounding box center [810, 542] width 564 height 64
click at [502, 542] on p "I'm most proud of understanding my self worth and having the courage to try. I …" at bounding box center [810, 542] width 564 height 64
click at [502, 579] on div "I'm most proud of understanding my self worth and having the courage to try. I …" at bounding box center [810, 548] width 602 height 115
drag, startPoint x: 895, startPoint y: 564, endPoint x: 887, endPoint y: 536, distance: 29.8
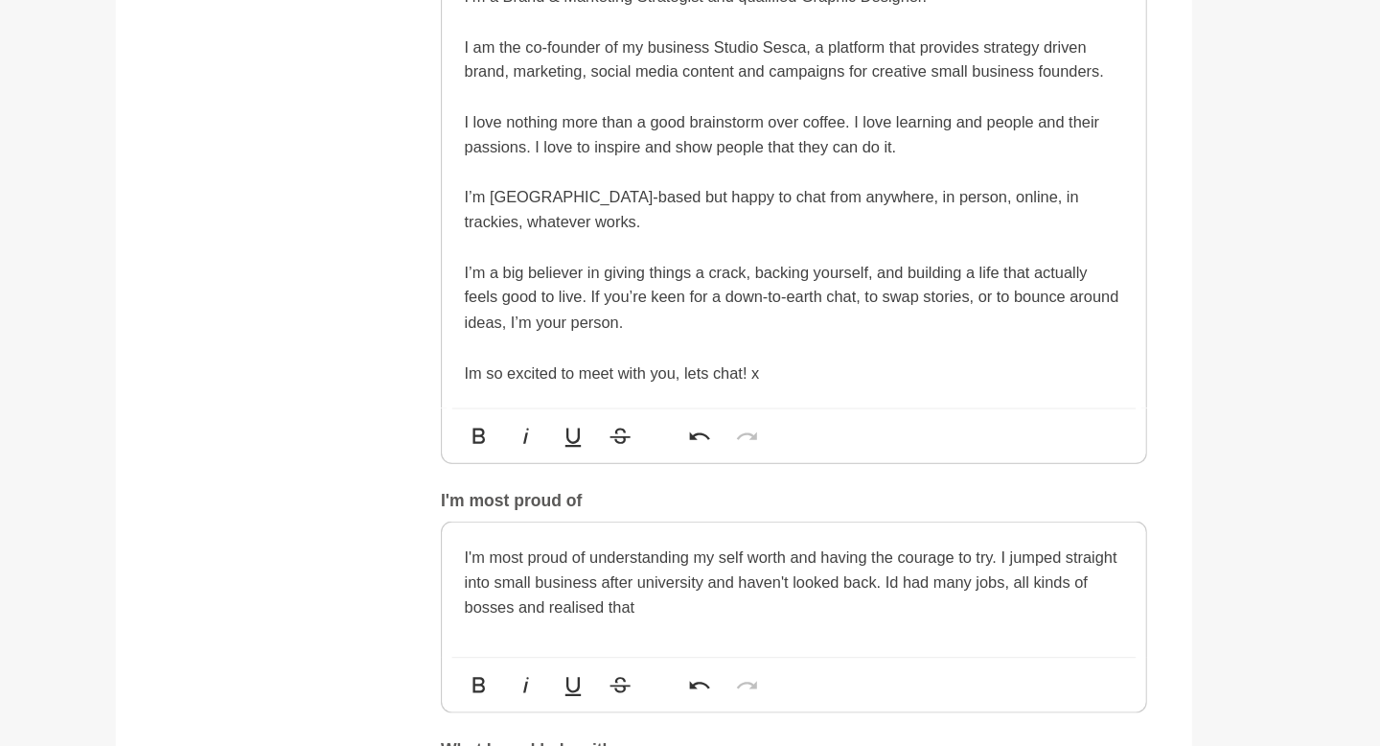
click at [502, 536] on p "I'm most proud of understanding my self worth and having the courage to try. I …" at bounding box center [810, 542] width 564 height 64
click at [502, 541] on p "I'm most proud of understanding my self worth and having the courage to try. I …" at bounding box center [810, 531] width 564 height 43
click at [502, 510] on main "Back to Profile Your details [PERSON_NAME] Co-Founder Studio [GEOGRAPHIC_DATA] …" at bounding box center [690, 709] width 1380 height 3558
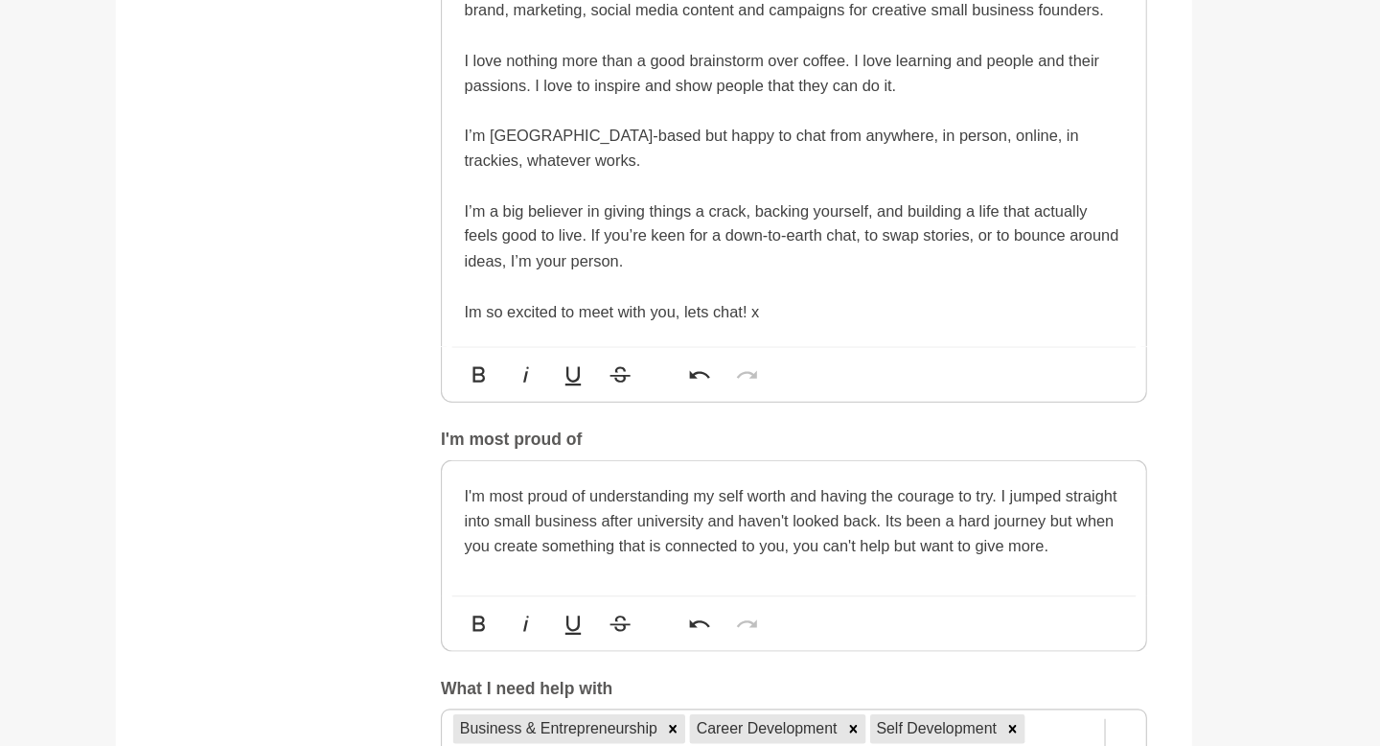
click at [502, 580] on main "Back to Profile Your details [PERSON_NAME] Co-Founder Studio [GEOGRAPHIC_DATA] …" at bounding box center [690, 709] width 1380 height 3558
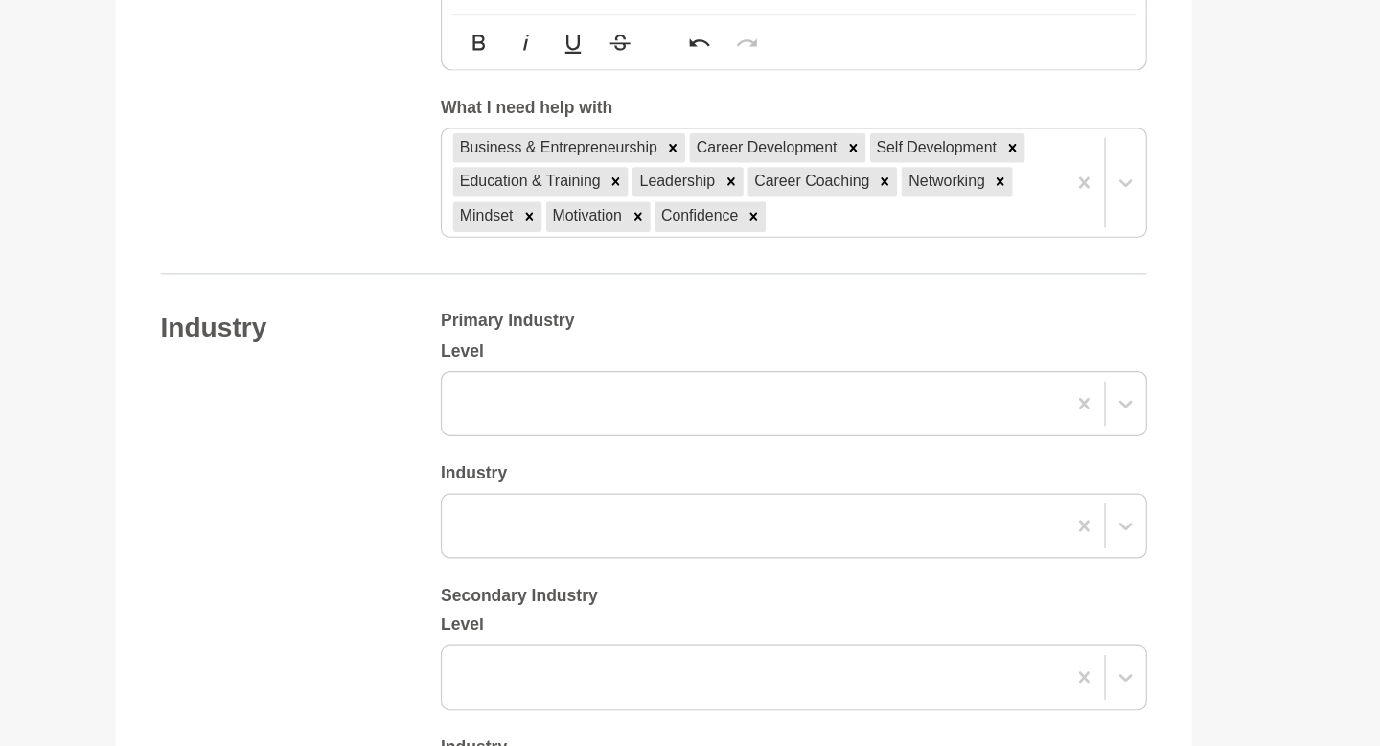
scroll to position [1663, 0]
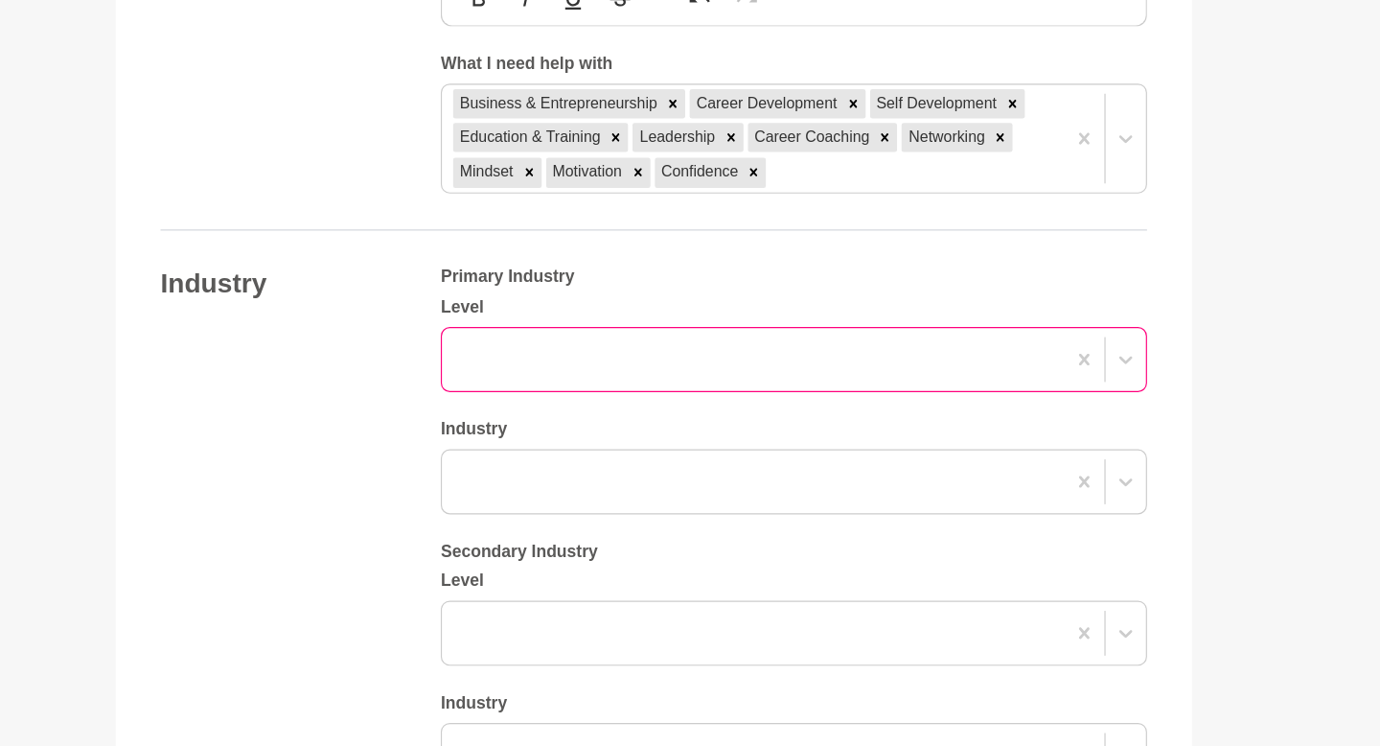
click at [502, 395] on div at bounding box center [810, 415] width 604 height 56
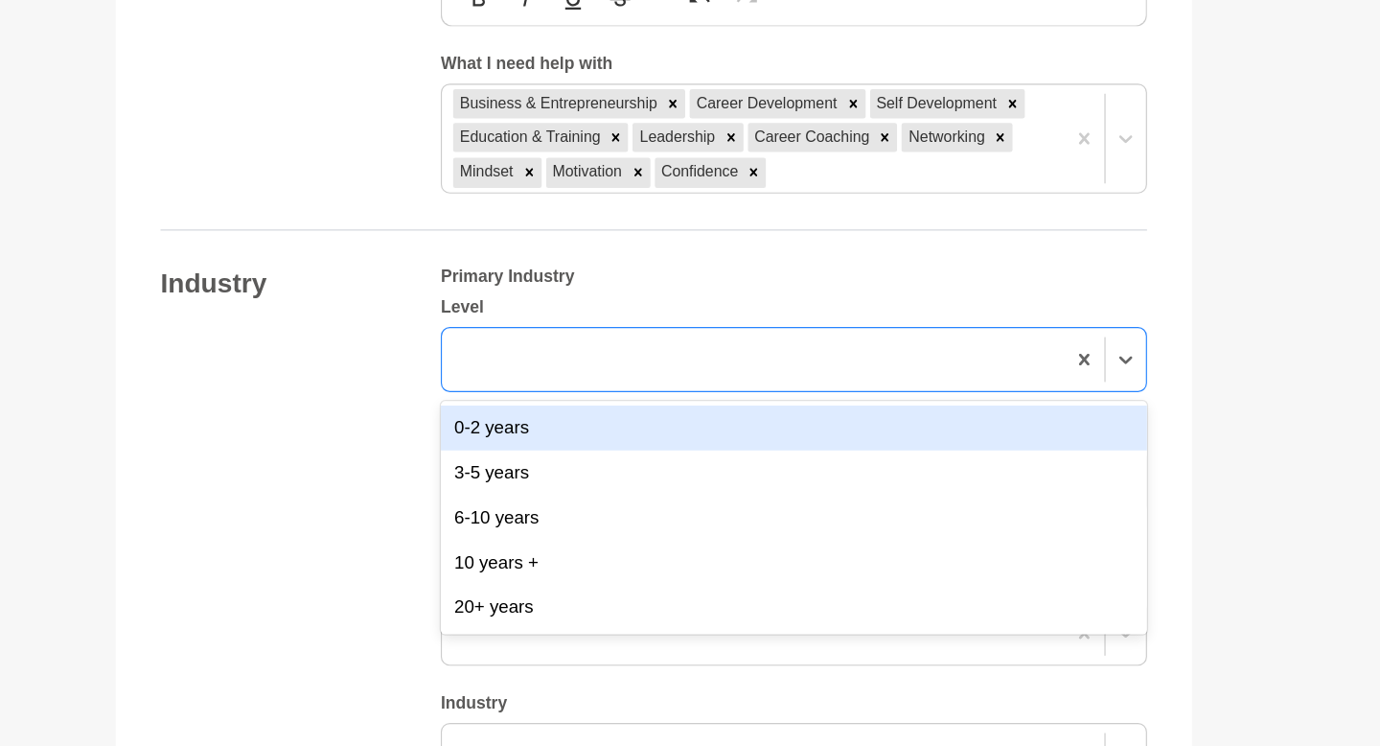
click at [502, 351] on h5 "Primary Industry" at bounding box center [810, 344] width 604 height 18
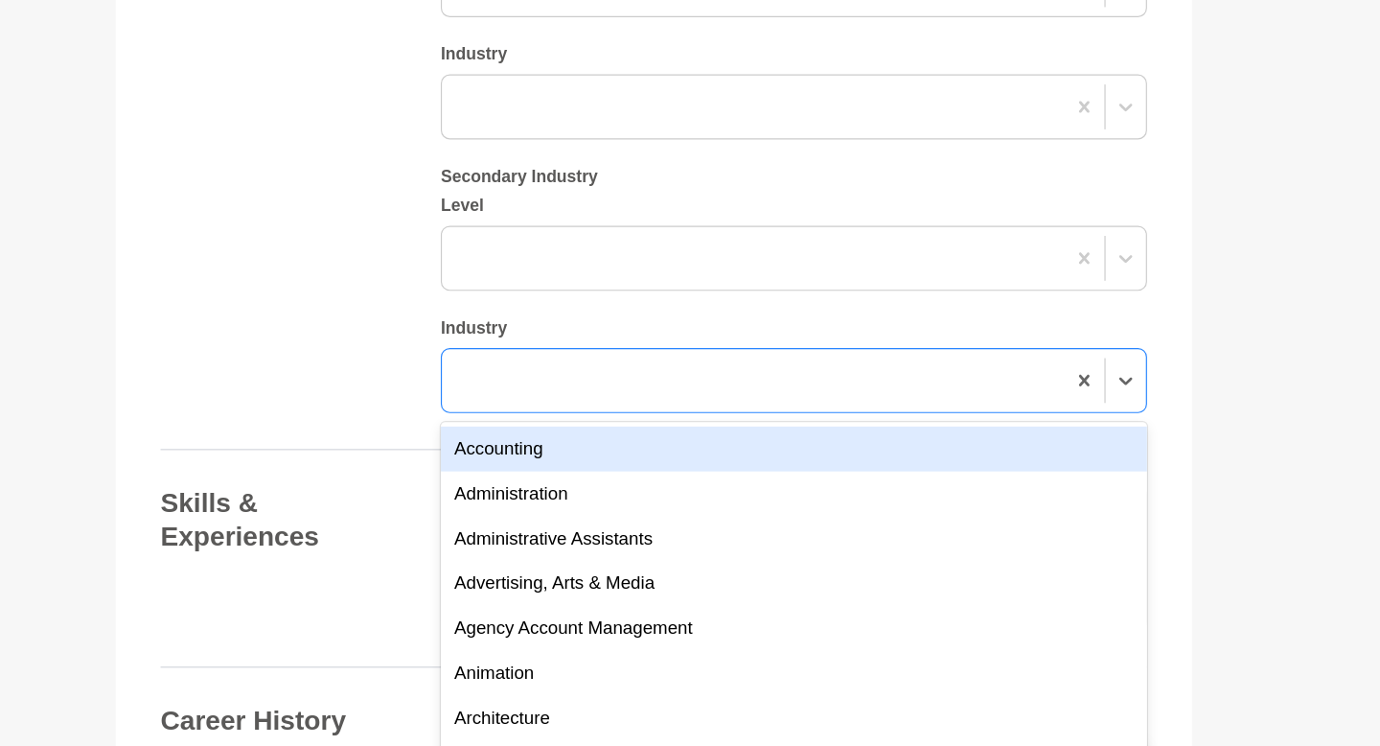
click at [502, 461] on div "option Accounting focused, 1 of 144. 144 results available. Use Up and Down to …" at bounding box center [810, 433] width 604 height 56
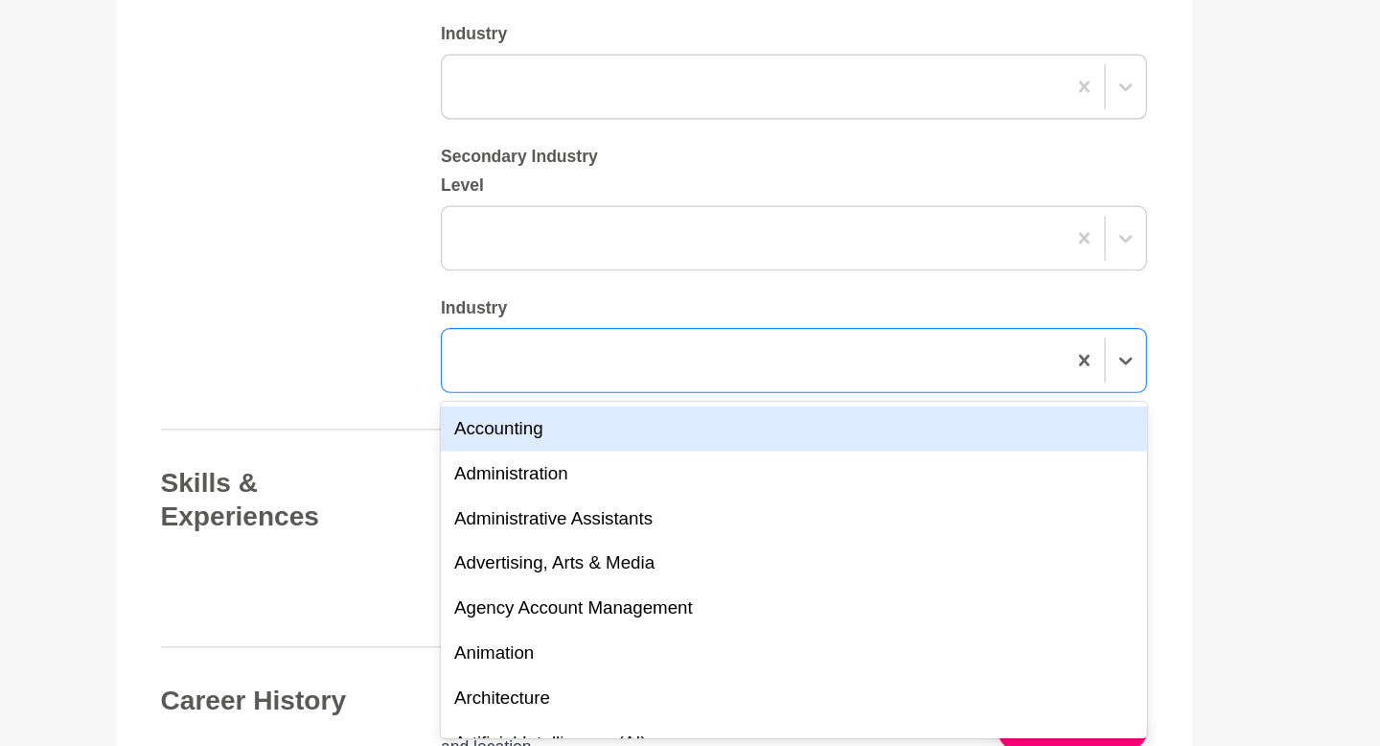
scroll to position [2001, 0]
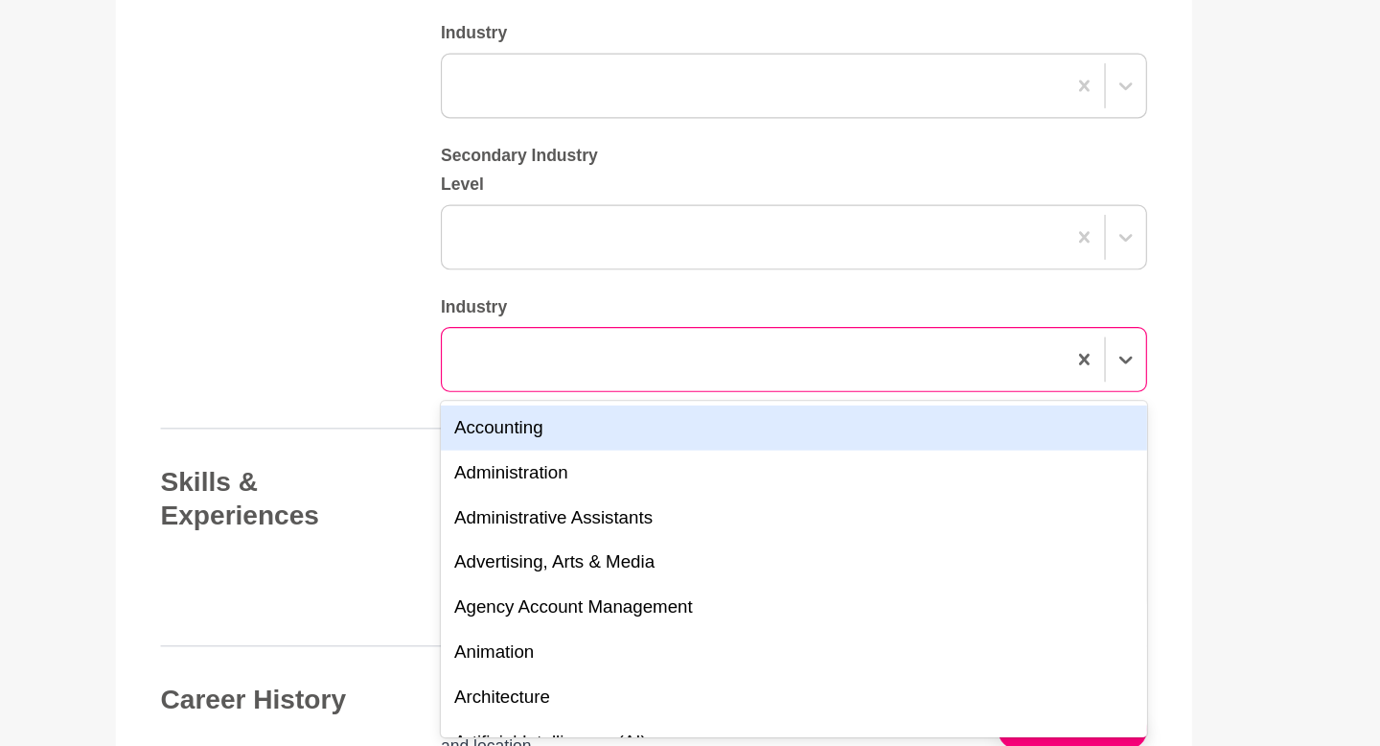
type input "m"
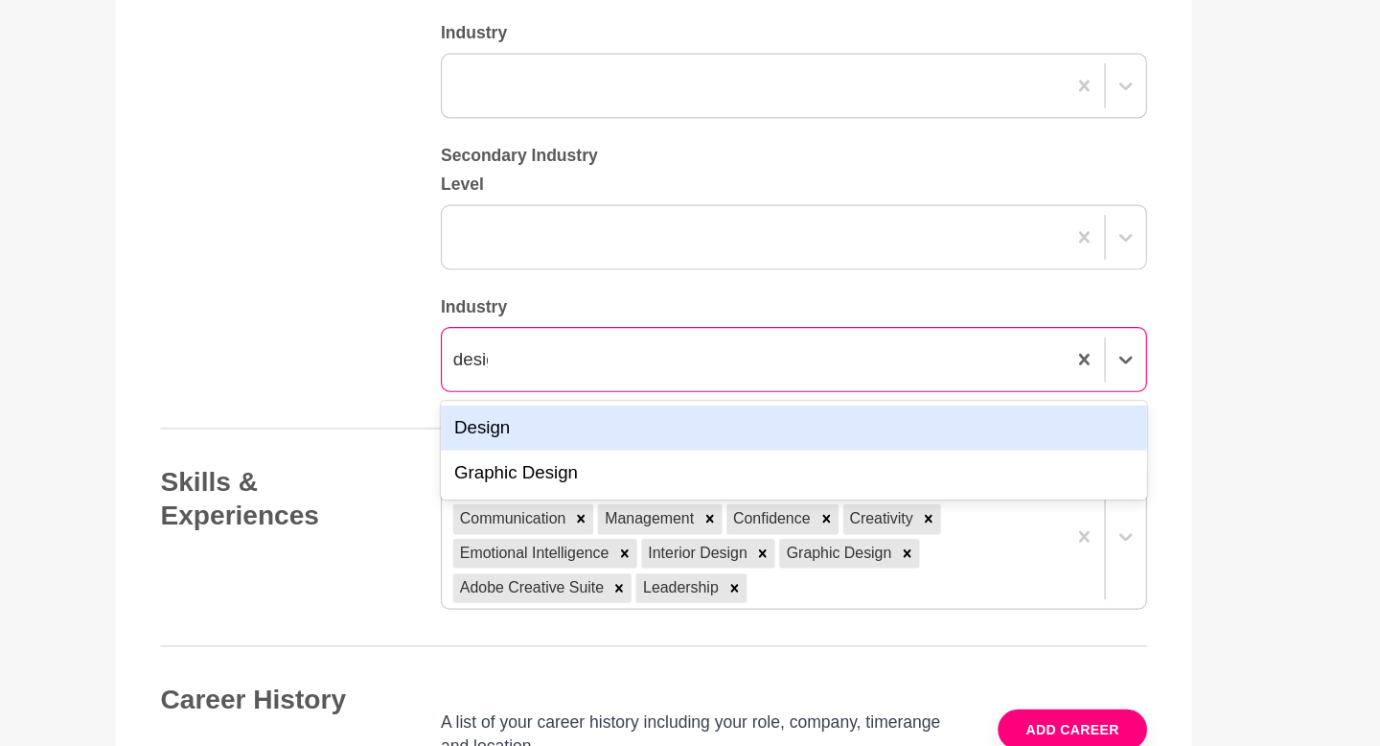
type input "design"
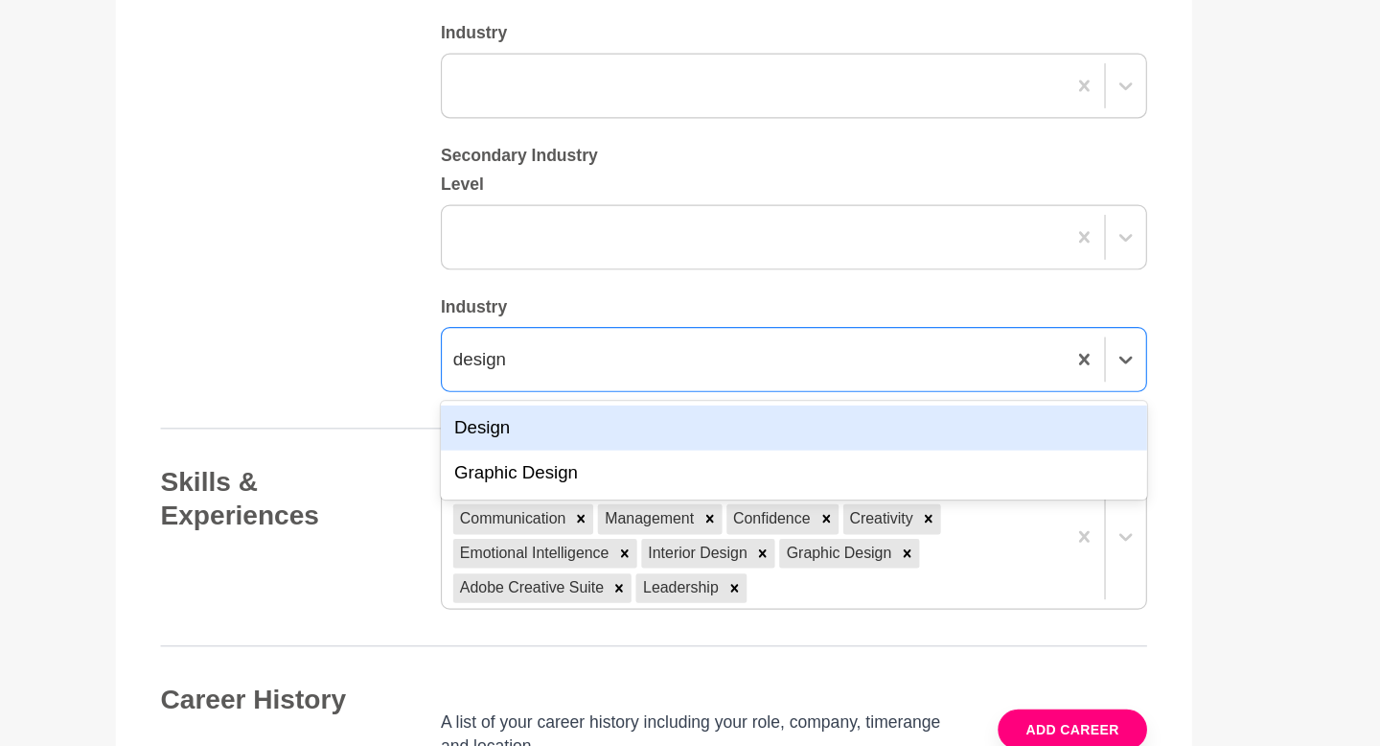
click at [502, 466] on div "Design" at bounding box center [810, 473] width 604 height 38
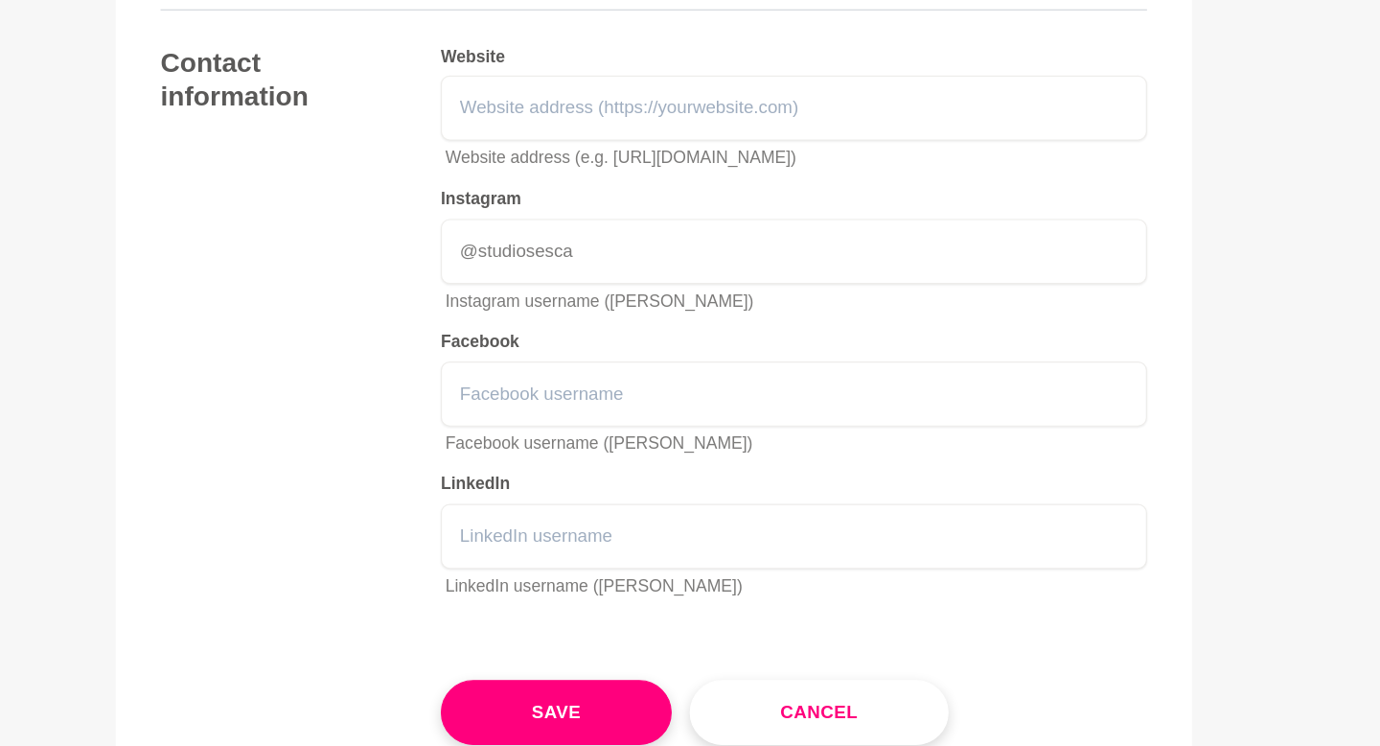
scroll to position [2794, 0]
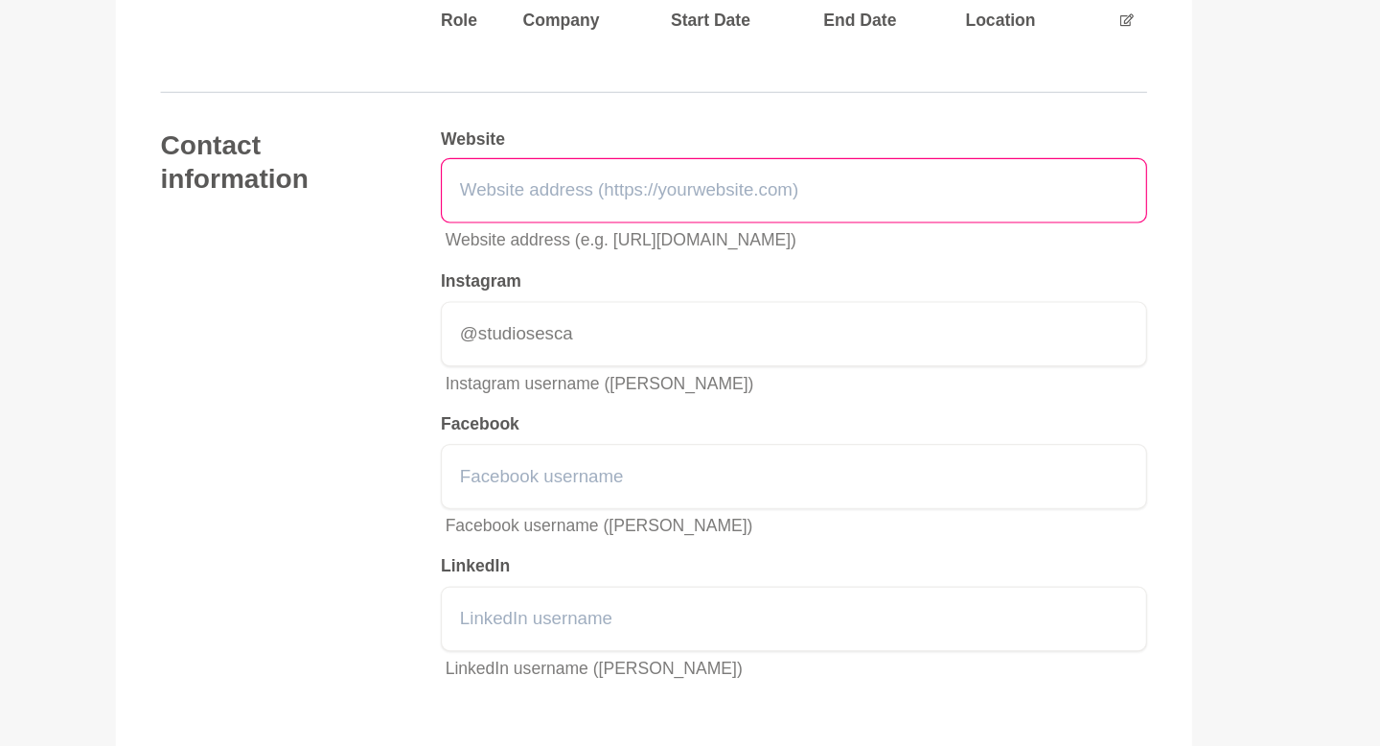
click at [502, 162] on input "text" at bounding box center [810, 163] width 604 height 56
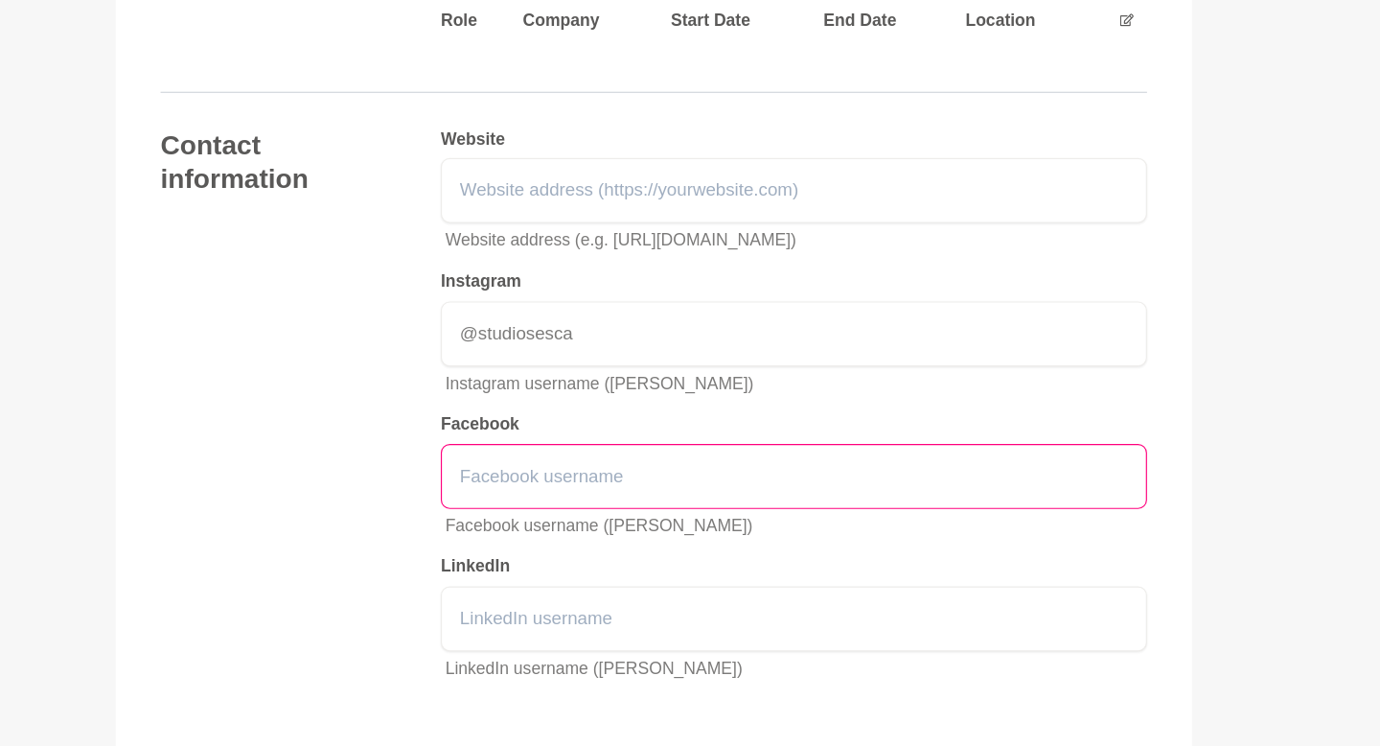
click at [502, 420] on input "text" at bounding box center [810, 408] width 604 height 56
type input "J"
type input "Studio Sesca"
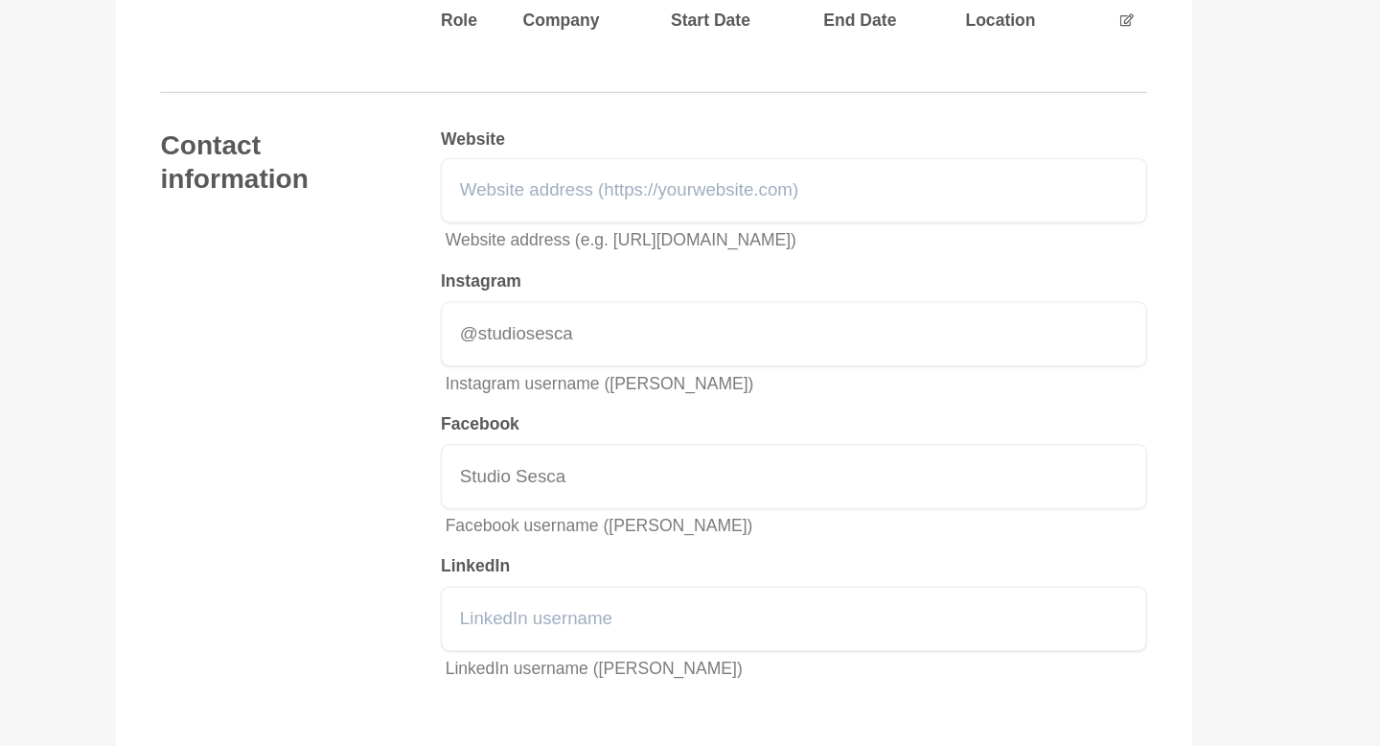
click at [502, 489] on h5 "LinkedIn" at bounding box center [810, 484] width 604 height 18
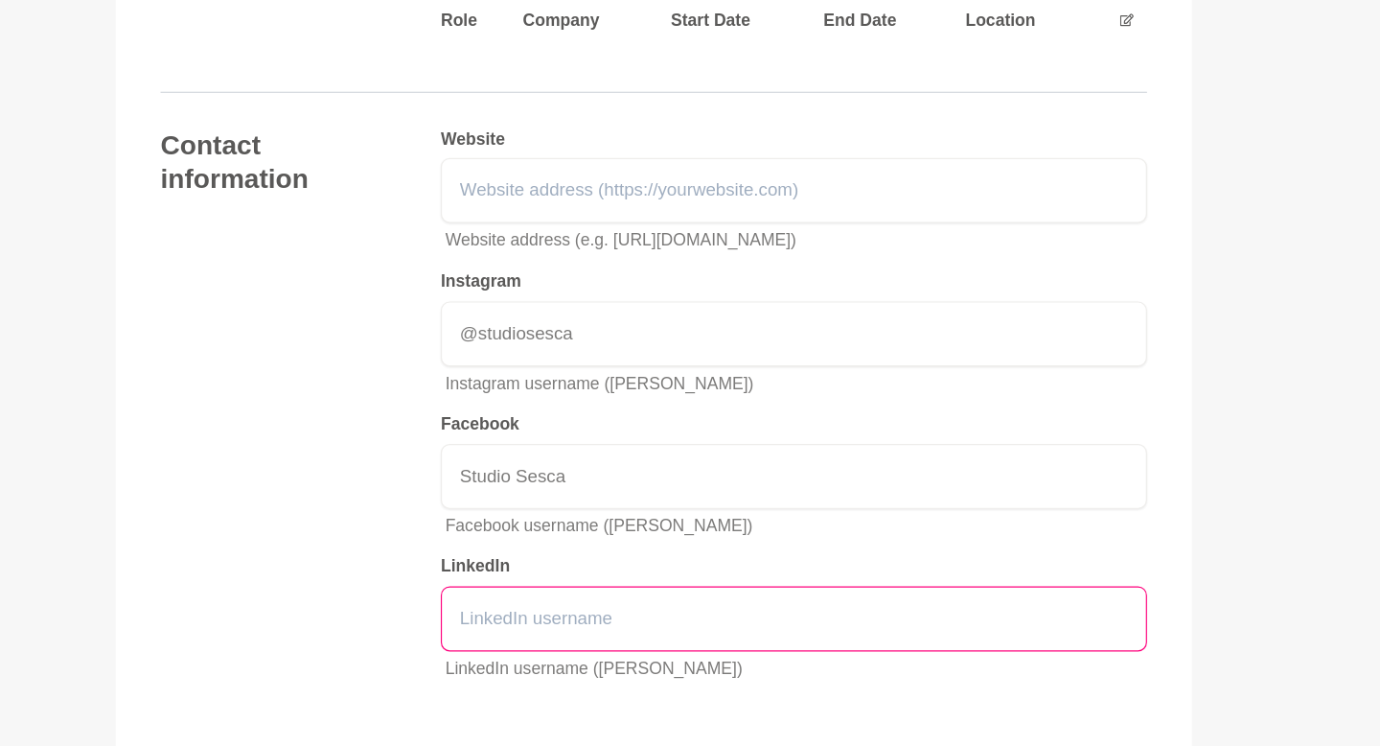
click at [502, 513] on input "text" at bounding box center [810, 529] width 604 height 56
paste input "[DOMAIN_NAME][URL][PERSON_NAME]"
type input "[DOMAIN_NAME][URL][PERSON_NAME]"
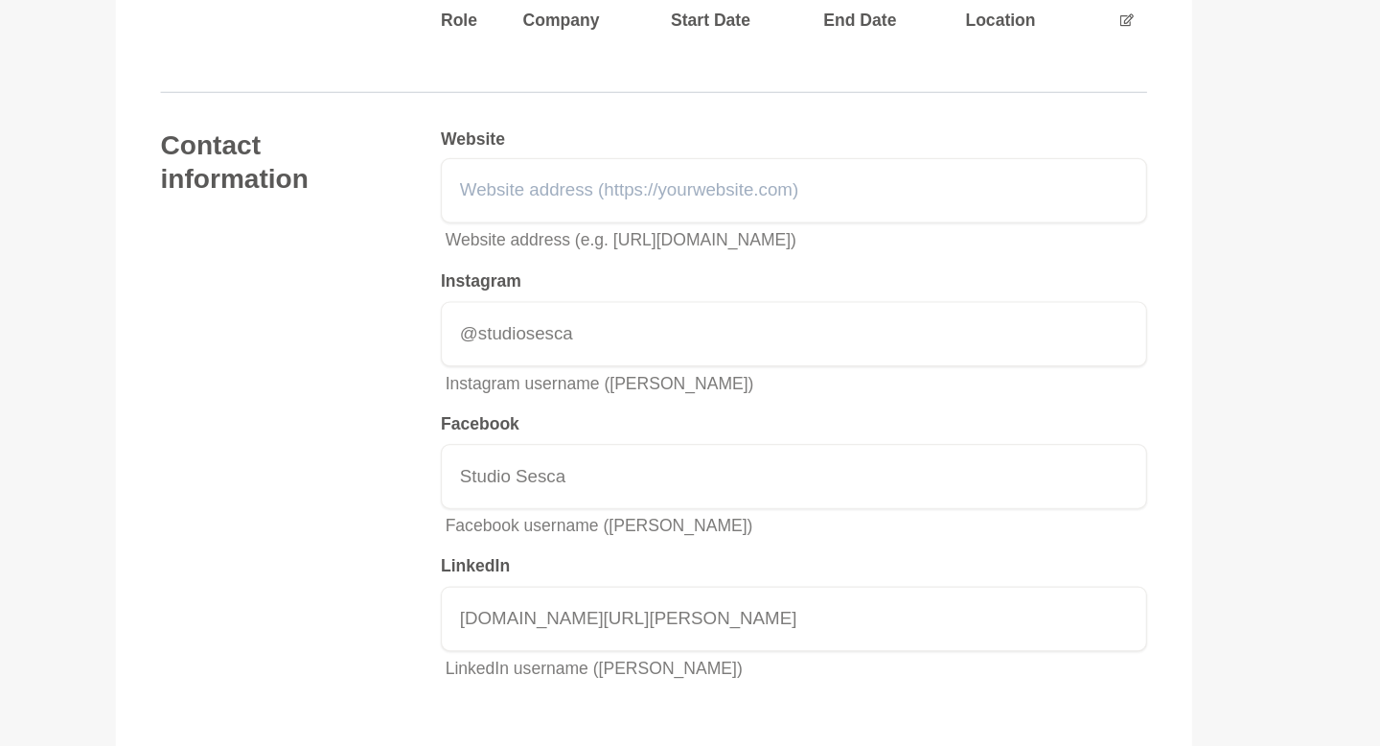
click at [502, 583] on div "Website Website address (e.g. [URL][DOMAIN_NAME]) Instagram @studiosesca Instag…" at bounding box center [810, 354] width 604 height 488
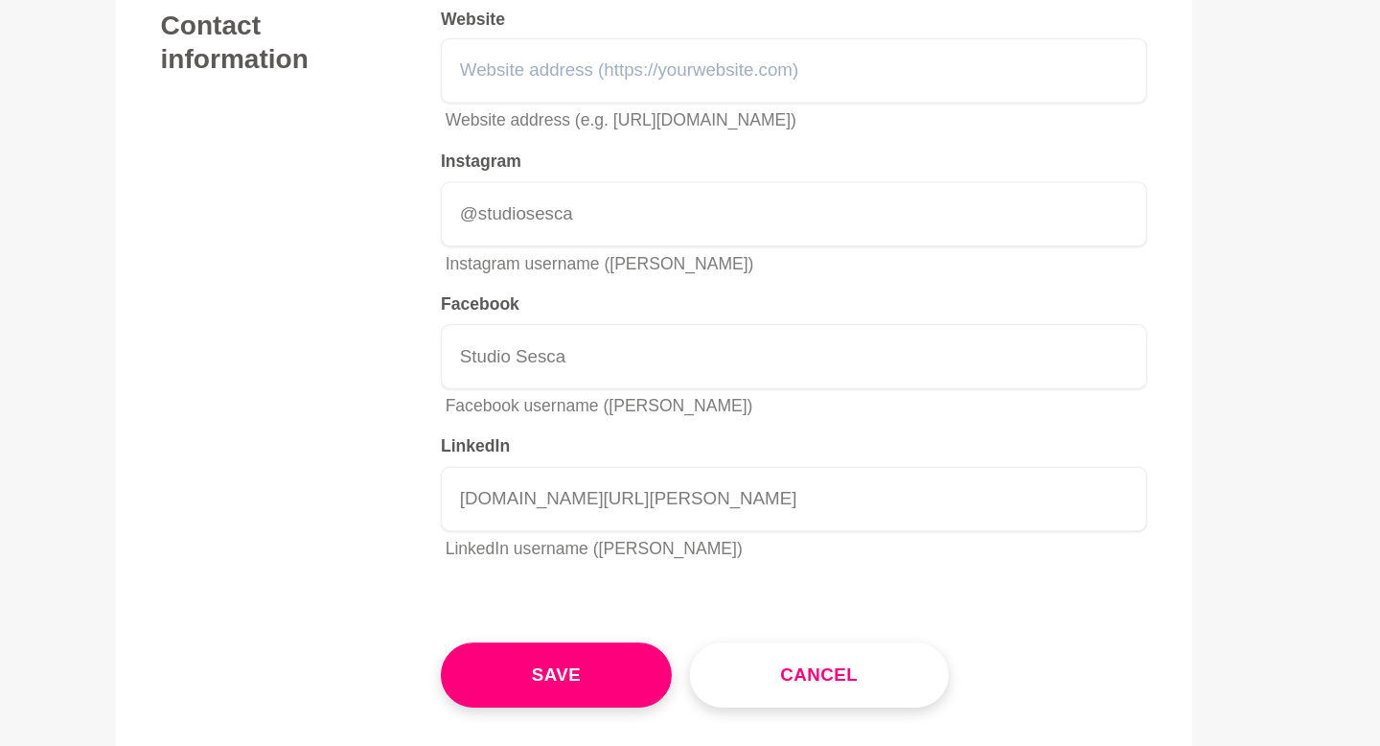
scroll to position [2807, 0]
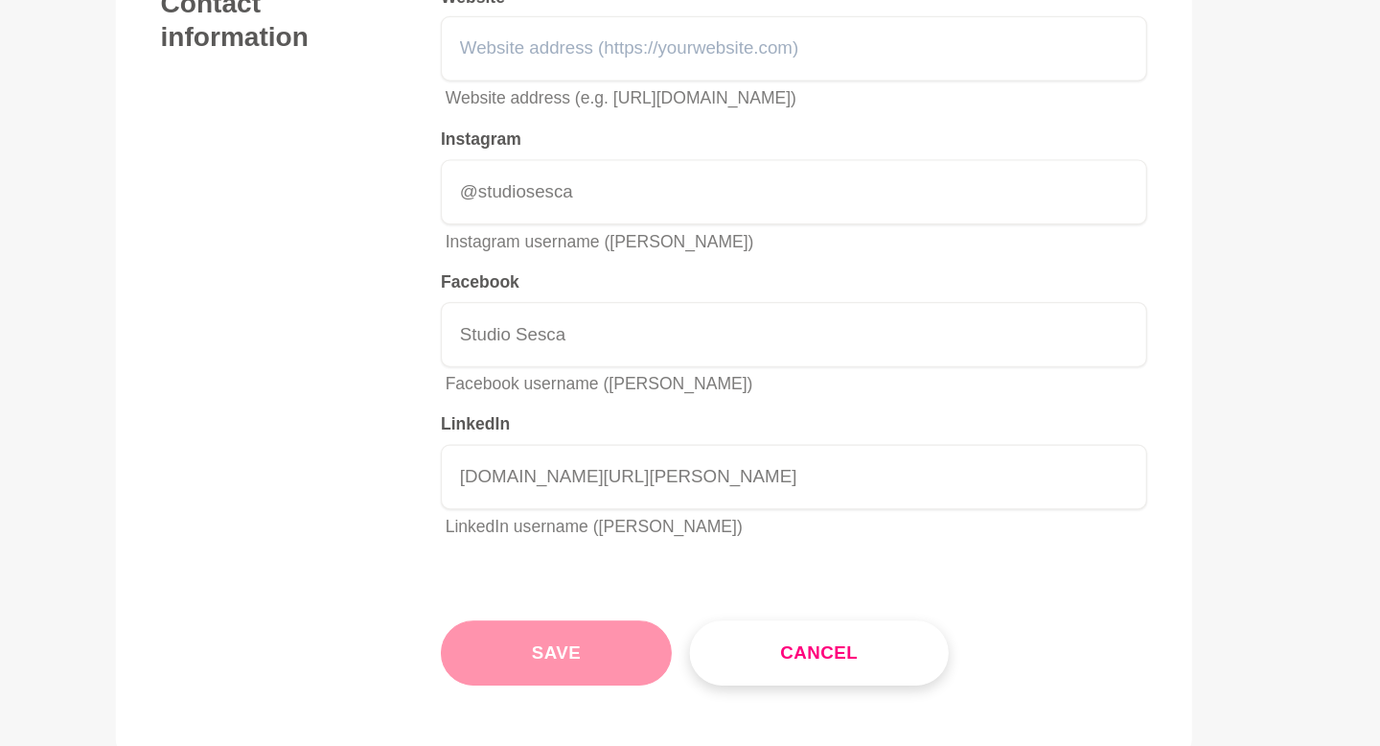
click at [502, 589] on button "Save" at bounding box center [606, 666] width 197 height 56
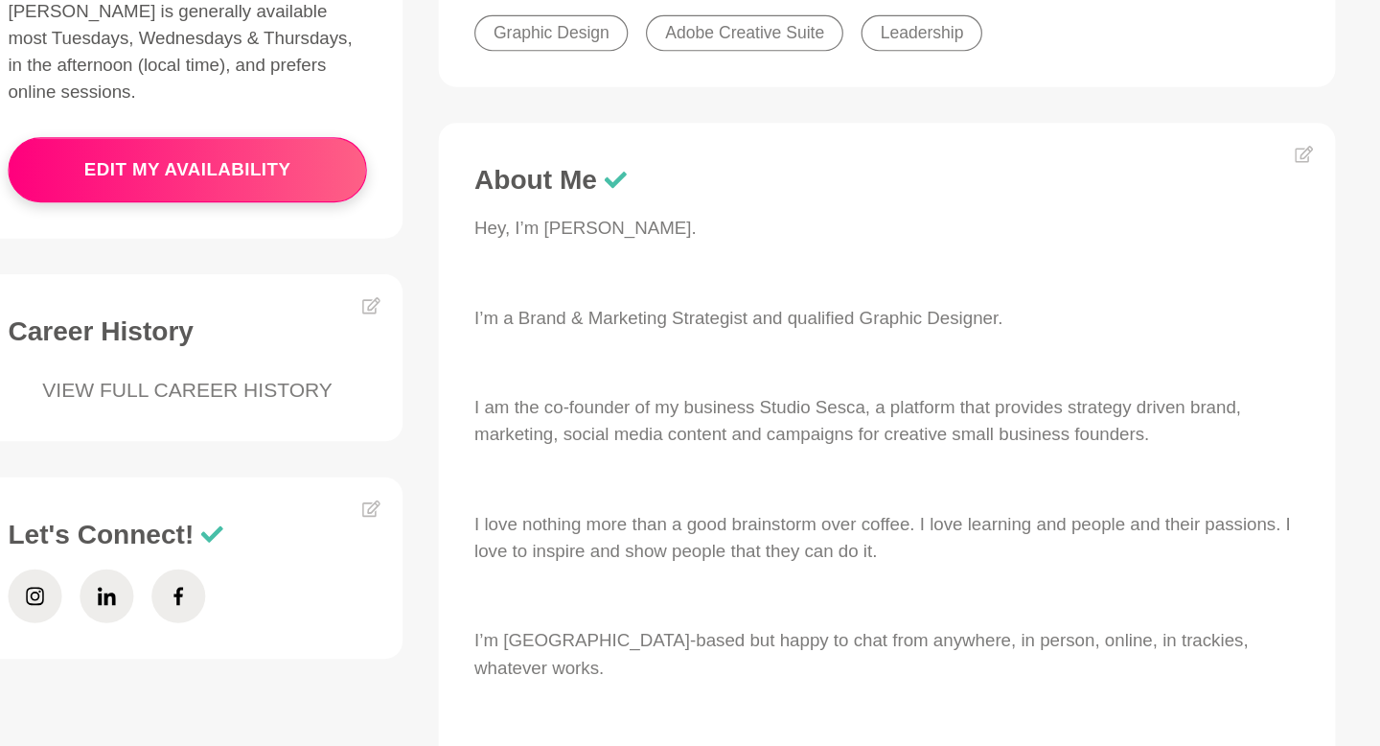
scroll to position [572, 0]
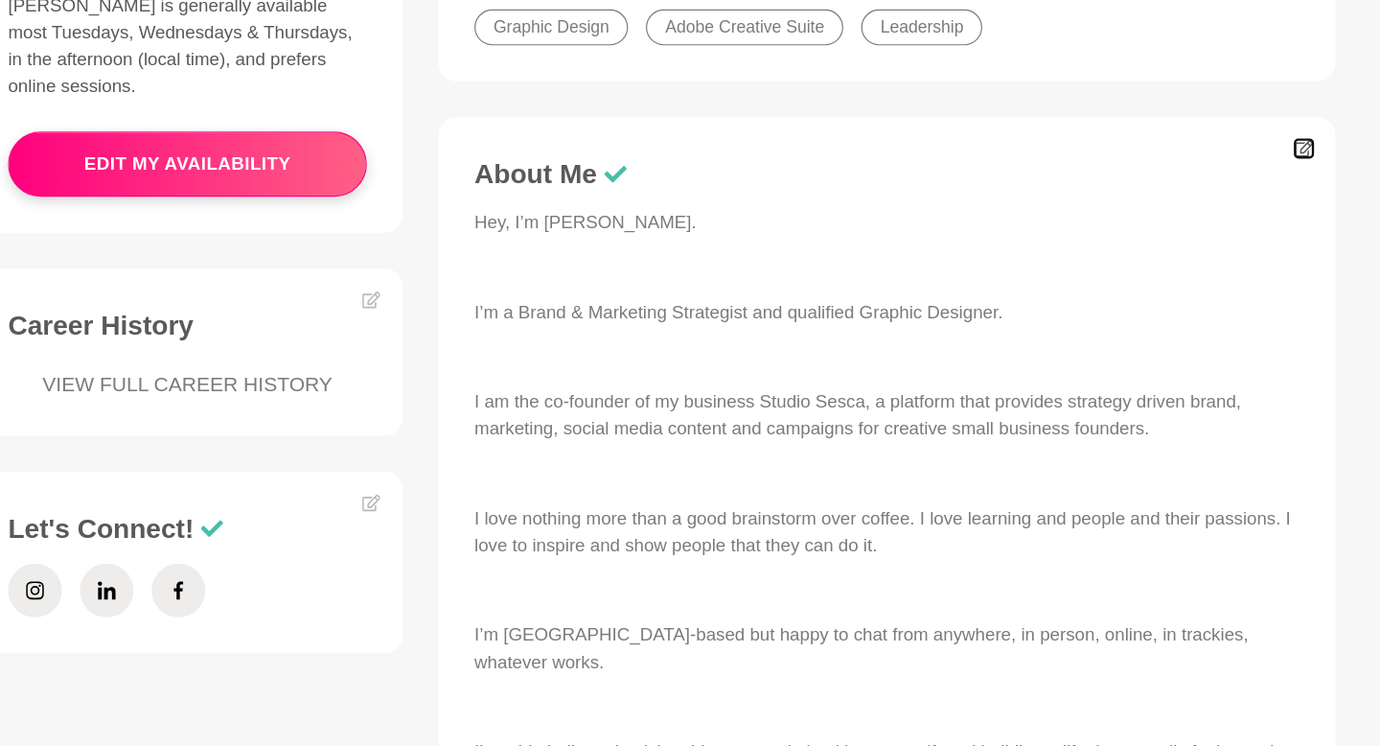
click at [502, 235] on icon at bounding box center [1245, 234] width 15 height 15
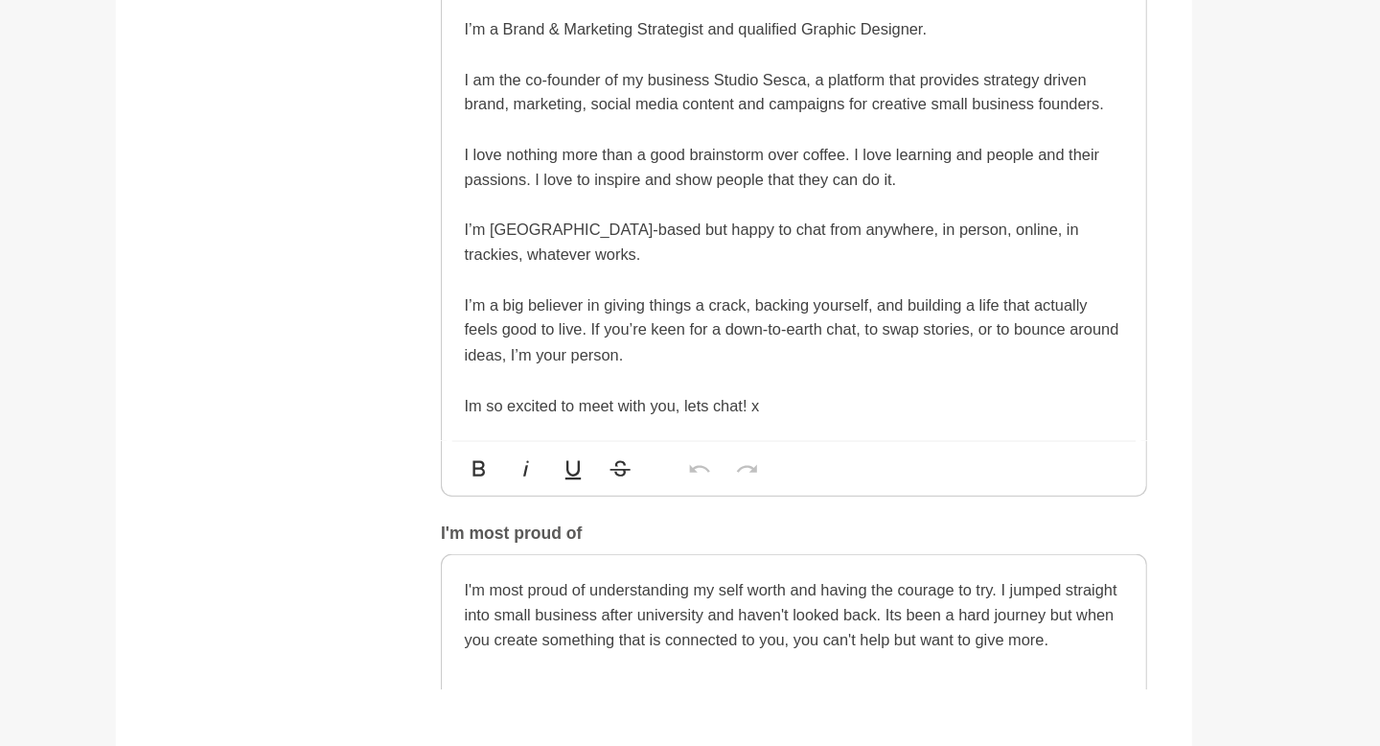
scroll to position [849, 0]
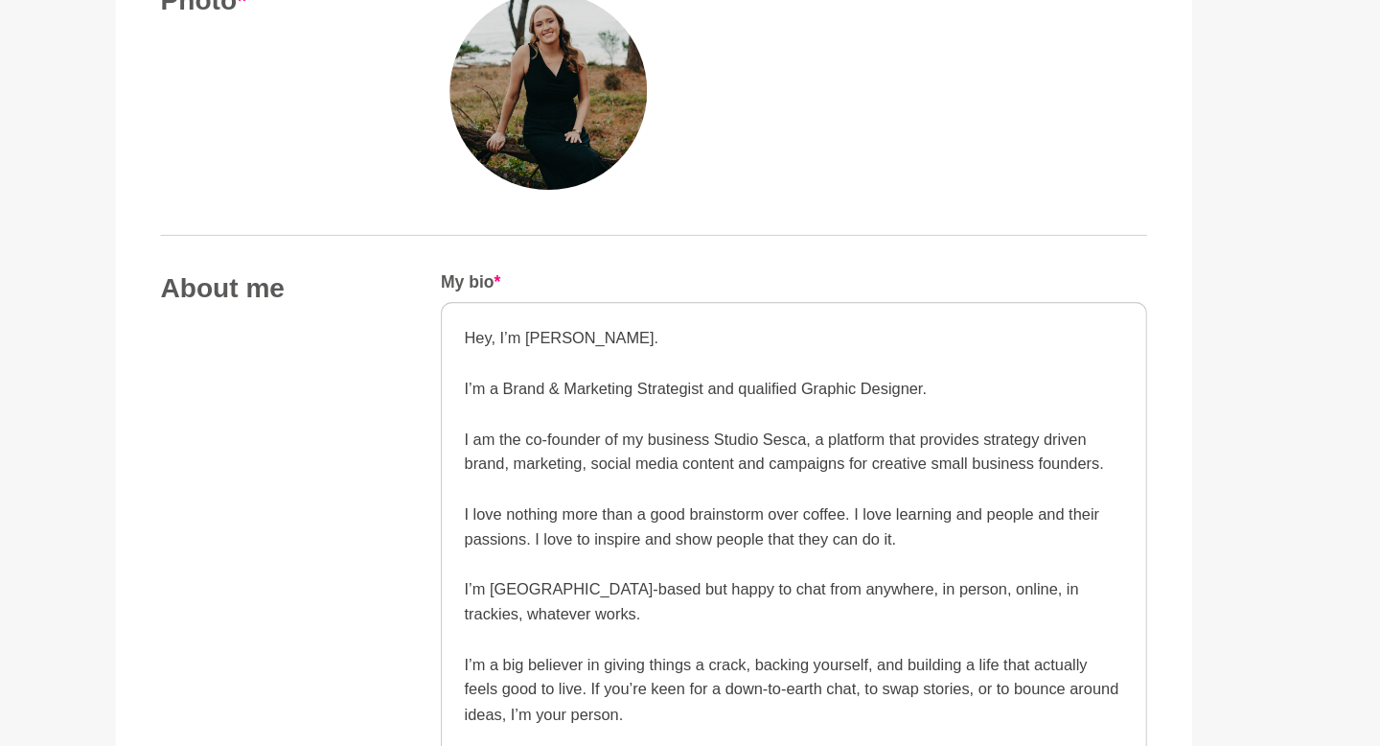
click at [502, 306] on p at bounding box center [810, 309] width 564 height 21
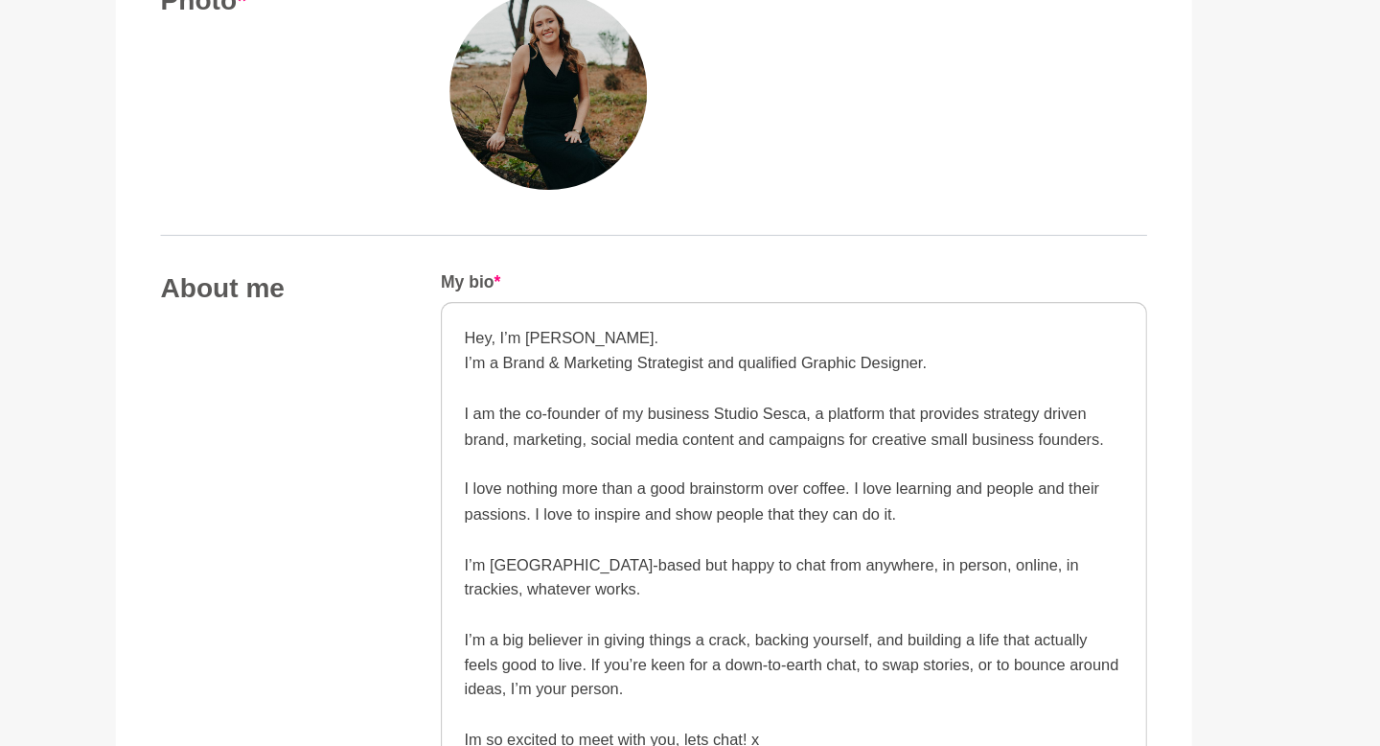
click at [502, 329] on p at bounding box center [810, 331] width 564 height 21
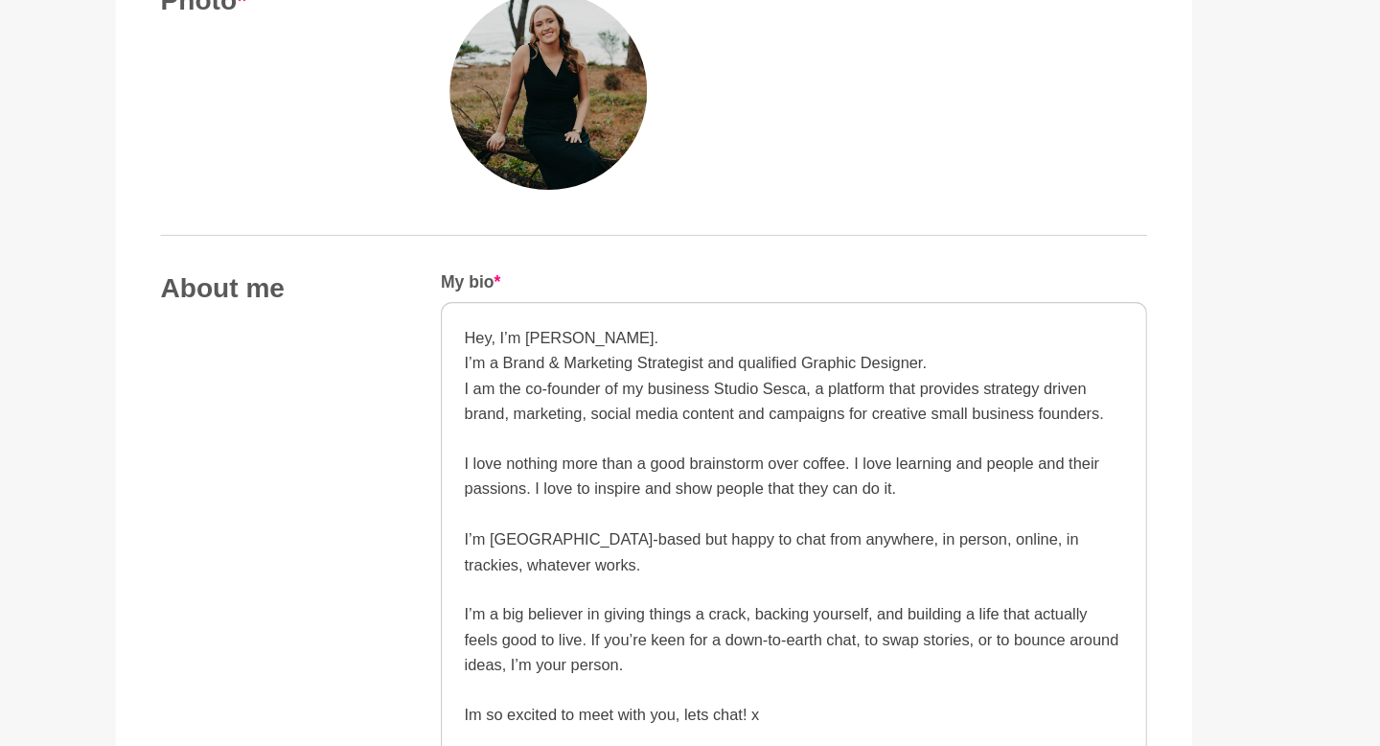
click at [502, 380] on p at bounding box center [810, 374] width 564 height 21
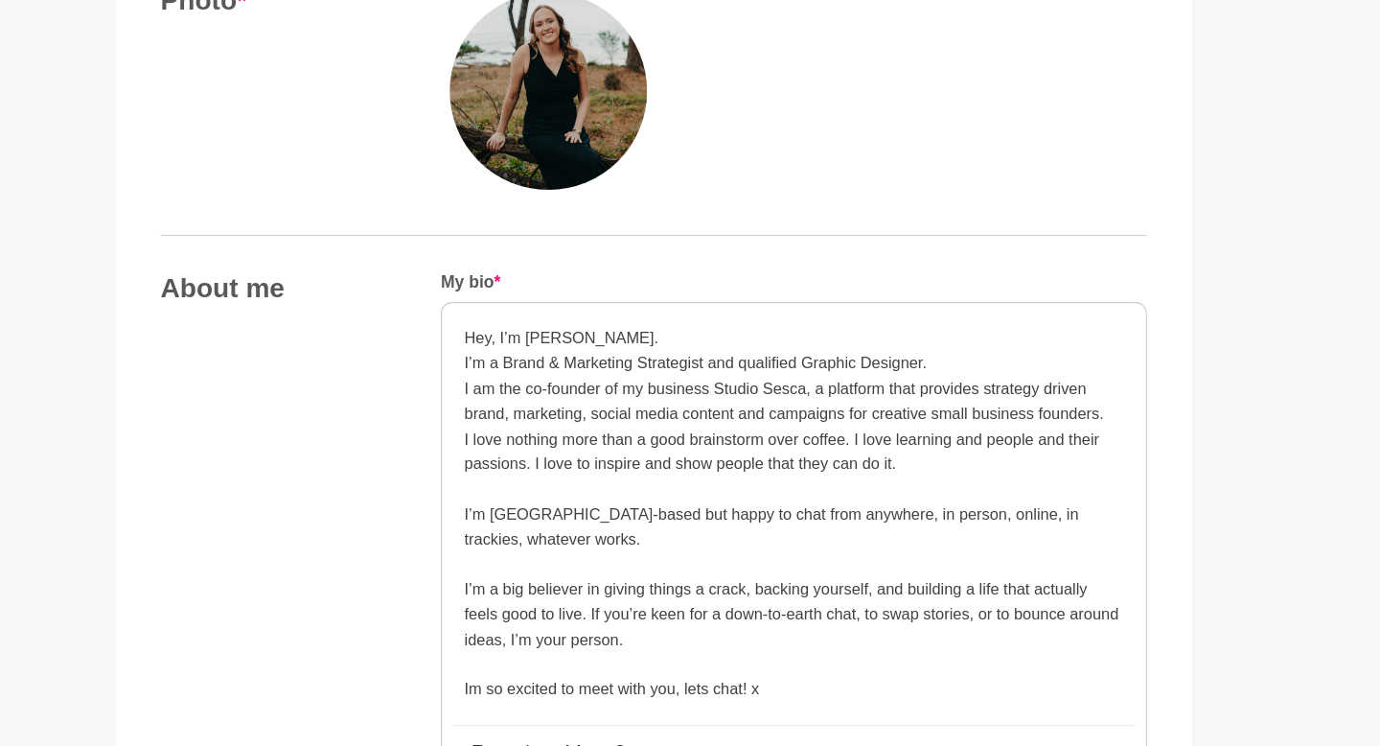
click at [502, 422] on p at bounding box center [810, 416] width 564 height 21
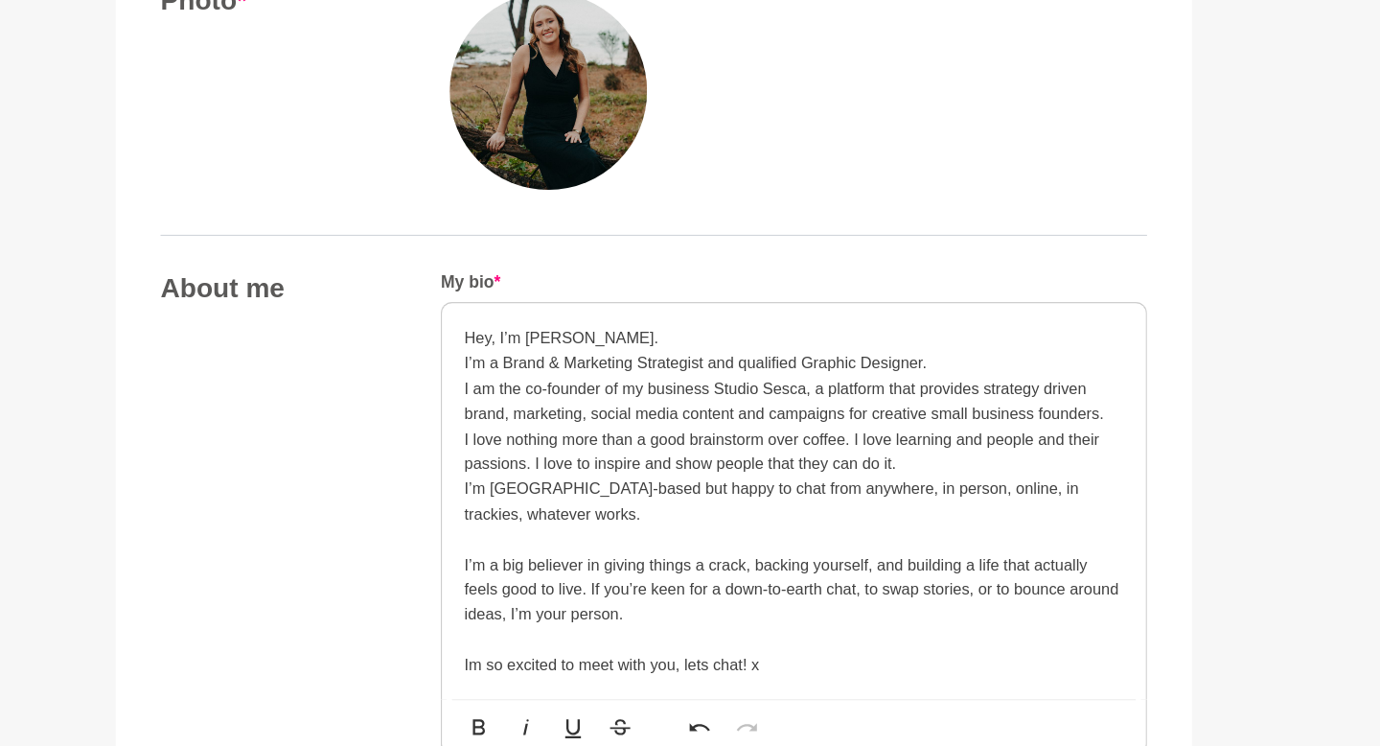
click at [502, 469] on p at bounding box center [810, 459] width 564 height 21
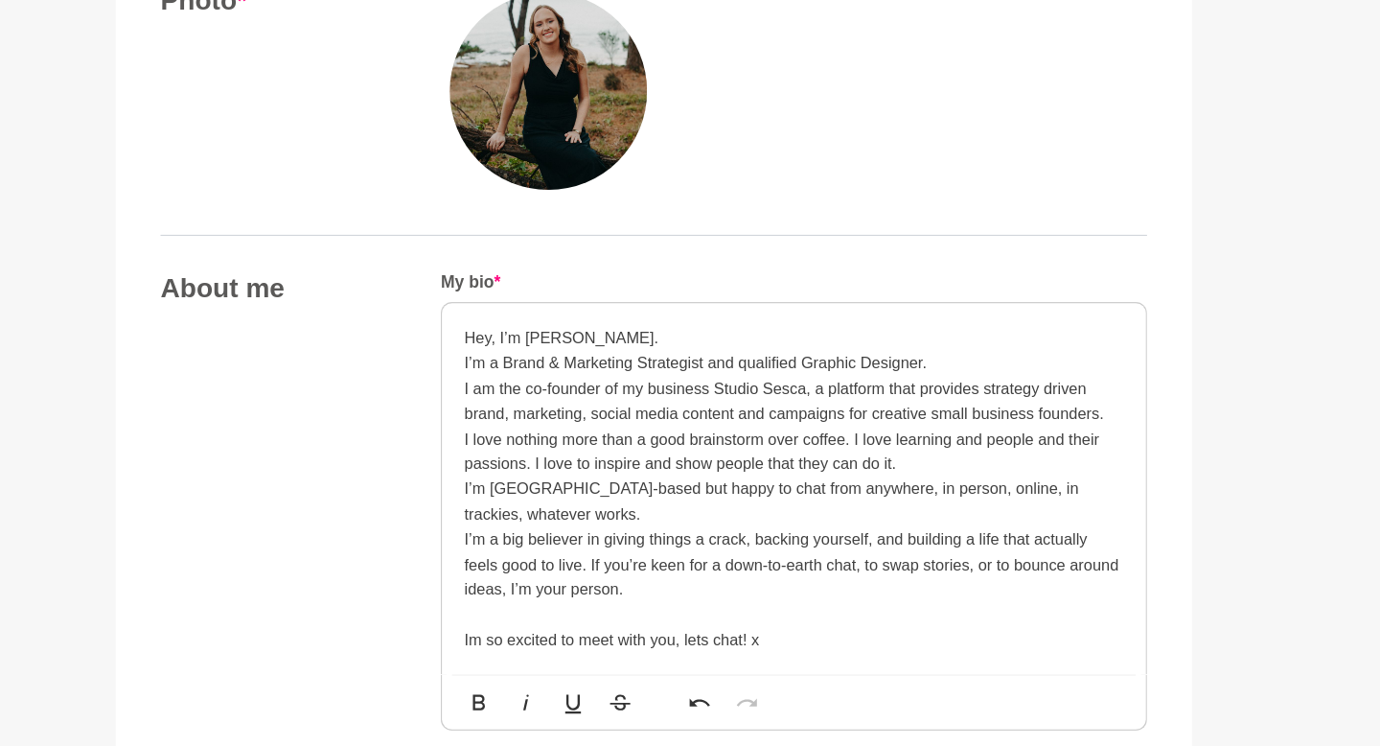
click at [502, 531] on p at bounding box center [810, 524] width 564 height 21
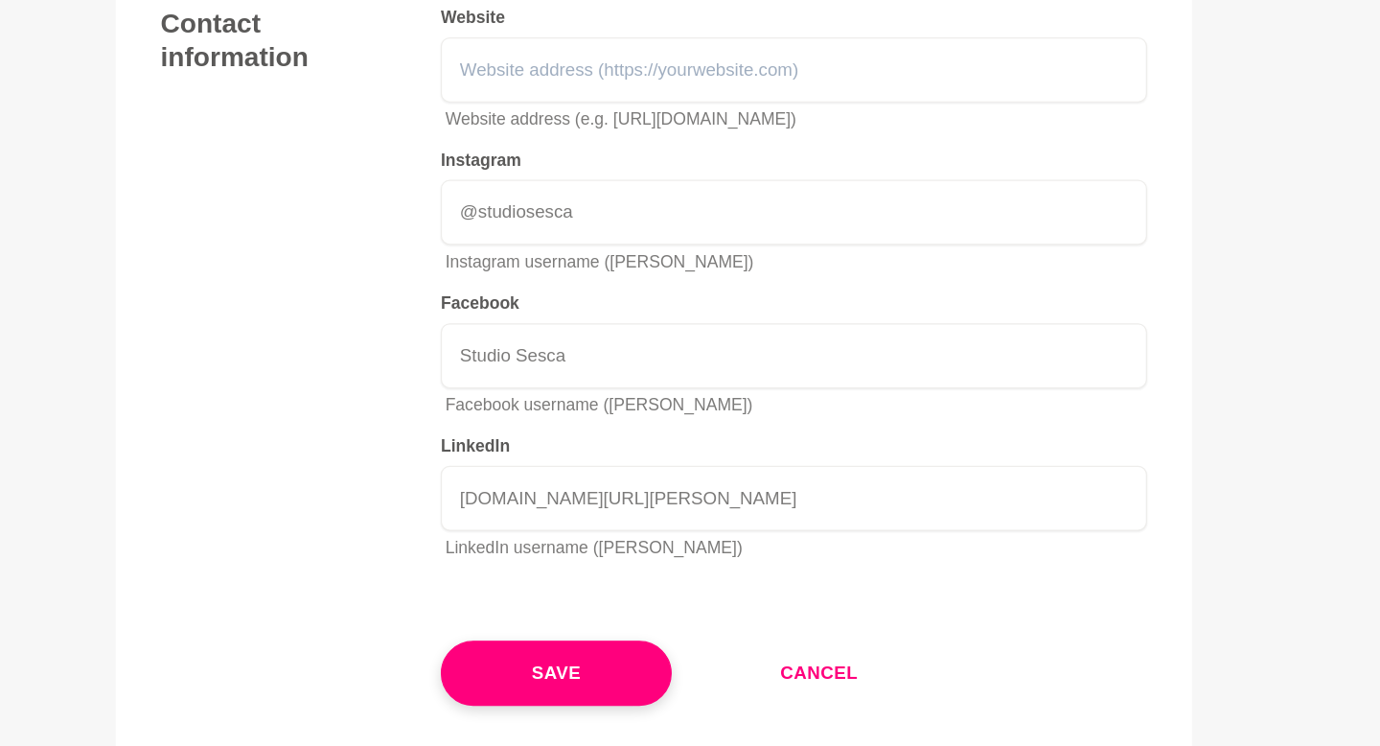
scroll to position [2890, 0]
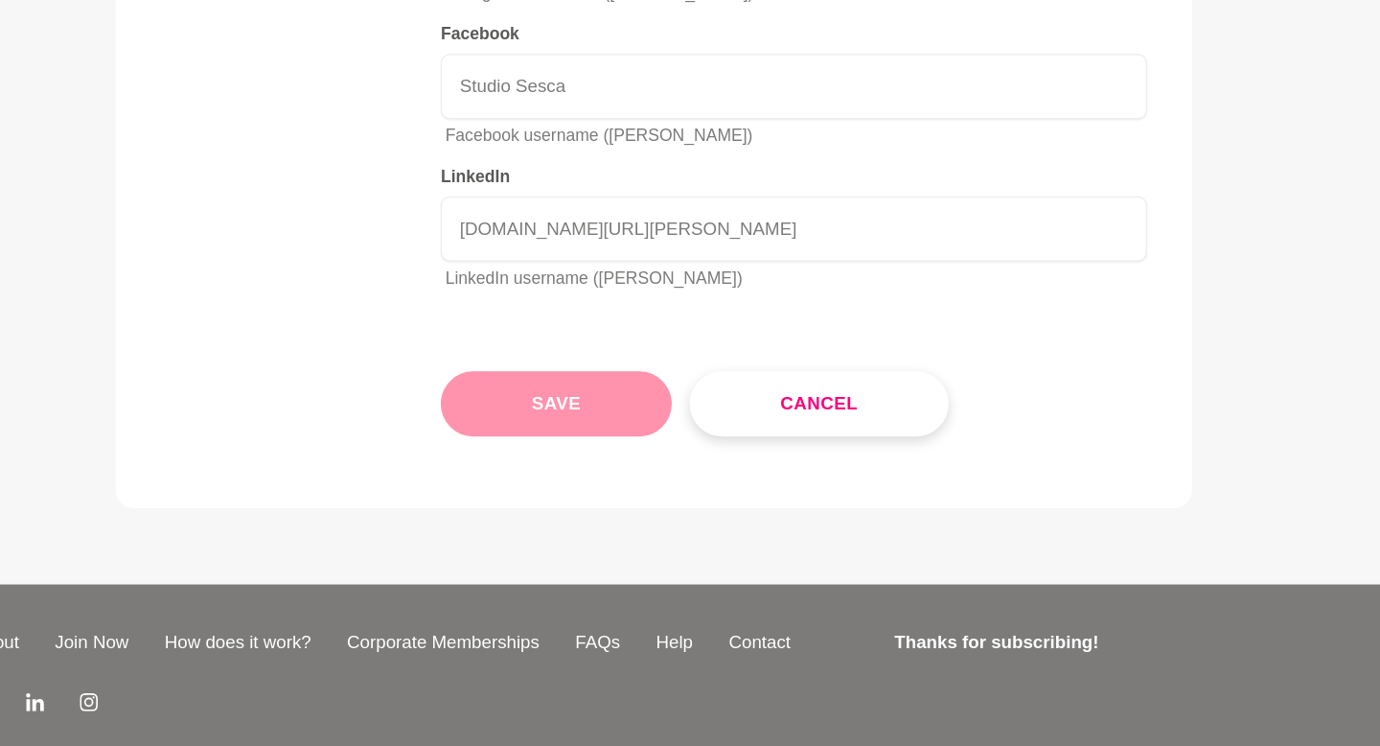
click at [502, 471] on button "Save" at bounding box center [606, 454] width 197 height 56
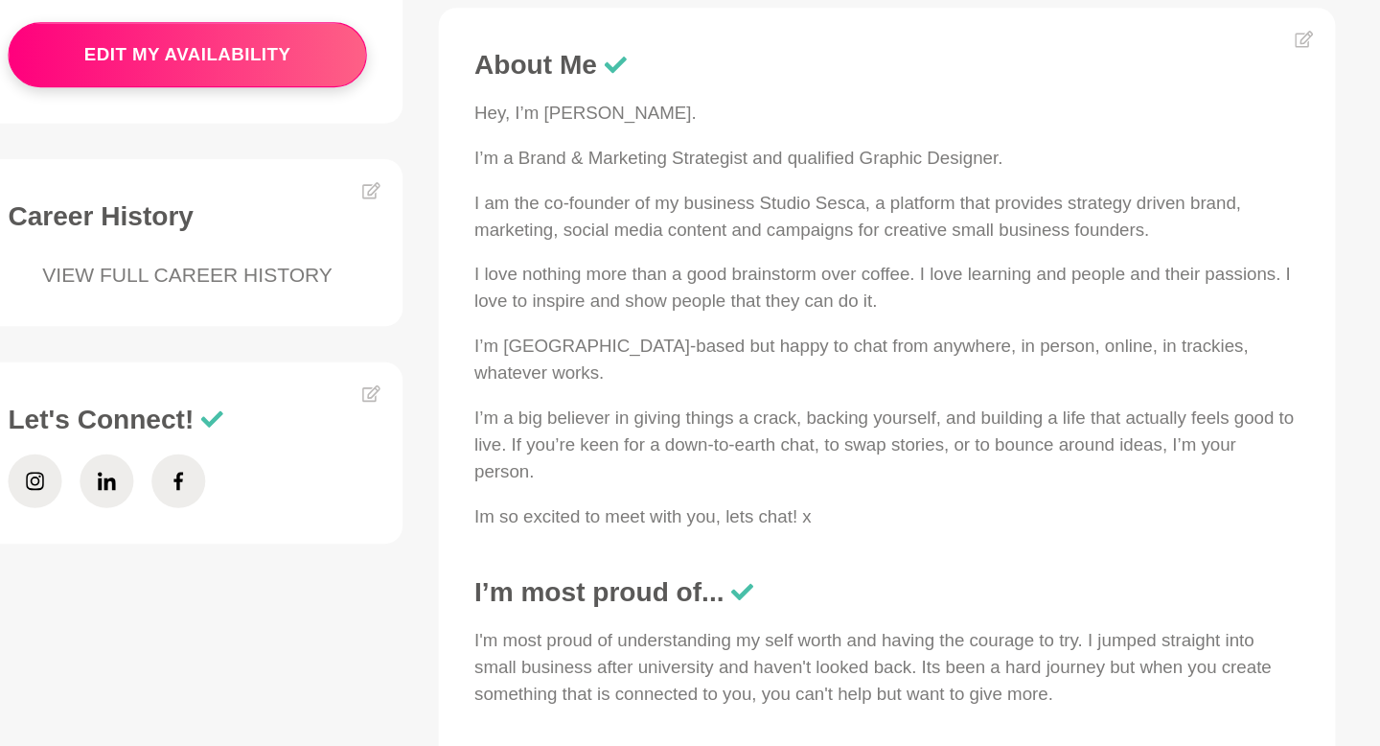
scroll to position [667, 0]
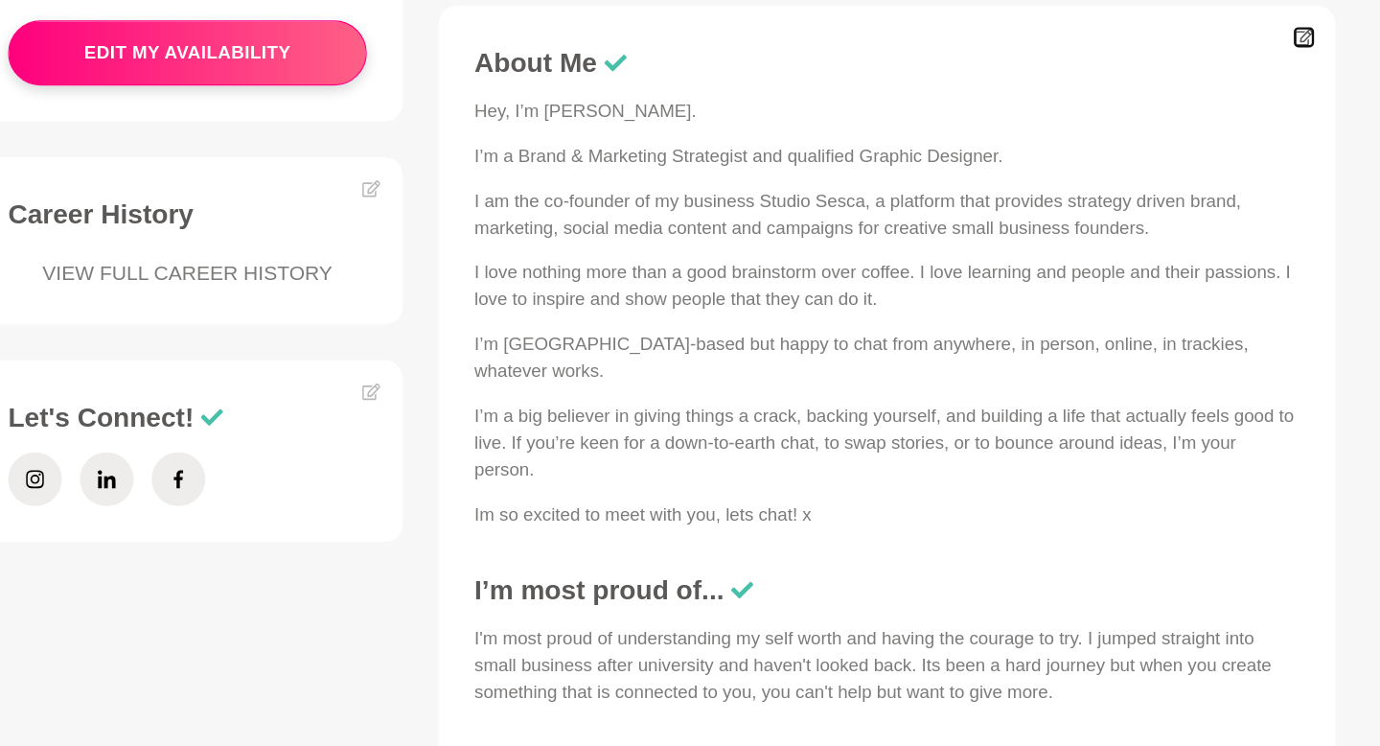
click at [502, 137] on icon at bounding box center [1245, 140] width 15 height 14
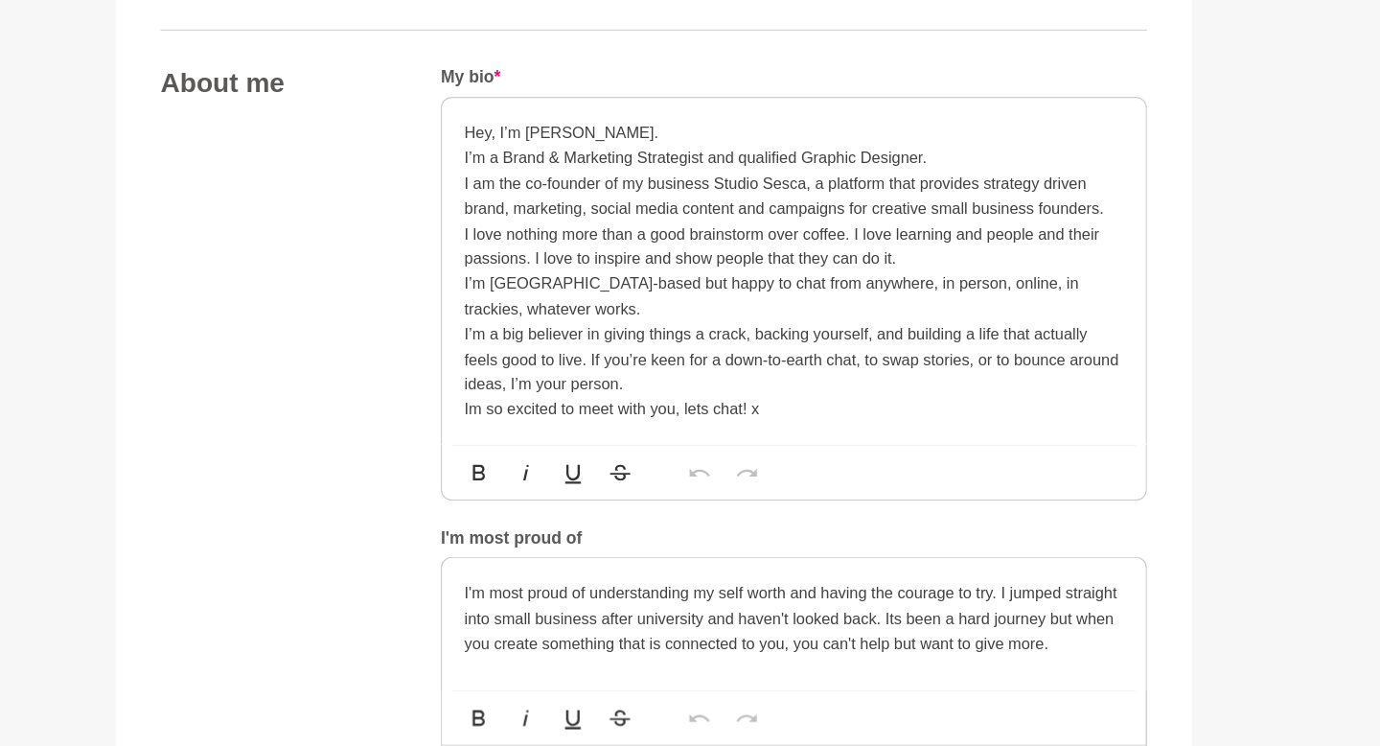
scroll to position [915, 0]
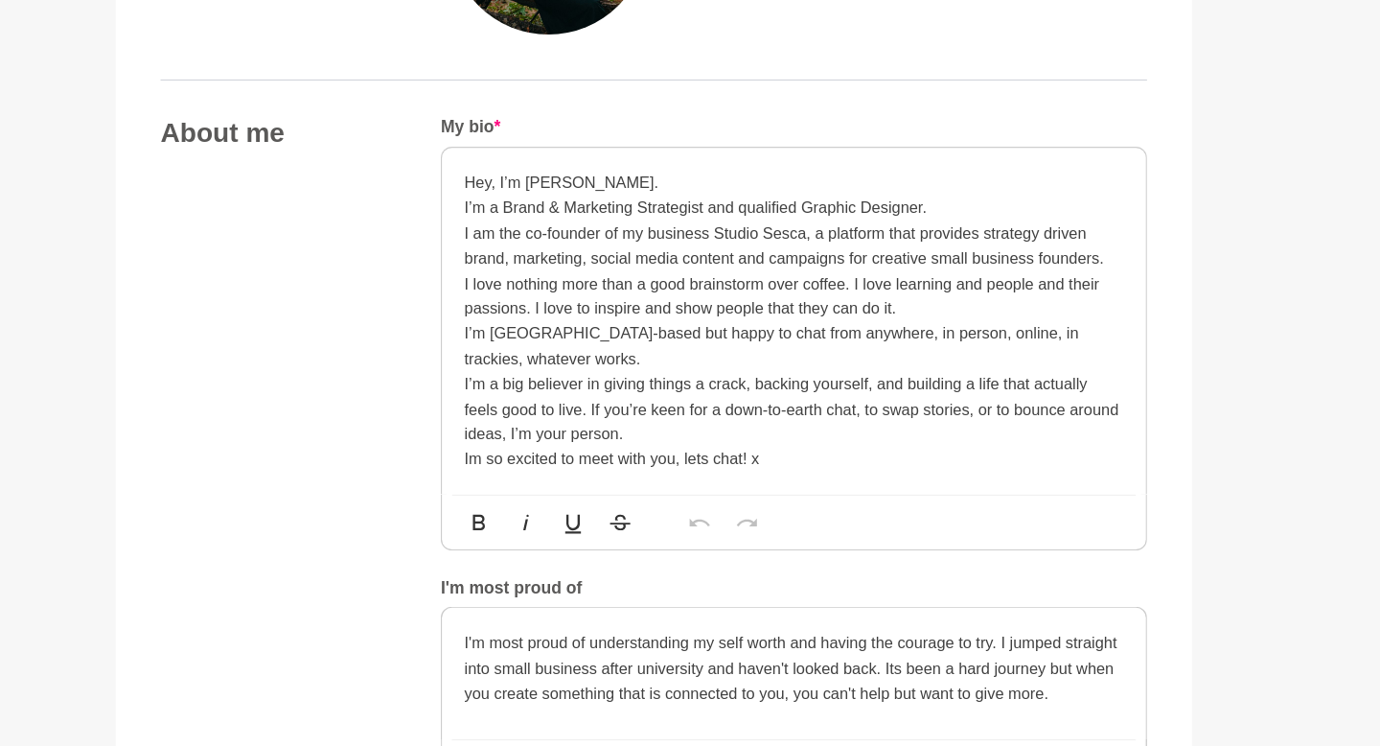
click at [502, 303] on p "I love nothing more than a good brainstorm over coffee. I love learning and peo…" at bounding box center [810, 319] width 564 height 43
click at [502, 378] on p "I’m [GEOGRAPHIC_DATA]-based but happy to chat from anywhere, in person, online,…" at bounding box center [810, 361] width 564 height 43
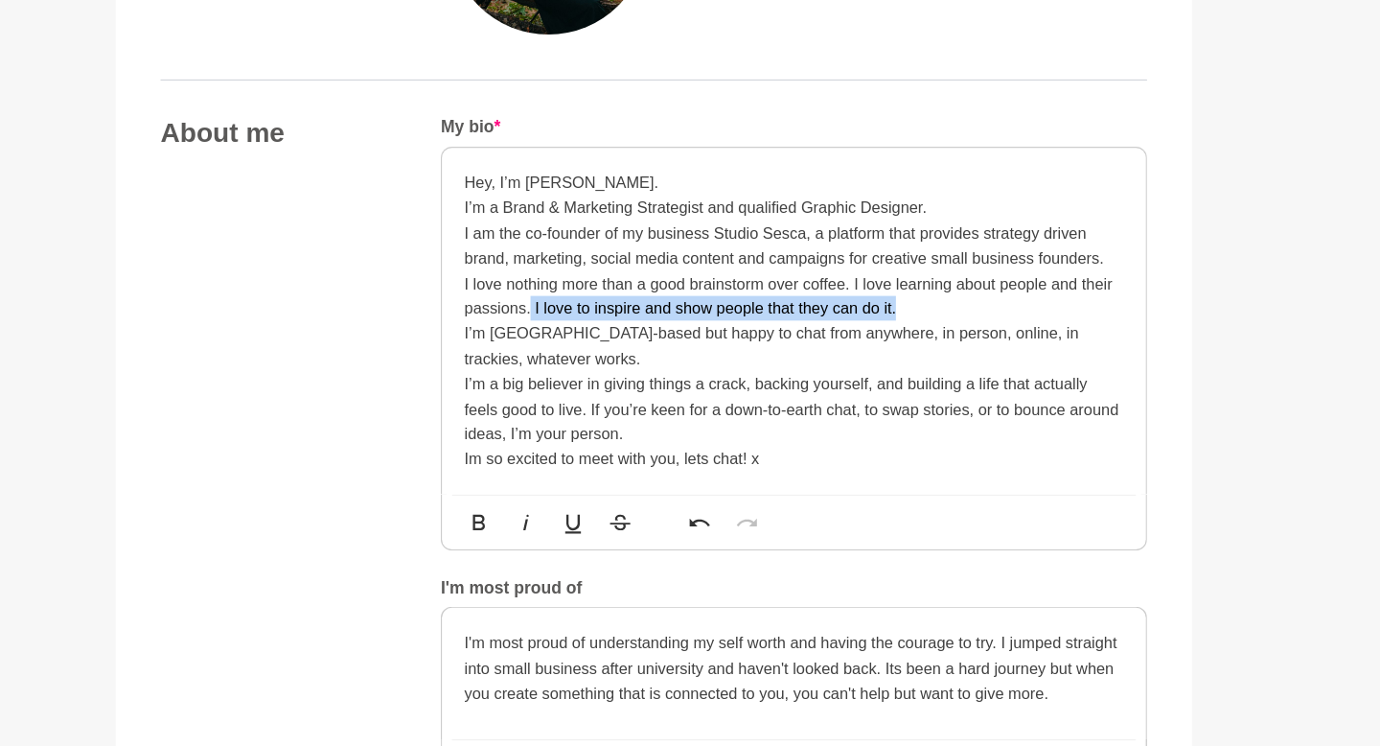
drag, startPoint x: 932, startPoint y: 328, endPoint x: 586, endPoint y: 329, distance: 346.9
click at [502, 329] on p "I love nothing more than a good brainstorm over coffee. I love learning about p…" at bounding box center [810, 319] width 564 height 43
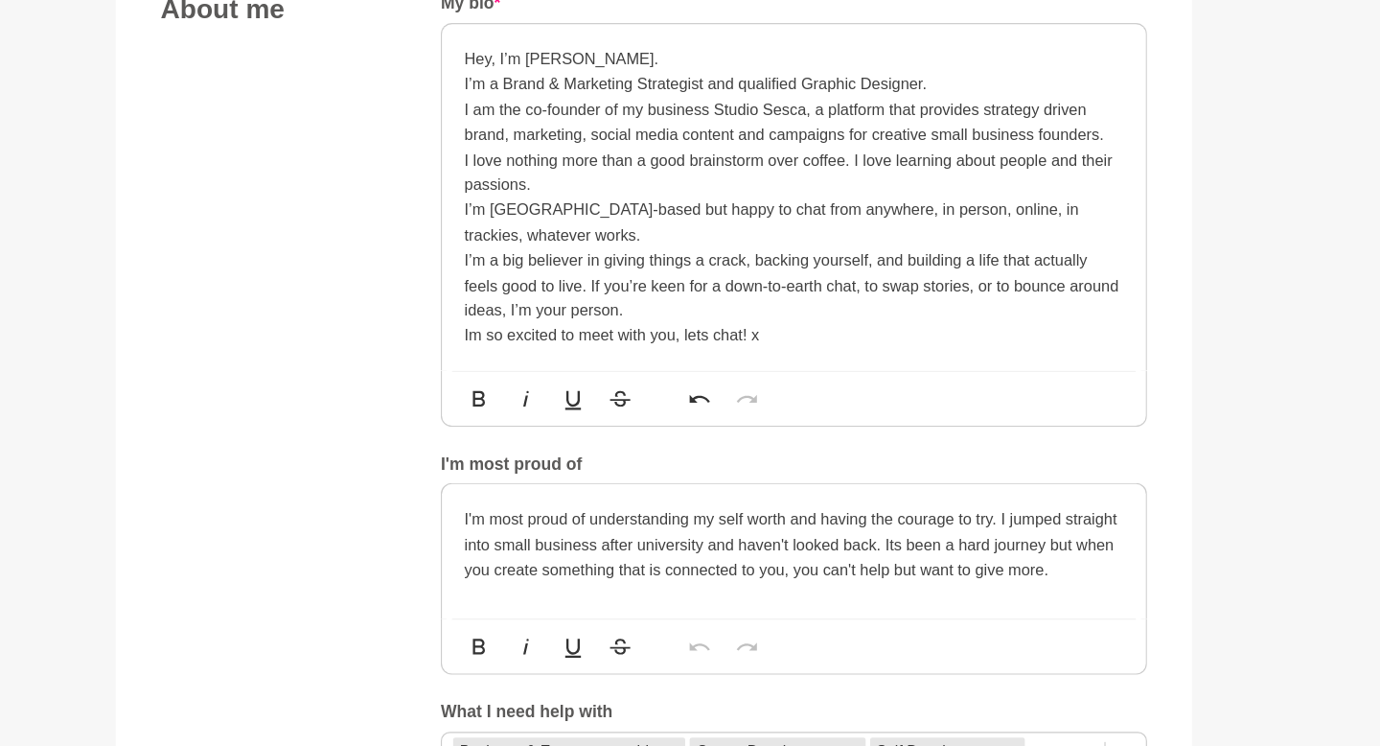
scroll to position [989, 0]
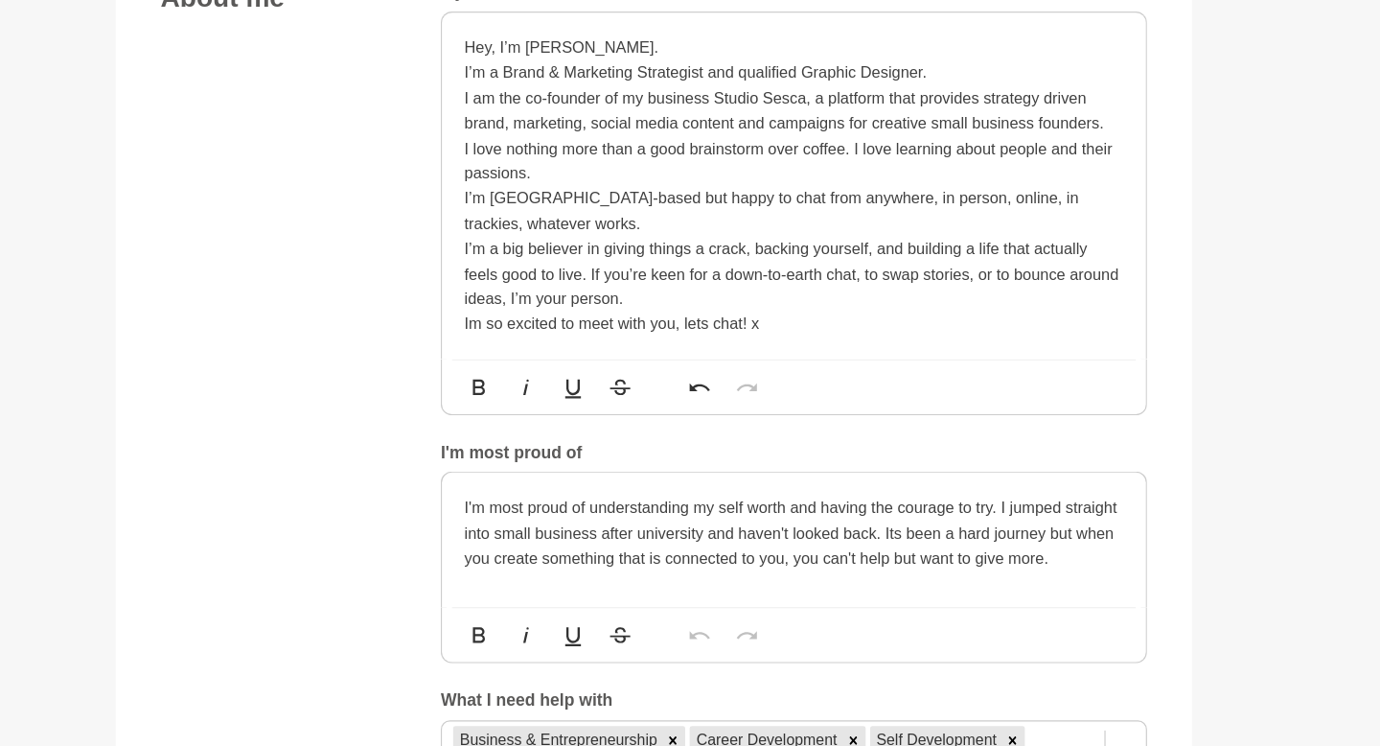
click at [502, 320] on p "I’m a big believer in giving things a crack, backing yourself, and building a l…" at bounding box center [810, 342] width 564 height 64
click at [502, 318] on p "I’m a big believer in giving things a crack, backing yourself, and building a l…" at bounding box center [810, 342] width 564 height 64
click at [502, 378] on p "Im so excited to meet with you, lets chat! x" at bounding box center [810, 384] width 564 height 21
click at [502, 338] on p "I’m a big believer in giving things a go, backing yourself, and building a life…" at bounding box center [810, 342] width 564 height 64
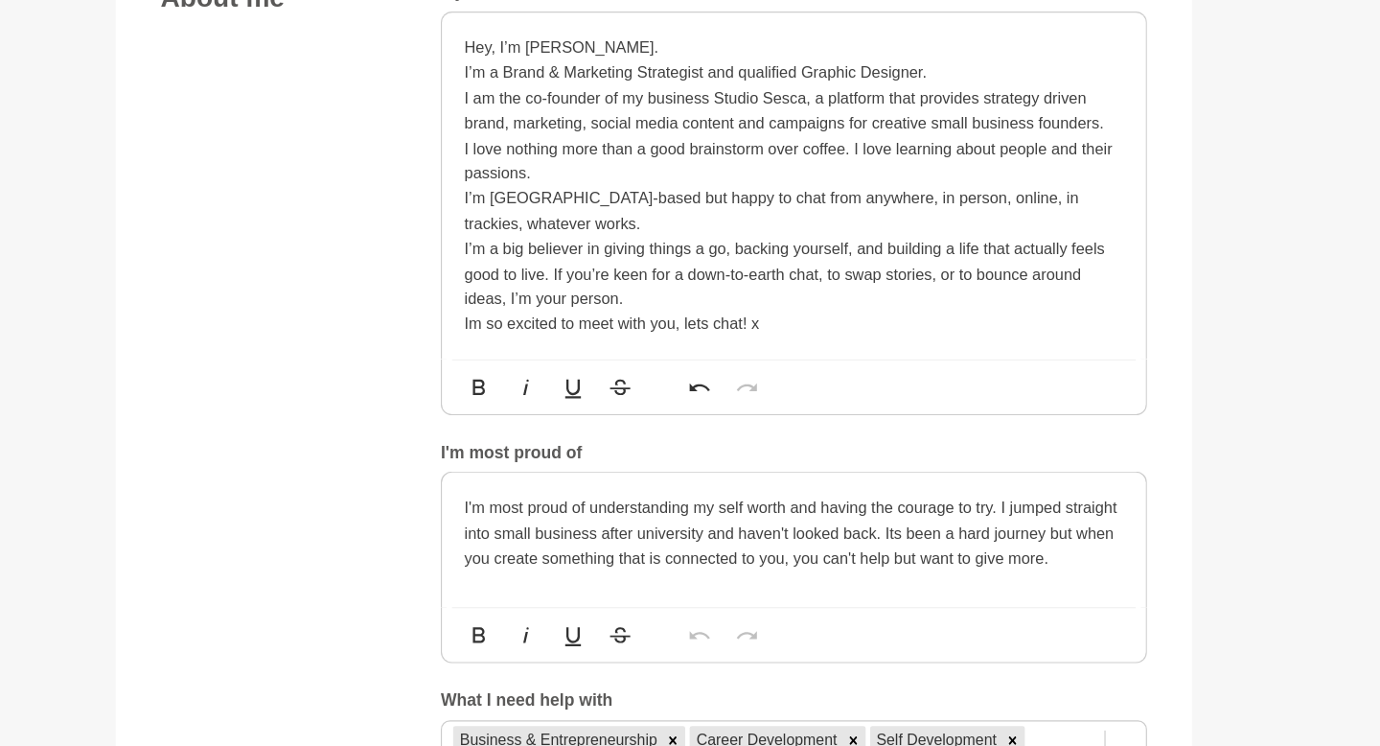
click at [502, 338] on p "I’m a big believer in giving things a go, backing yourself, and building a life…" at bounding box center [810, 342] width 564 height 64
click at [502, 391] on p "Im so excited to meet with you, lets chat! x" at bounding box center [810, 384] width 564 height 21
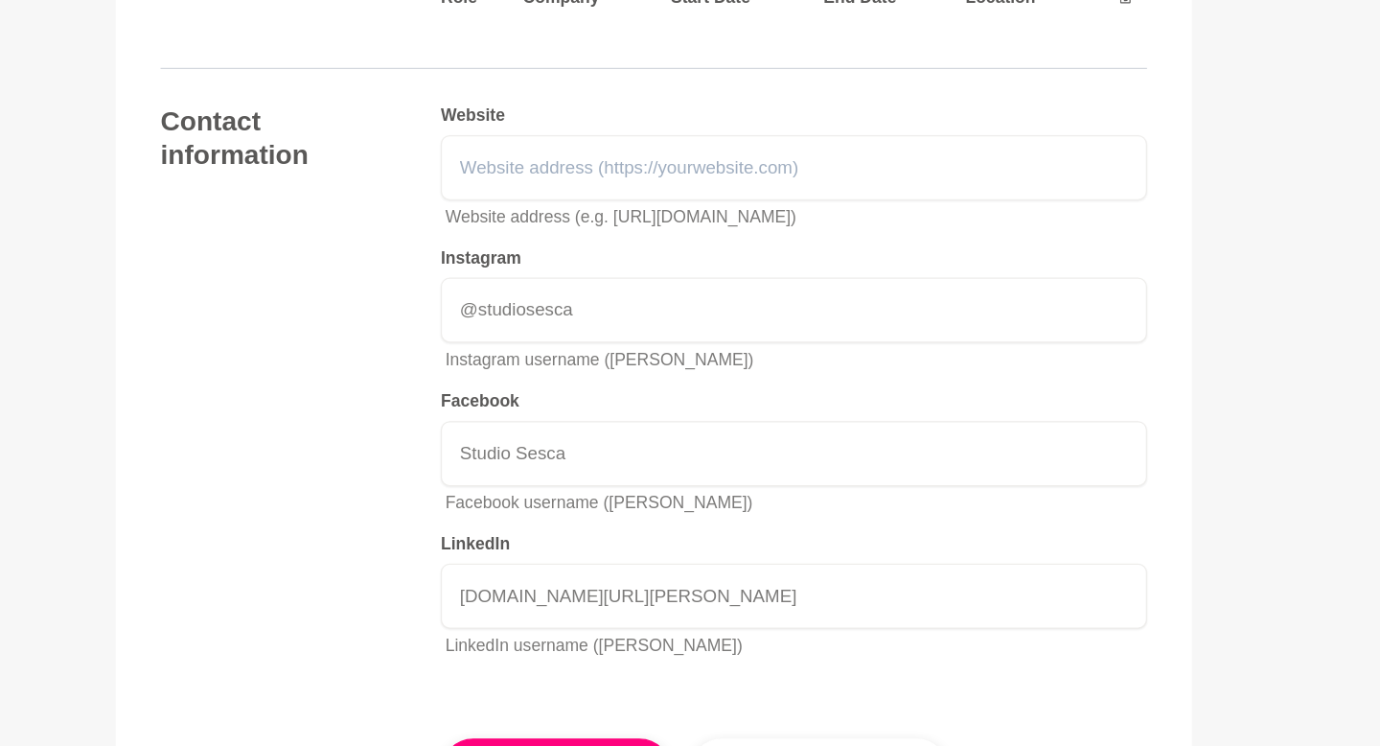
scroll to position [2982, 0]
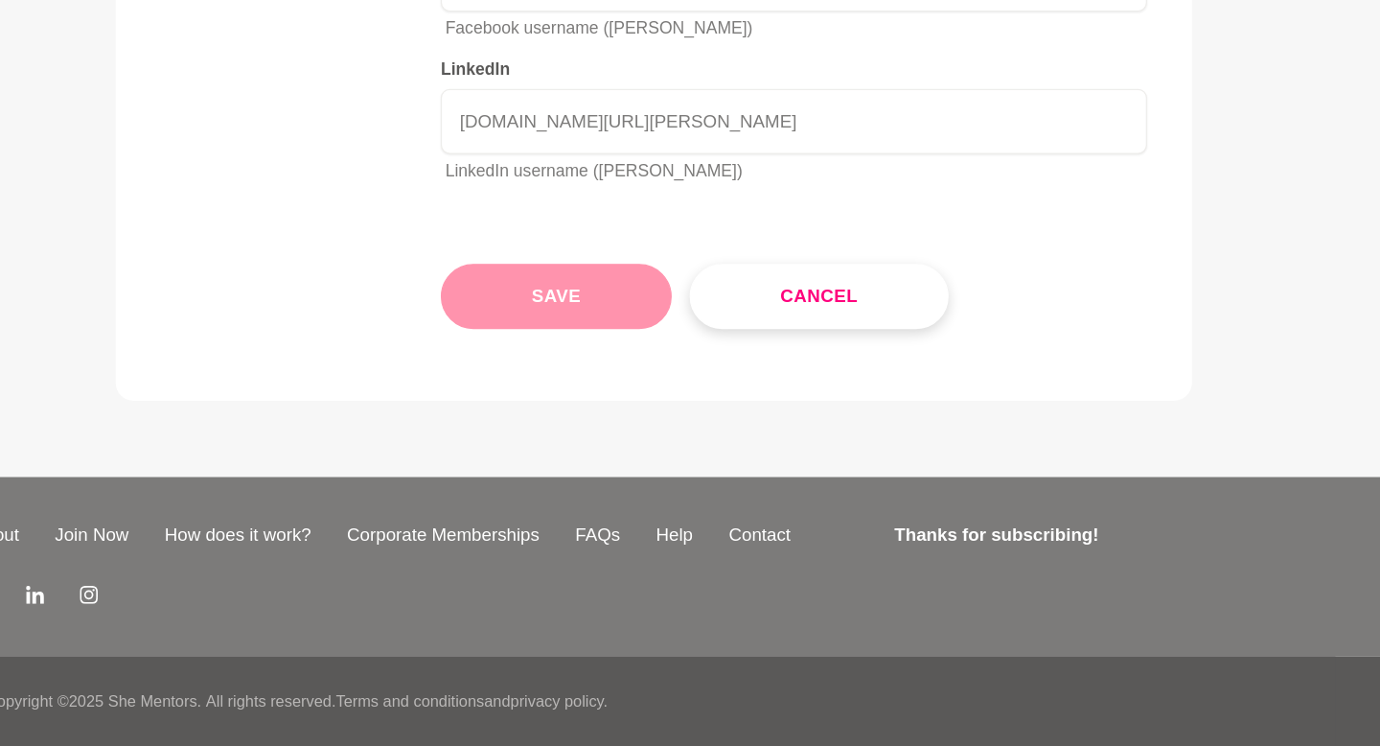
click at [502, 358] on button "Save" at bounding box center [606, 362] width 197 height 56
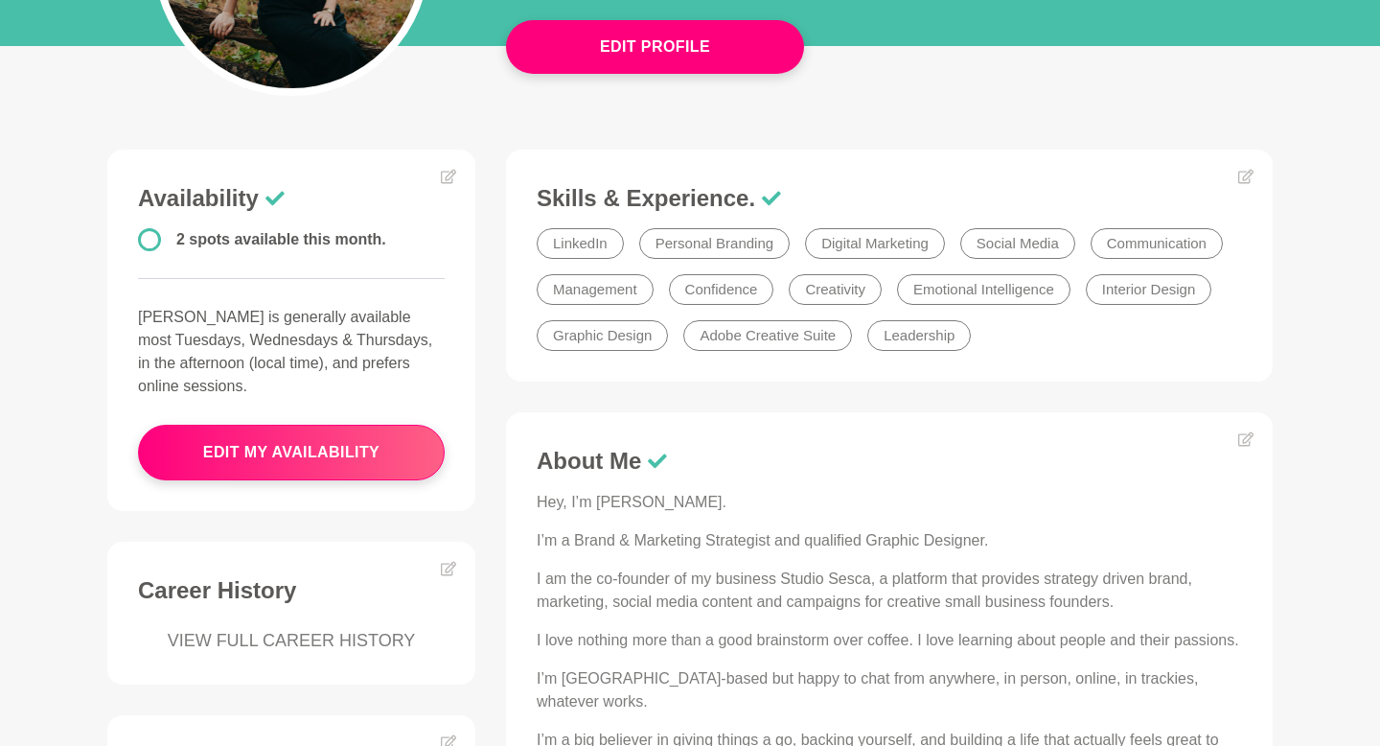
scroll to position [382, 0]
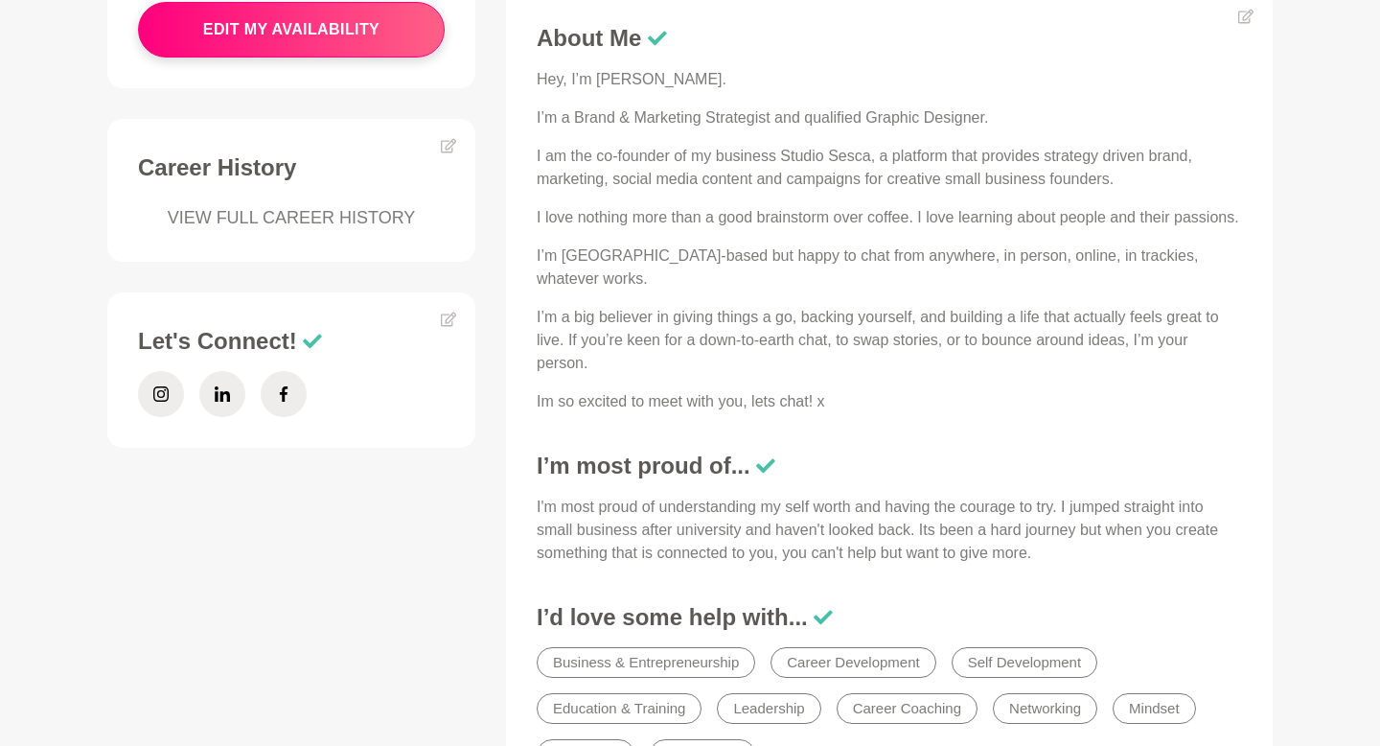
scroll to position [793, 0]
click at [239, 378] on span at bounding box center [222, 392] width 46 height 46
click at [239, 379] on span at bounding box center [222, 392] width 46 height 46
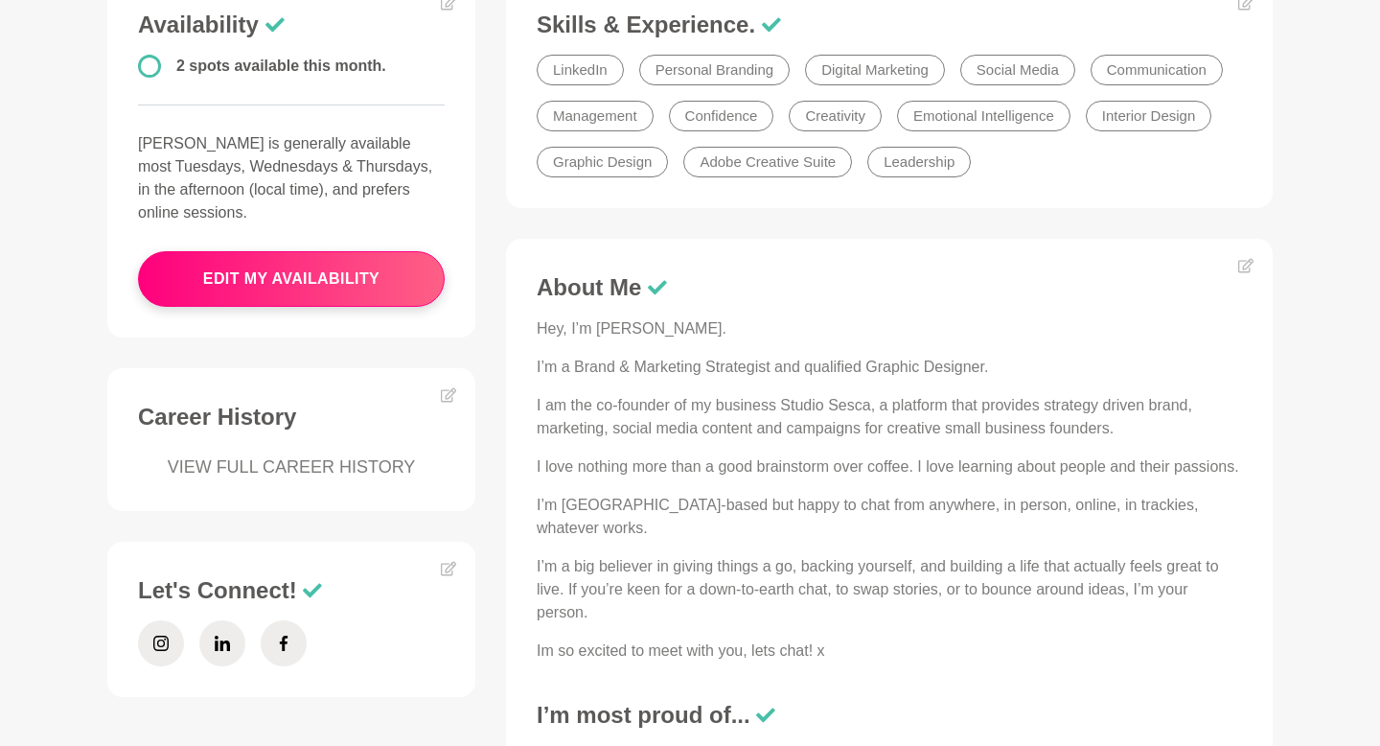
scroll to position [532, 0]
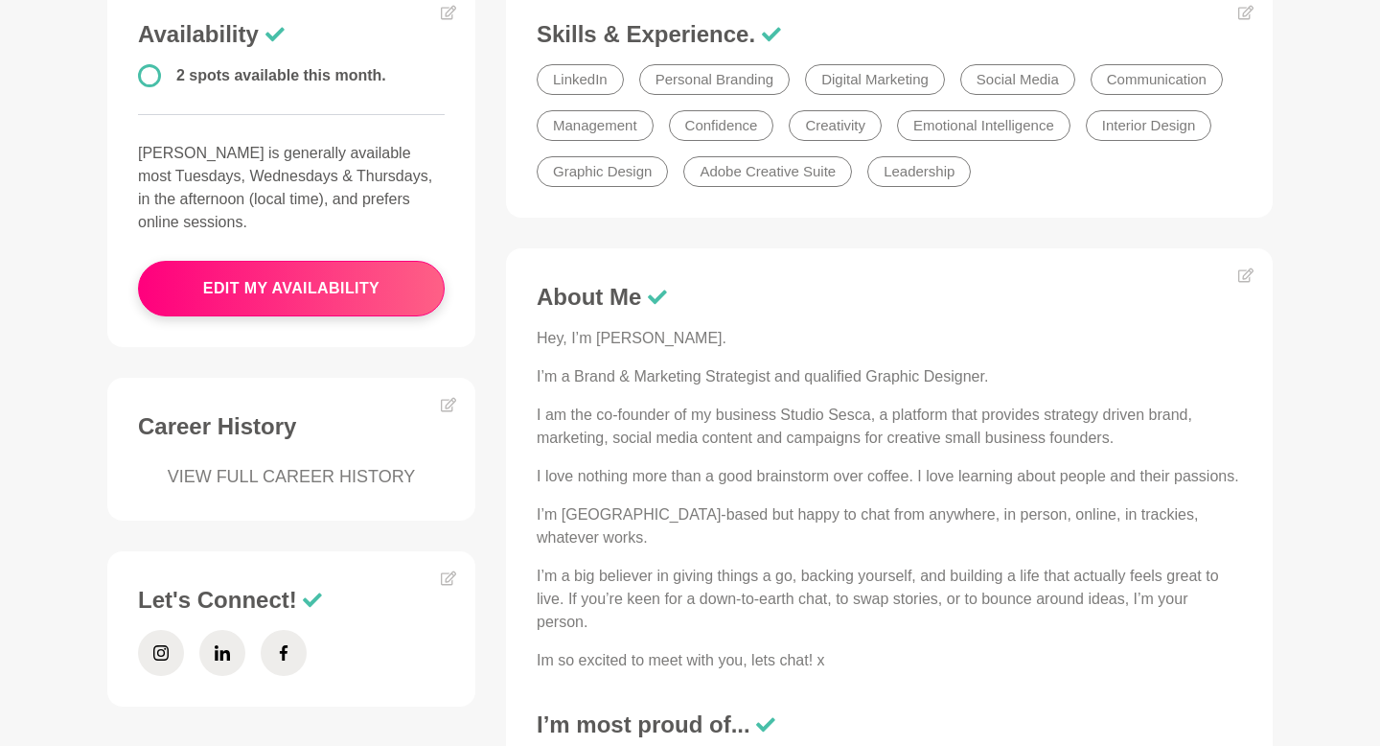
click at [440, 586] on h3 "Let's Connect!" at bounding box center [291, 600] width 307 height 29
click at [449, 571] on icon at bounding box center [448, 578] width 15 height 14
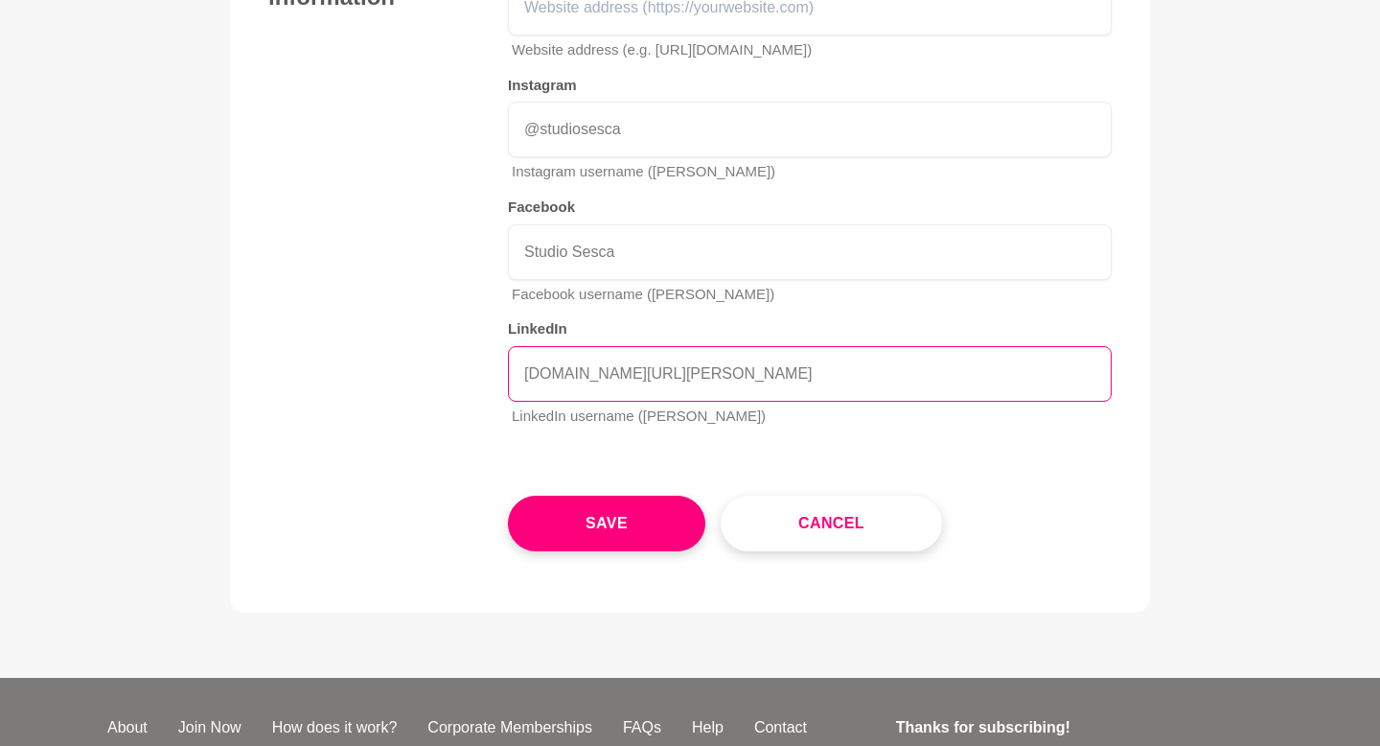
scroll to position [2815, 0]
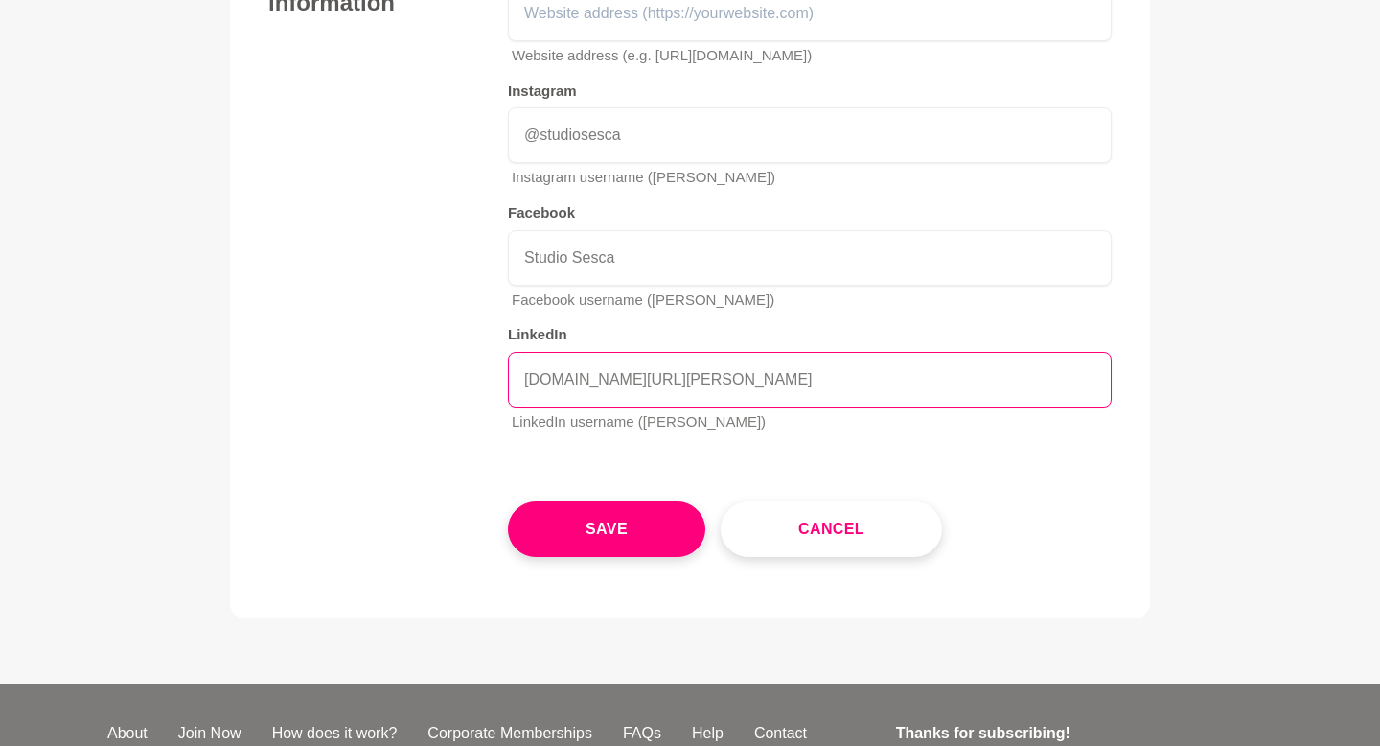
drag, startPoint x: 863, startPoint y: 382, endPoint x: 408, endPoint y: 388, distance: 454.3
click at [408, 388] on div "Contact information Website Website address (e.g. https://shementors.com.au) In…" at bounding box center [689, 204] width 843 height 488
paste input "https://www."
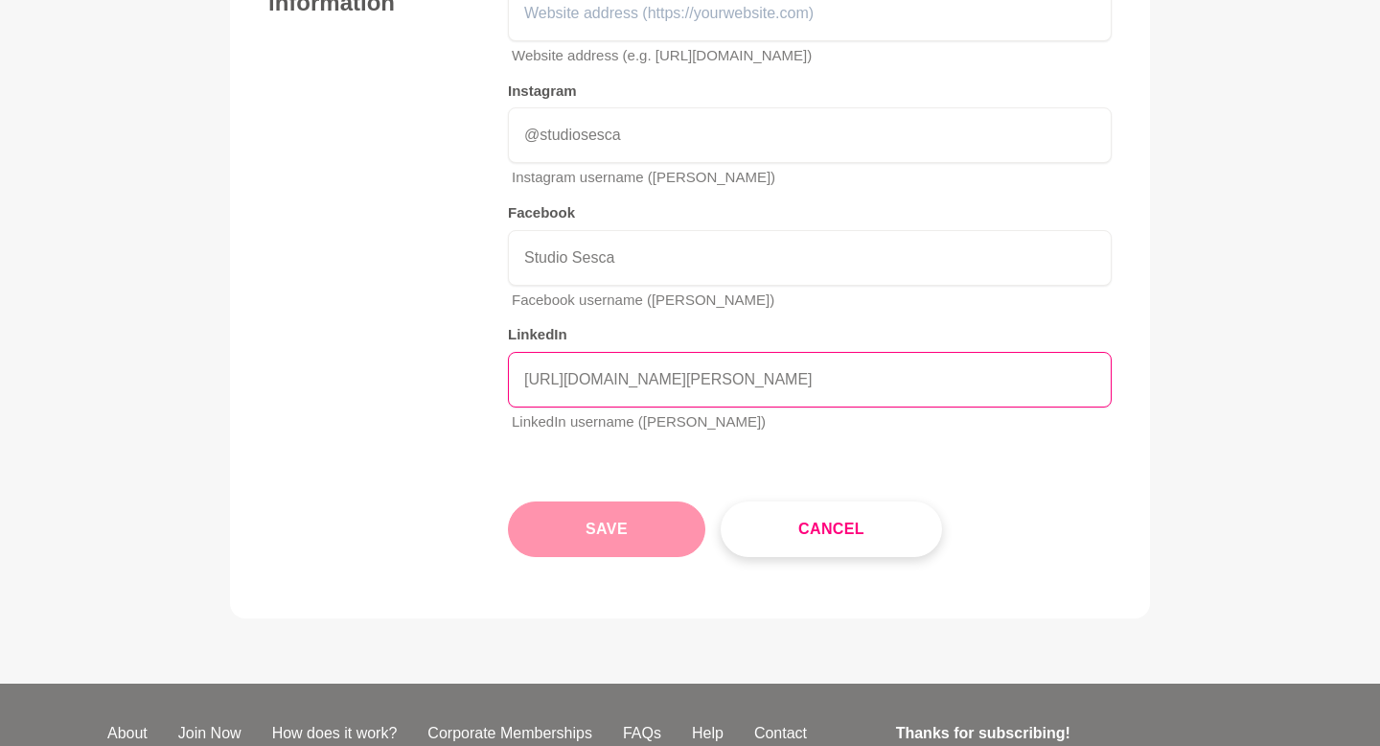
type input "https://www.linkedin.com/in/jessica-smithies-568693221"
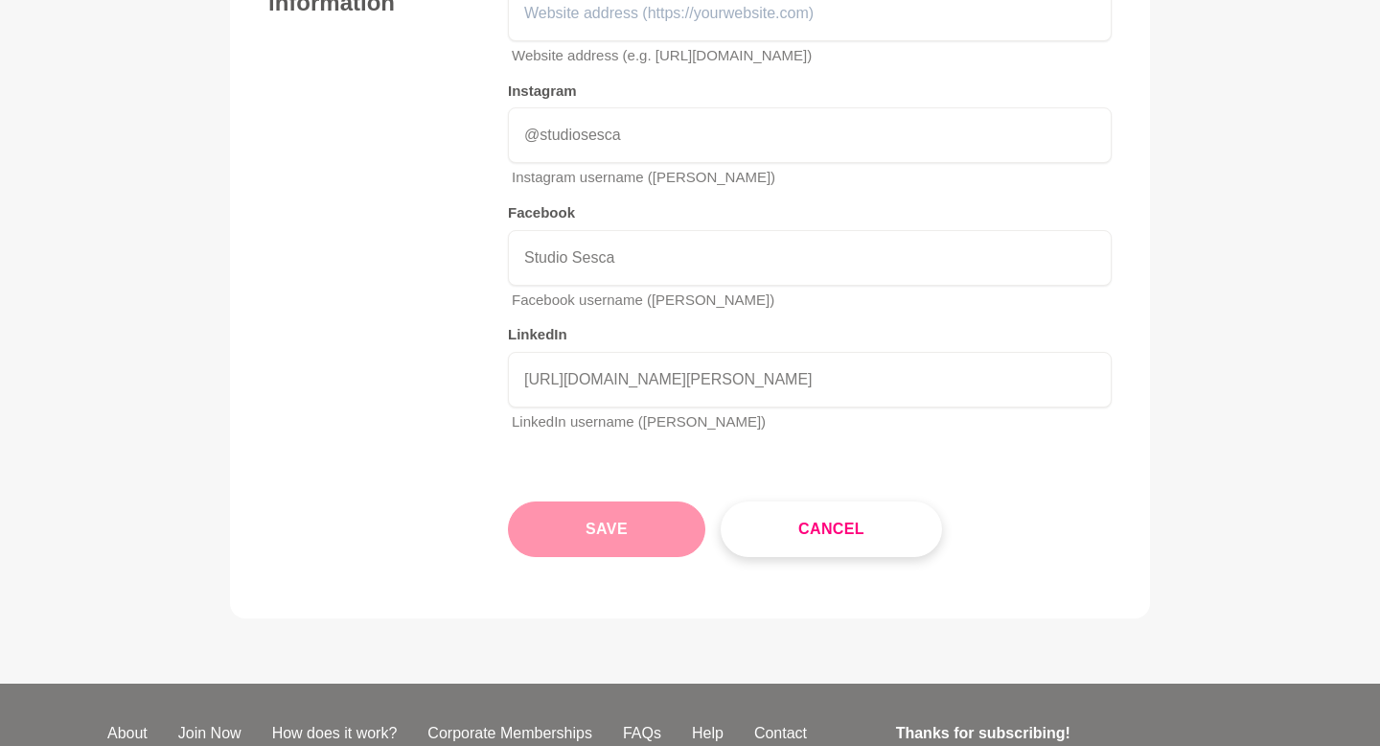
click at [620, 526] on button "Save" at bounding box center [606, 529] width 197 height 56
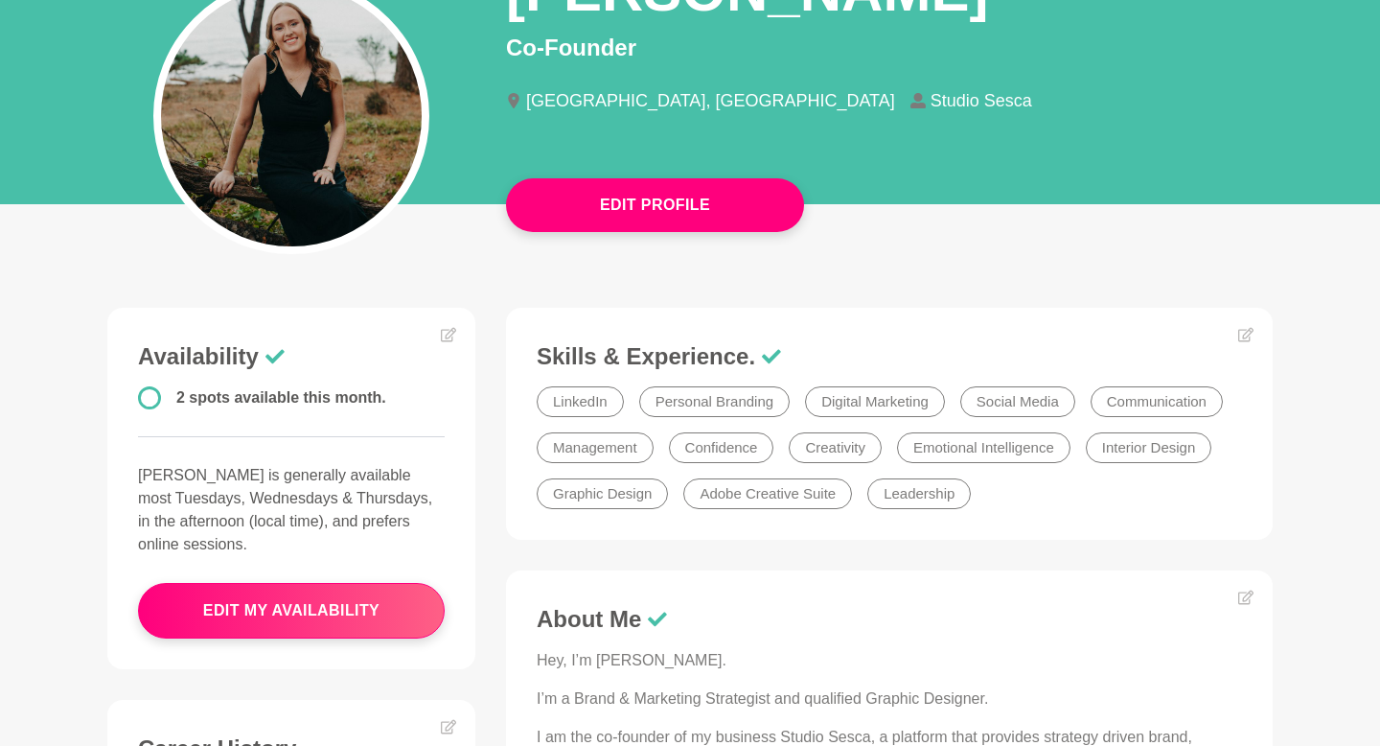
scroll to position [523, 0]
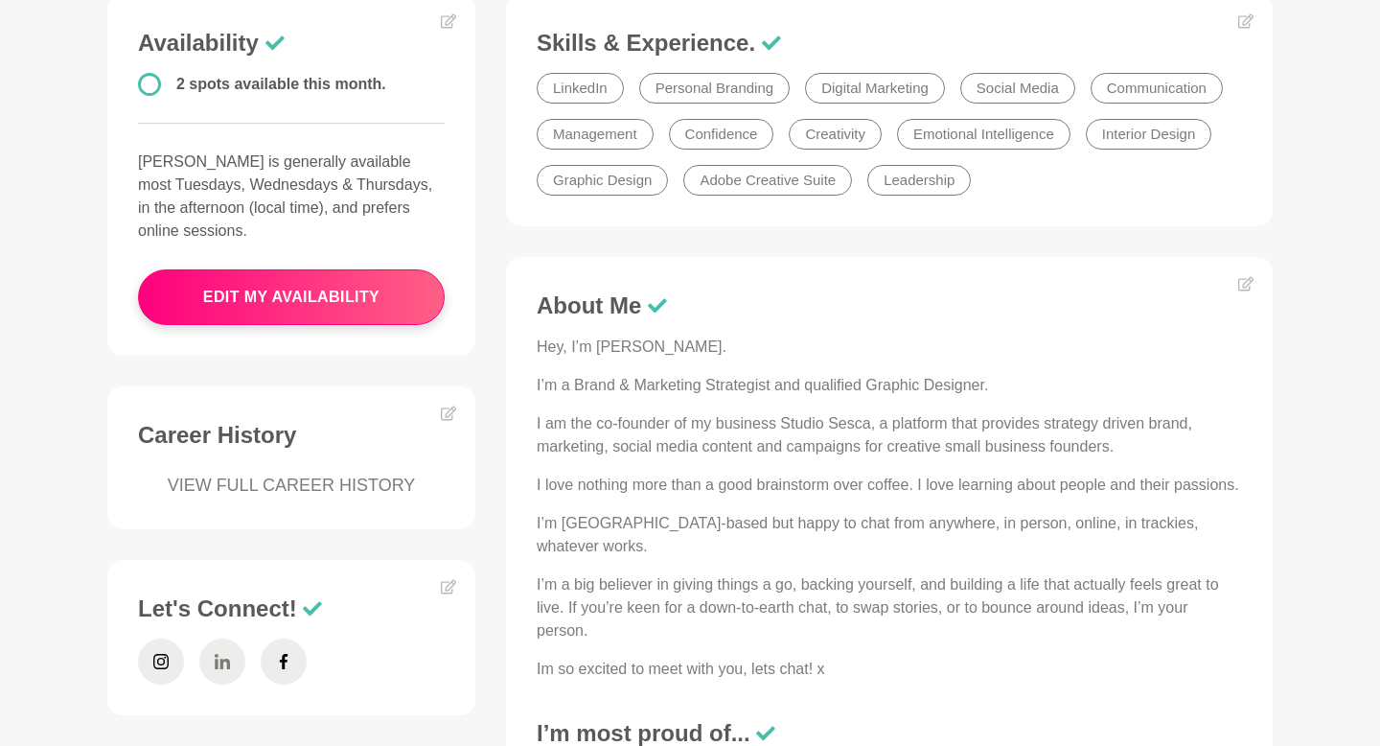
click at [225, 638] on icon at bounding box center [222, 661] width 15 height 46
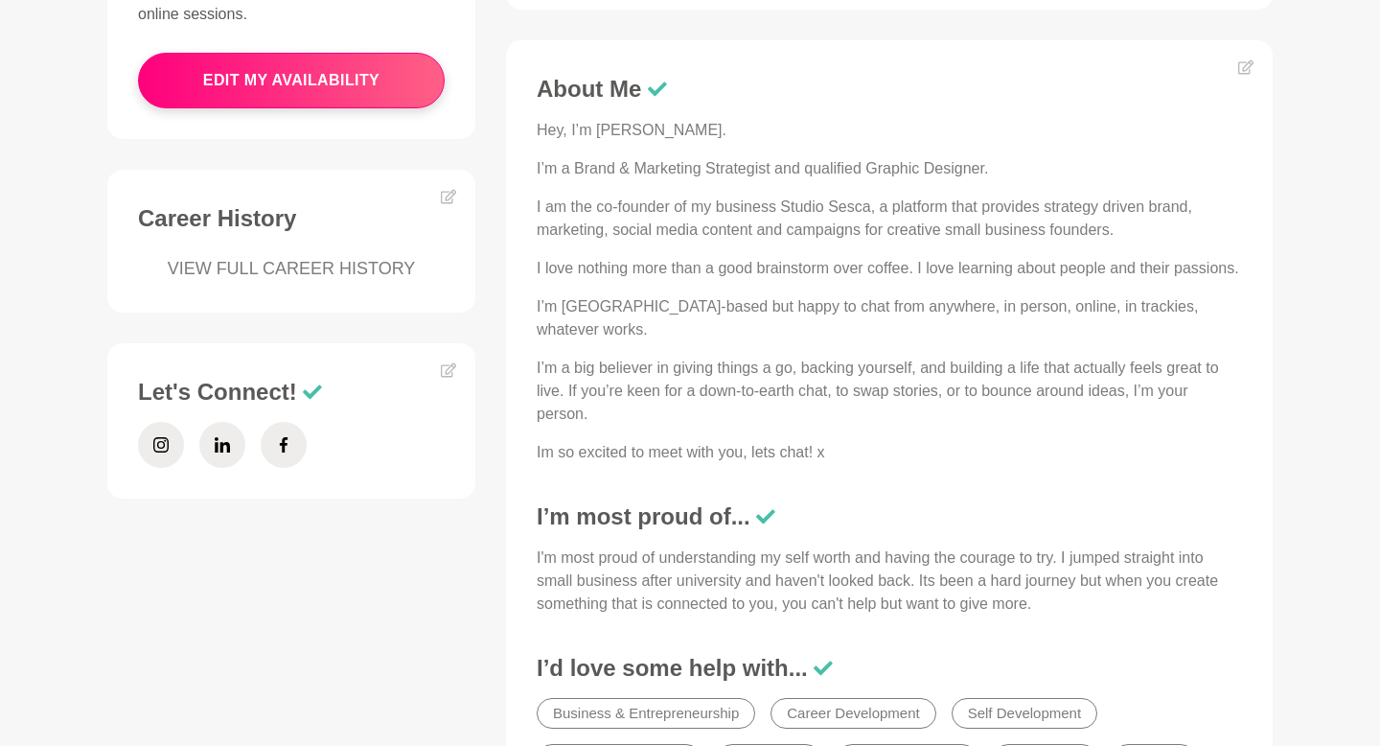
scroll to position [733, 0]
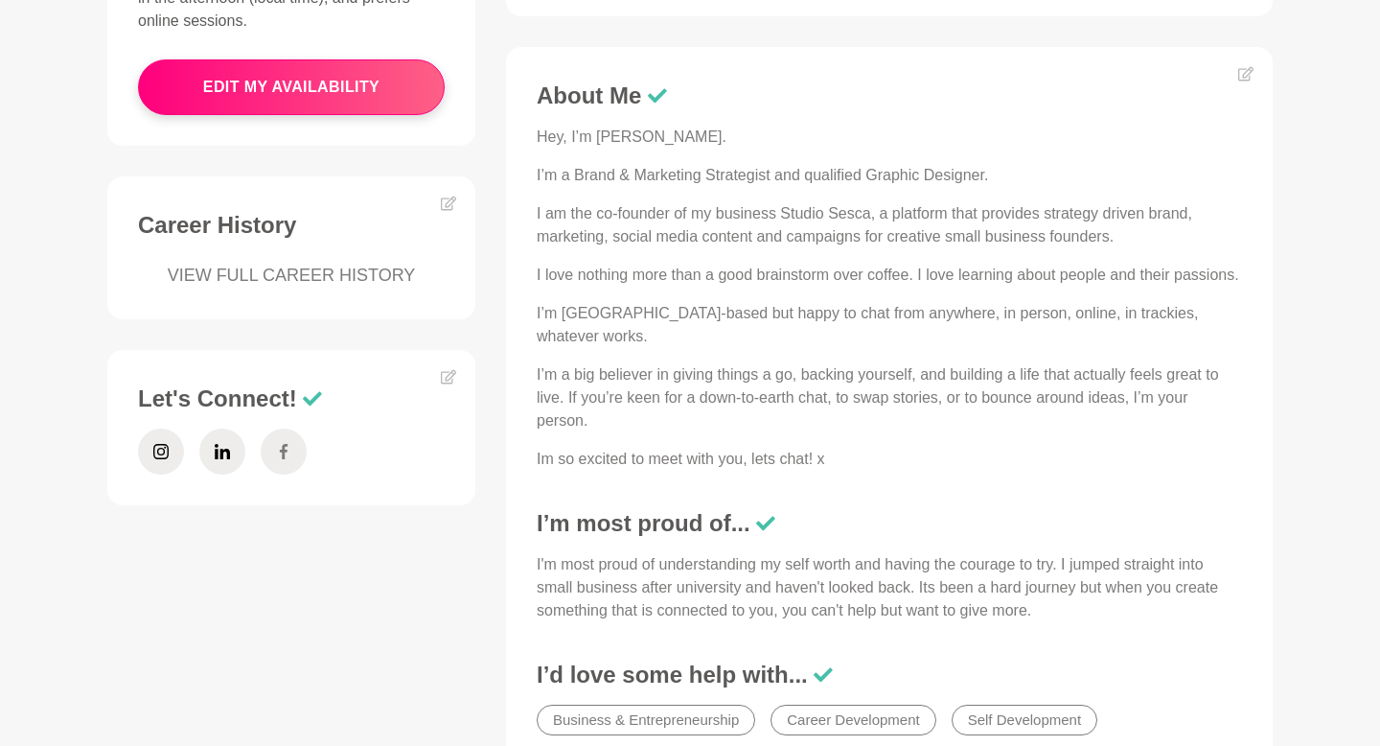
click at [294, 433] on span at bounding box center [284, 451] width 46 height 46
click at [152, 435] on span at bounding box center [161, 451] width 46 height 46
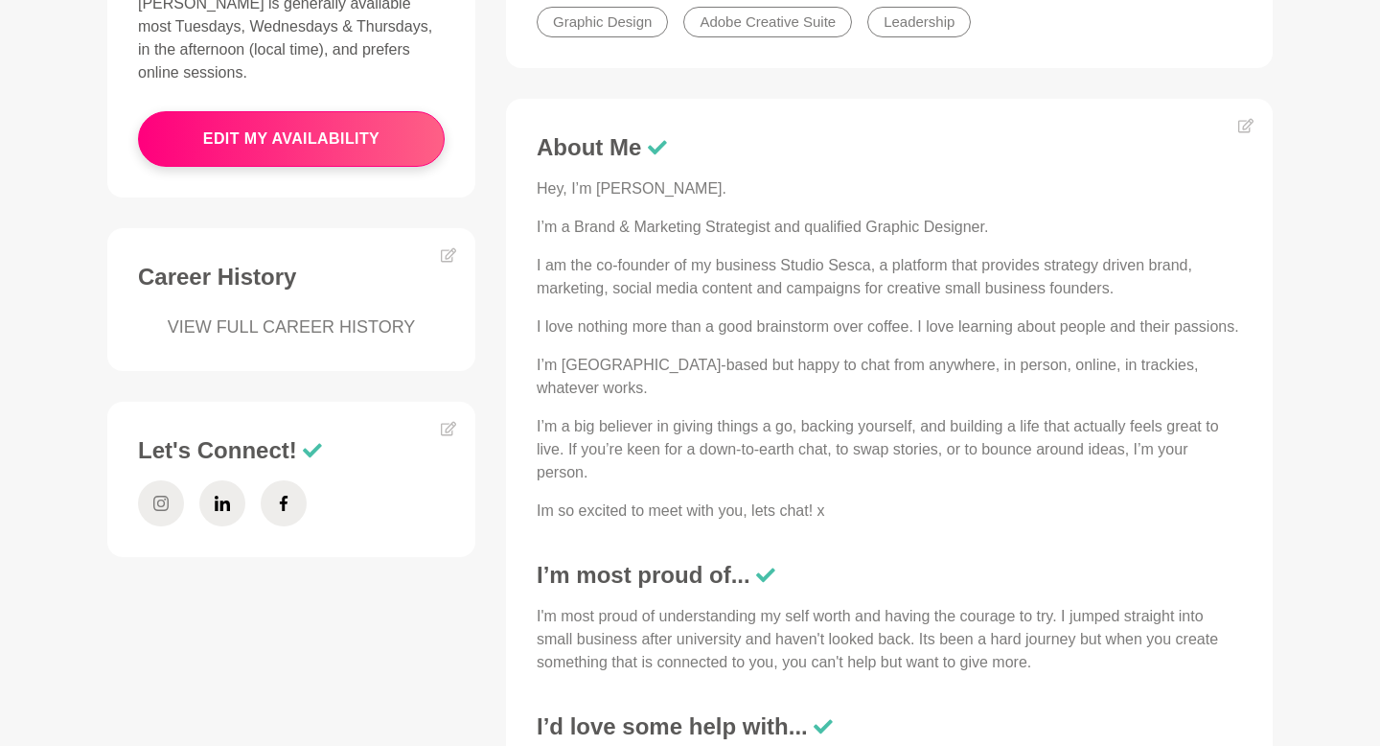
click at [152, 480] on span at bounding box center [161, 503] width 46 height 46
click at [461, 402] on figure "Let's Connect!" at bounding box center [291, 479] width 368 height 155
click at [449, 422] on icon at bounding box center [448, 429] width 15 height 14
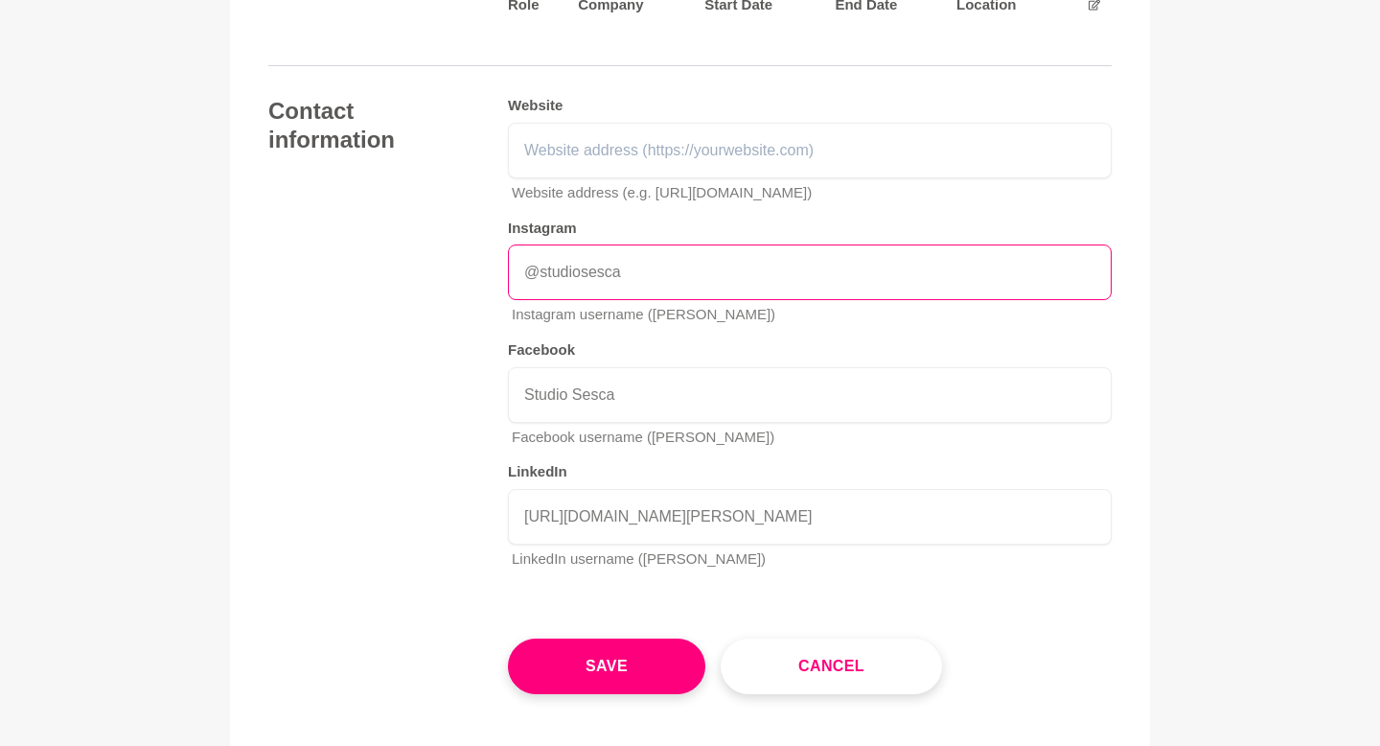
scroll to position [2675, 0]
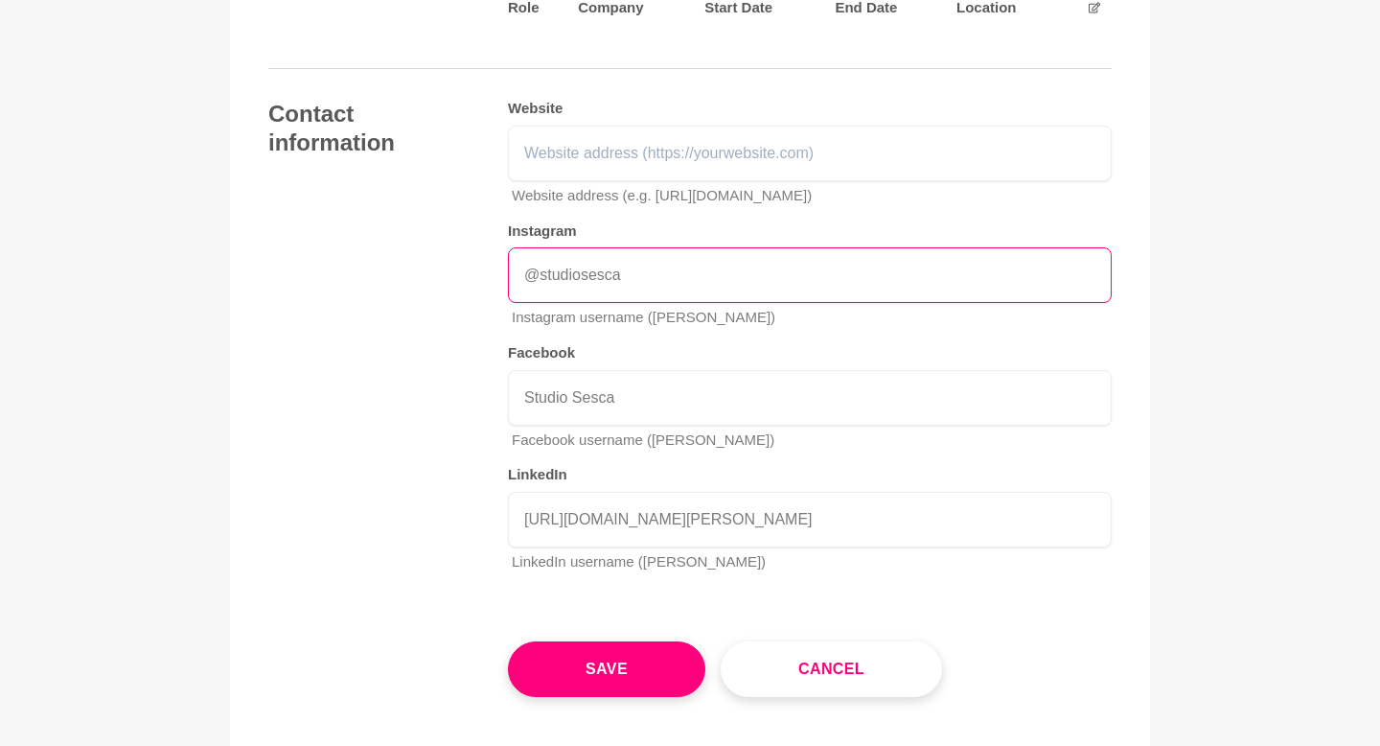
drag, startPoint x: 679, startPoint y: 261, endPoint x: 444, endPoint y: 257, distance: 234.8
click at [443, 257] on div "Contact information Website Website address (e.g. https://shementors.com.au) In…" at bounding box center [689, 344] width 843 height 488
click at [656, 265] on input "@studiosesca" at bounding box center [810, 275] width 604 height 56
paste input "https://www.instagram.com/studiosesca/"
drag, startPoint x: 654, startPoint y: 273, endPoint x: 385, endPoint y: 271, distance: 268.3
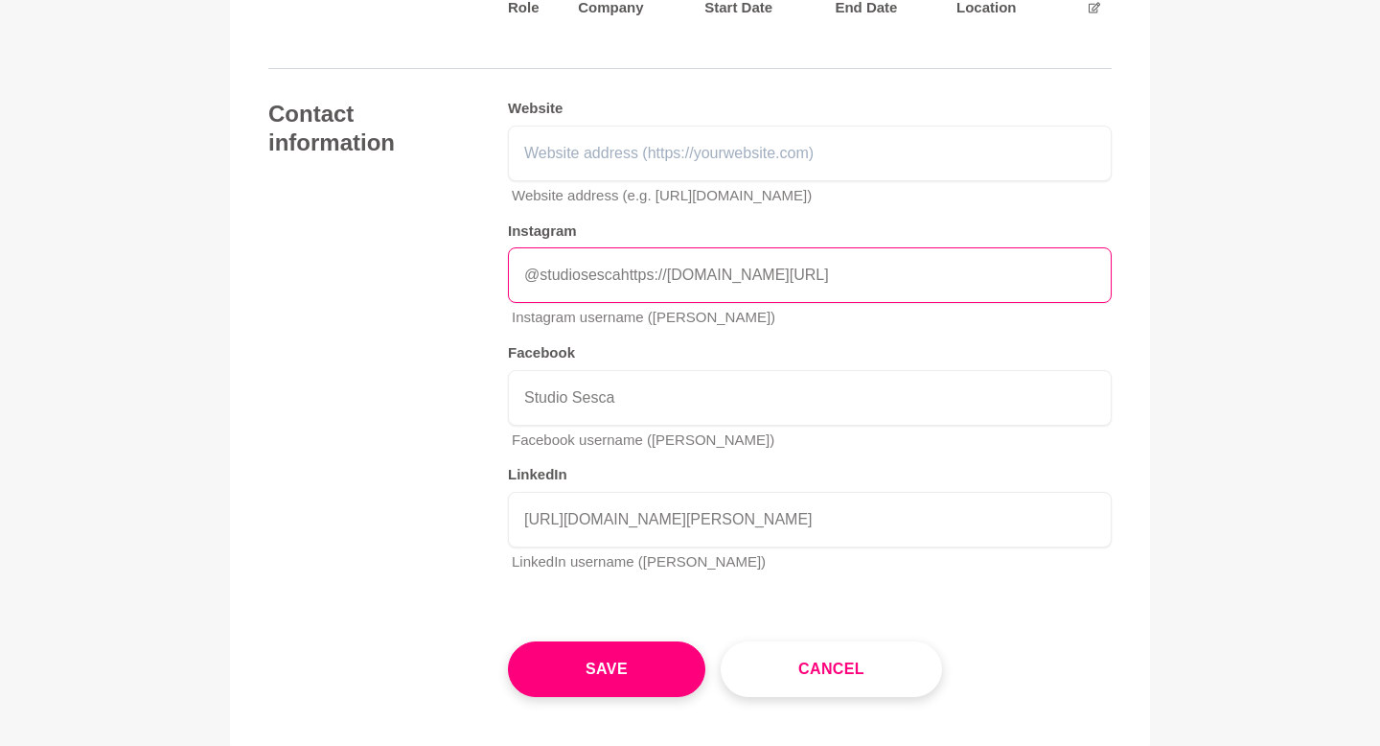
click at [385, 271] on div "Contact information Website Website address (e.g. https://shementors.com.au) In…" at bounding box center [689, 344] width 843 height 488
drag, startPoint x: 829, startPoint y: 268, endPoint x: 322, endPoint y: 262, distance: 507.0
click at [322, 262] on div "Contact information Website Website address (e.g. https://shementors.com.au) In…" at bounding box center [689, 344] width 843 height 488
paste input "https:"
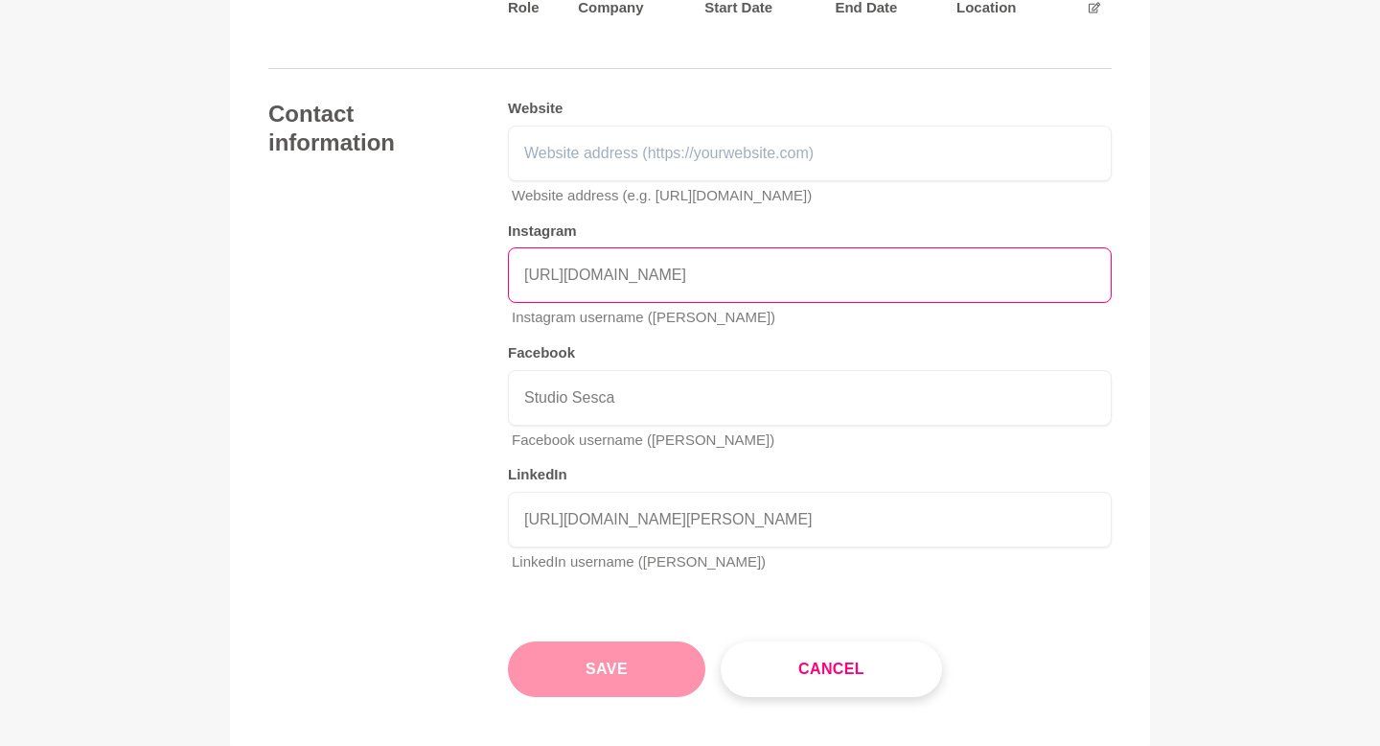
type input "https://www.instagram.com/studiosesca/"
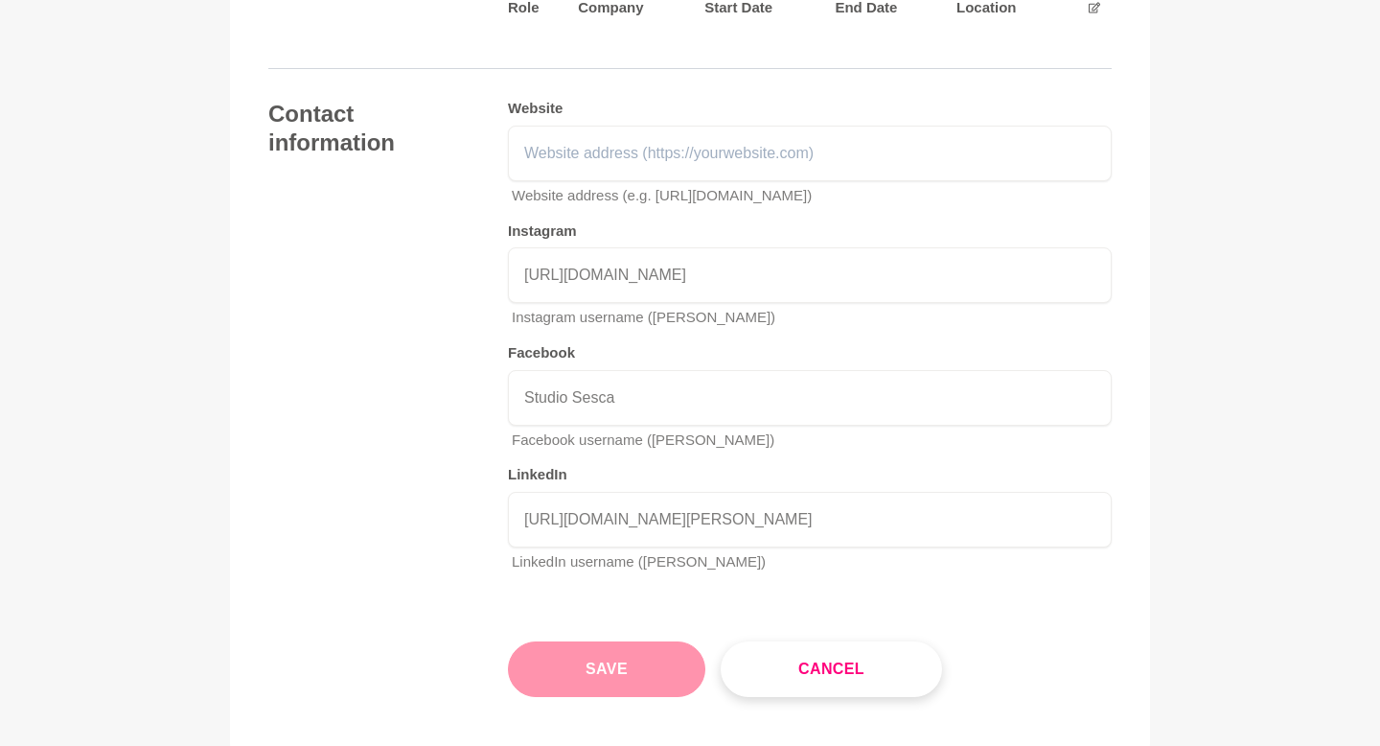
click at [629, 684] on button "Save" at bounding box center [606, 669] width 197 height 56
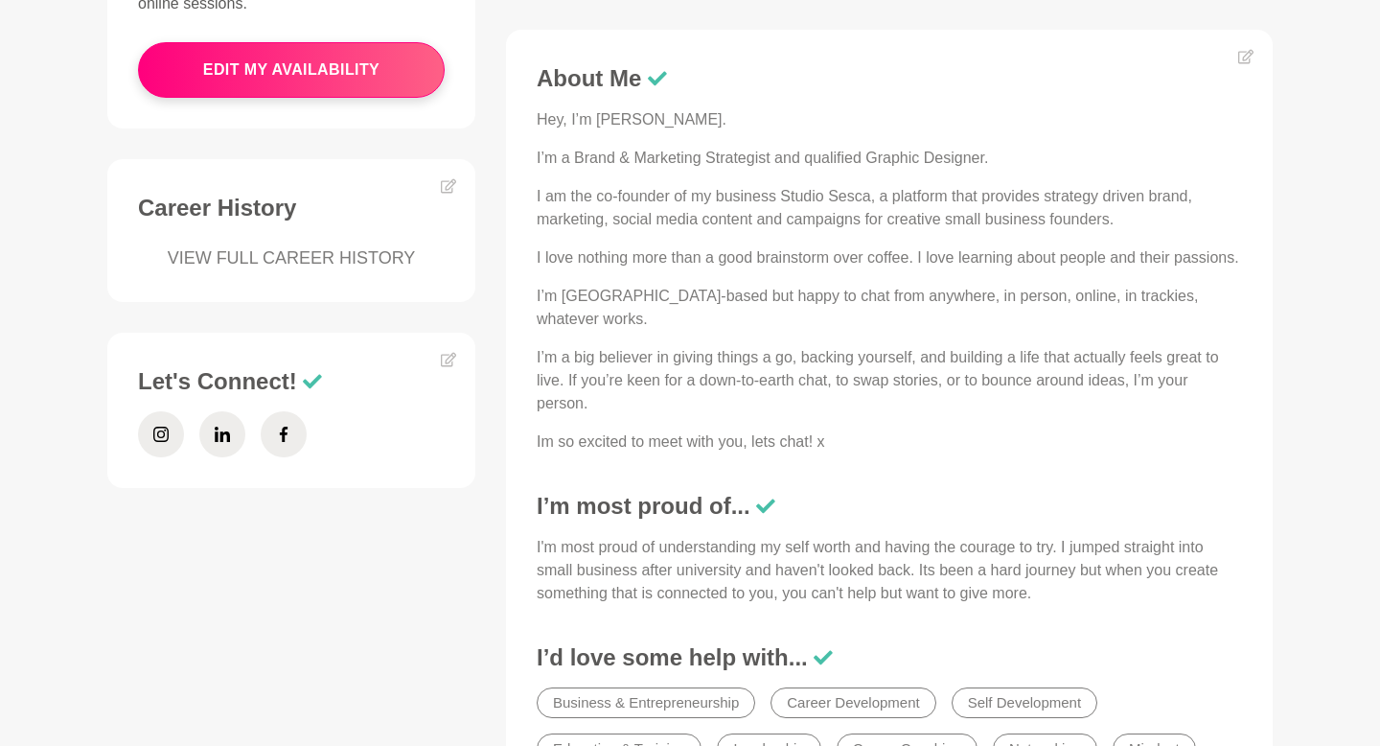
scroll to position [755, 0]
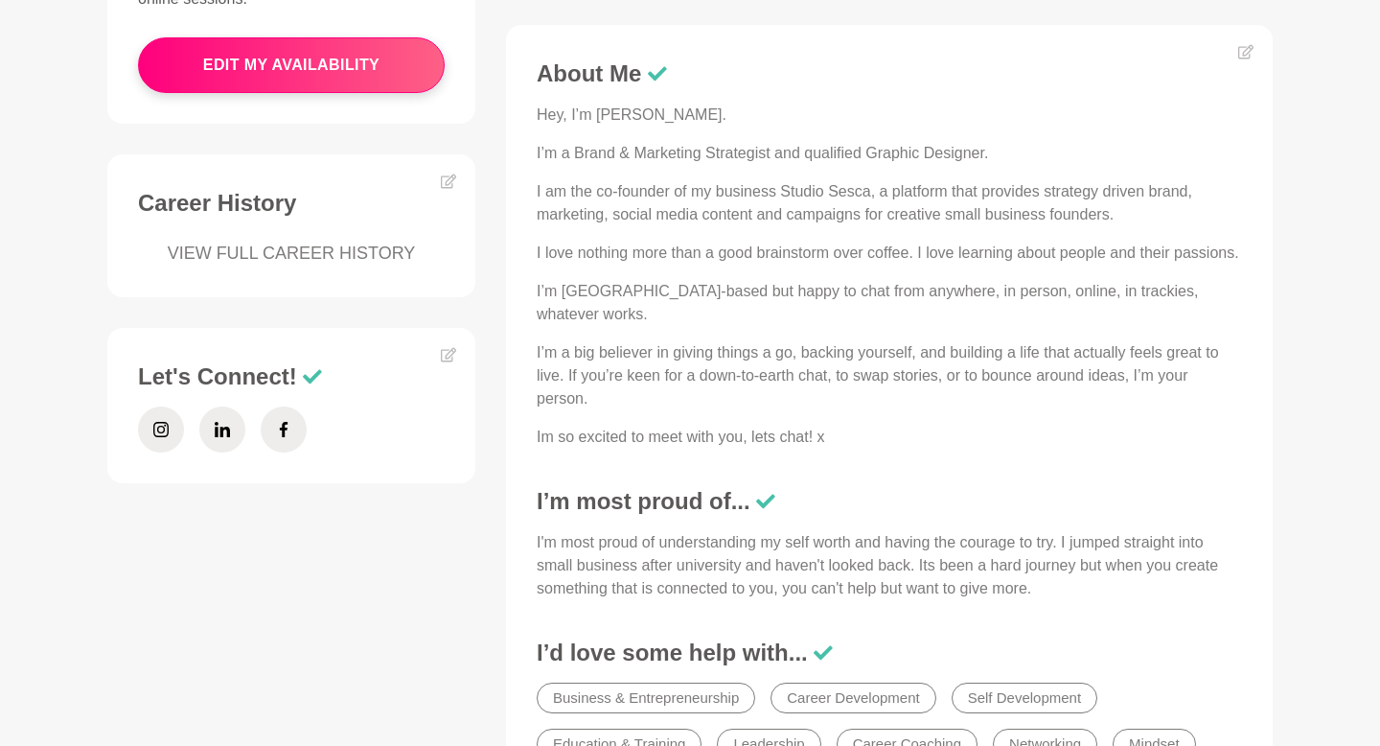
click at [1244, 41] on figure "About Me Hey, I’m Jess. I’m a Brand & Marketing Strategist and qualified Graphi…" at bounding box center [889, 430] width 767 height 811
click at [1238, 53] on icon at bounding box center [1245, 52] width 15 height 14
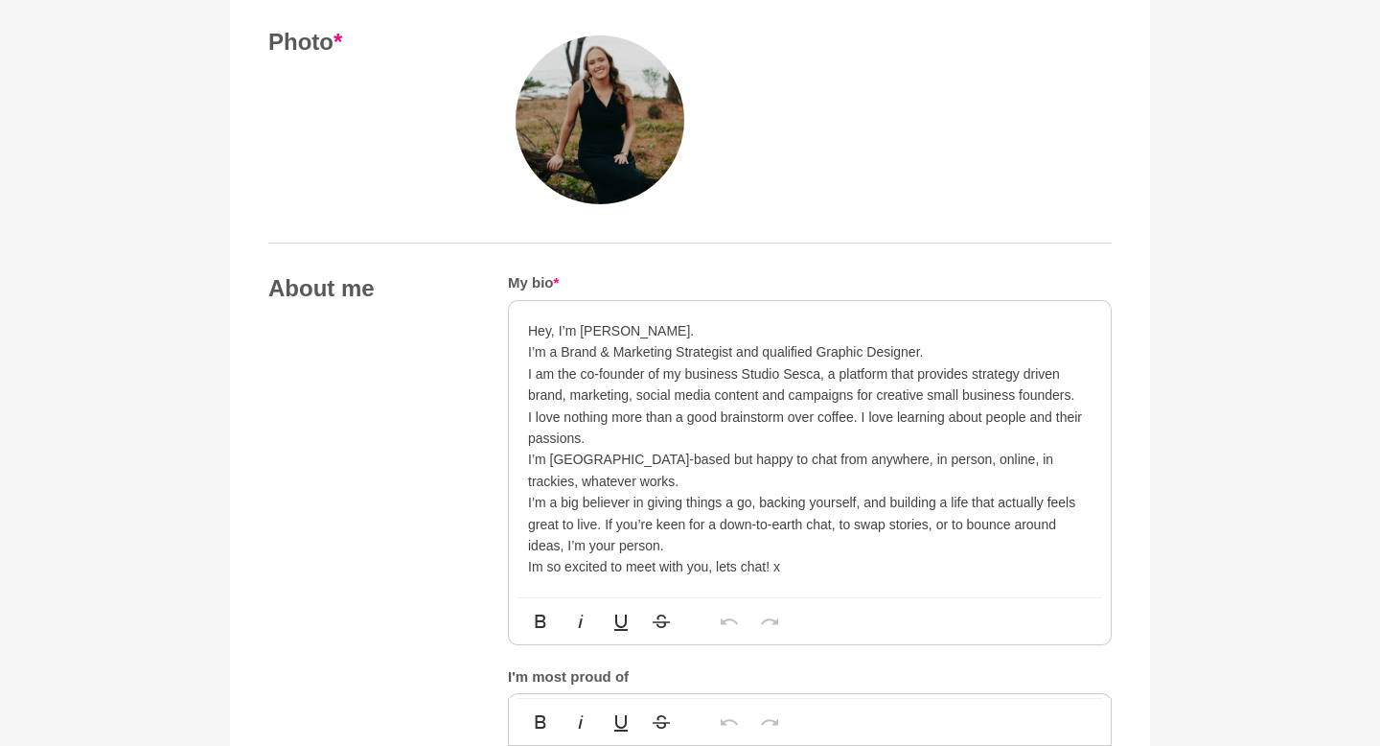
scroll to position [1004, 0]
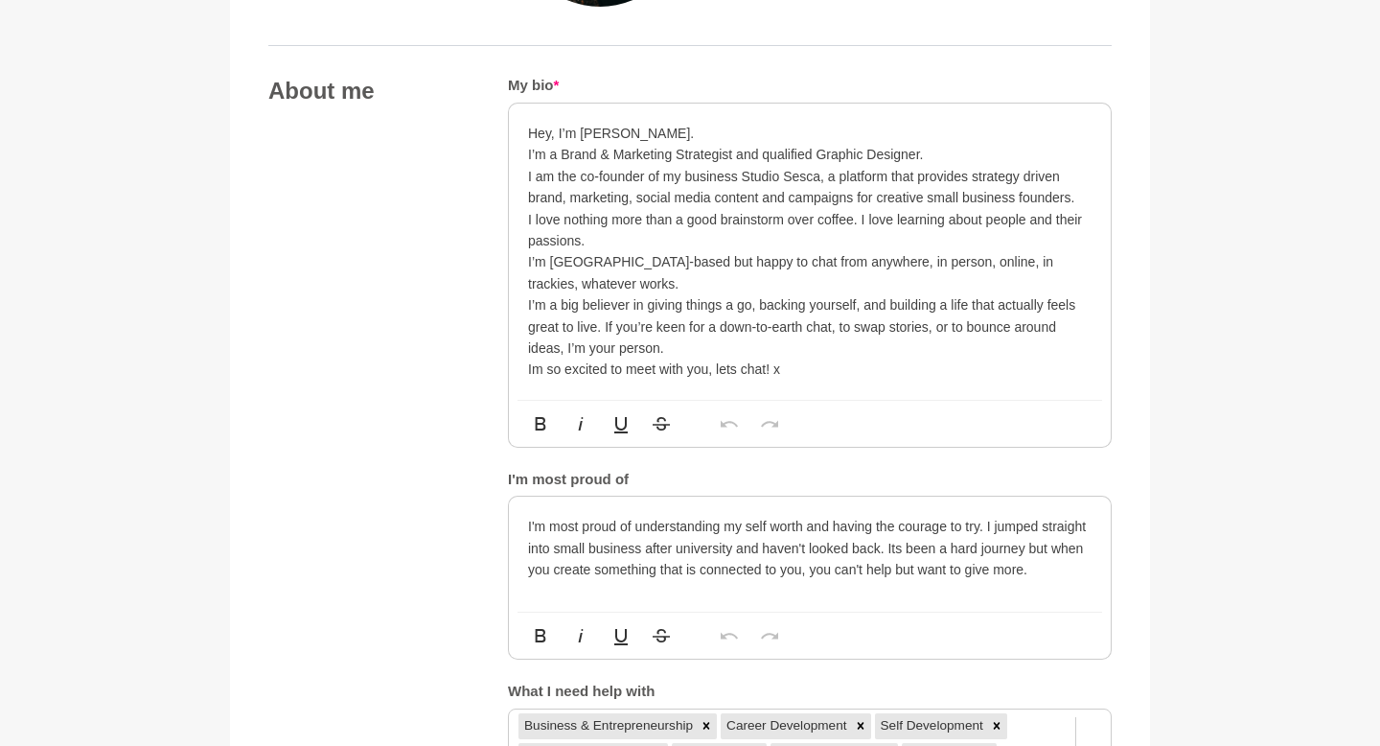
click at [685, 175] on p "I am the co-founder of my business Studio Sesca, a platform that provides strat…" at bounding box center [810, 187] width 564 height 43
click at [721, 172] on p "I am the co-founder of business Studio Sesca, a platform that provides strategy…" at bounding box center [810, 187] width 564 height 43
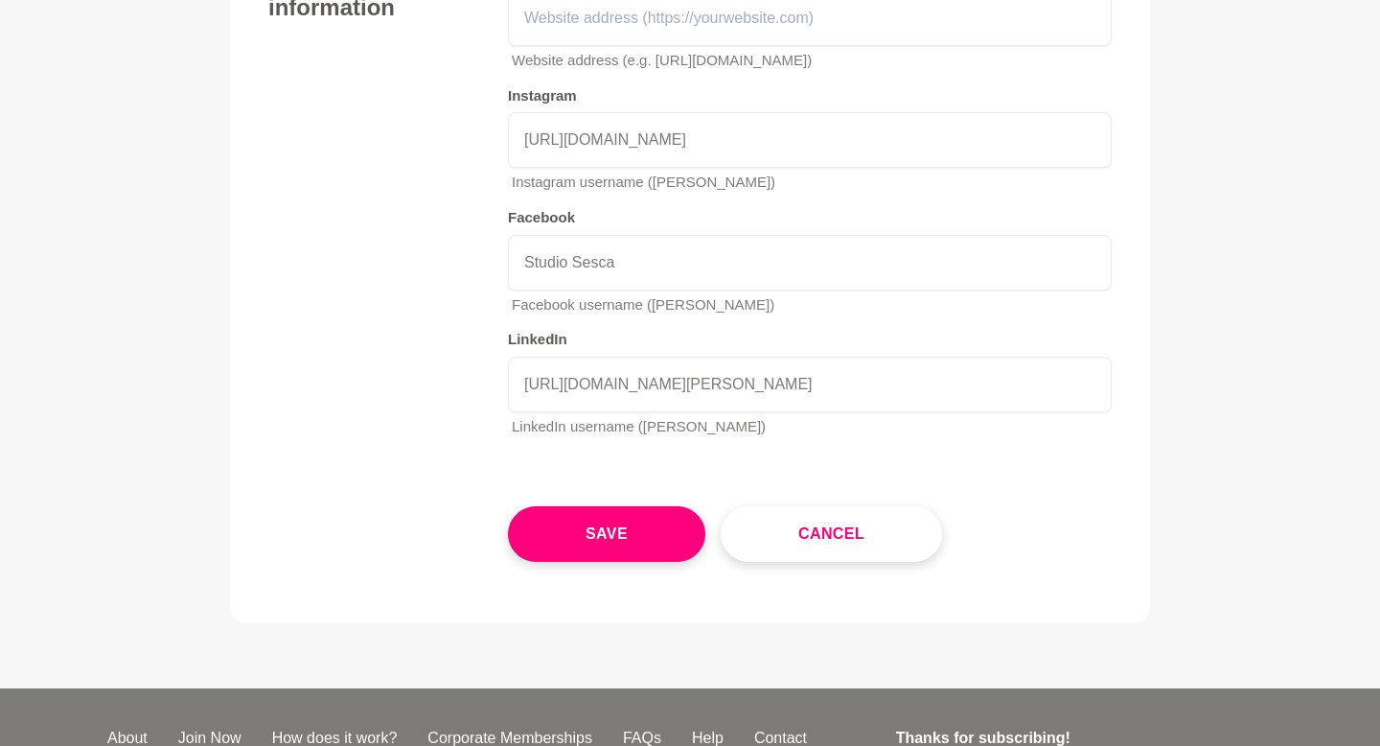
scroll to position [2885, 0]
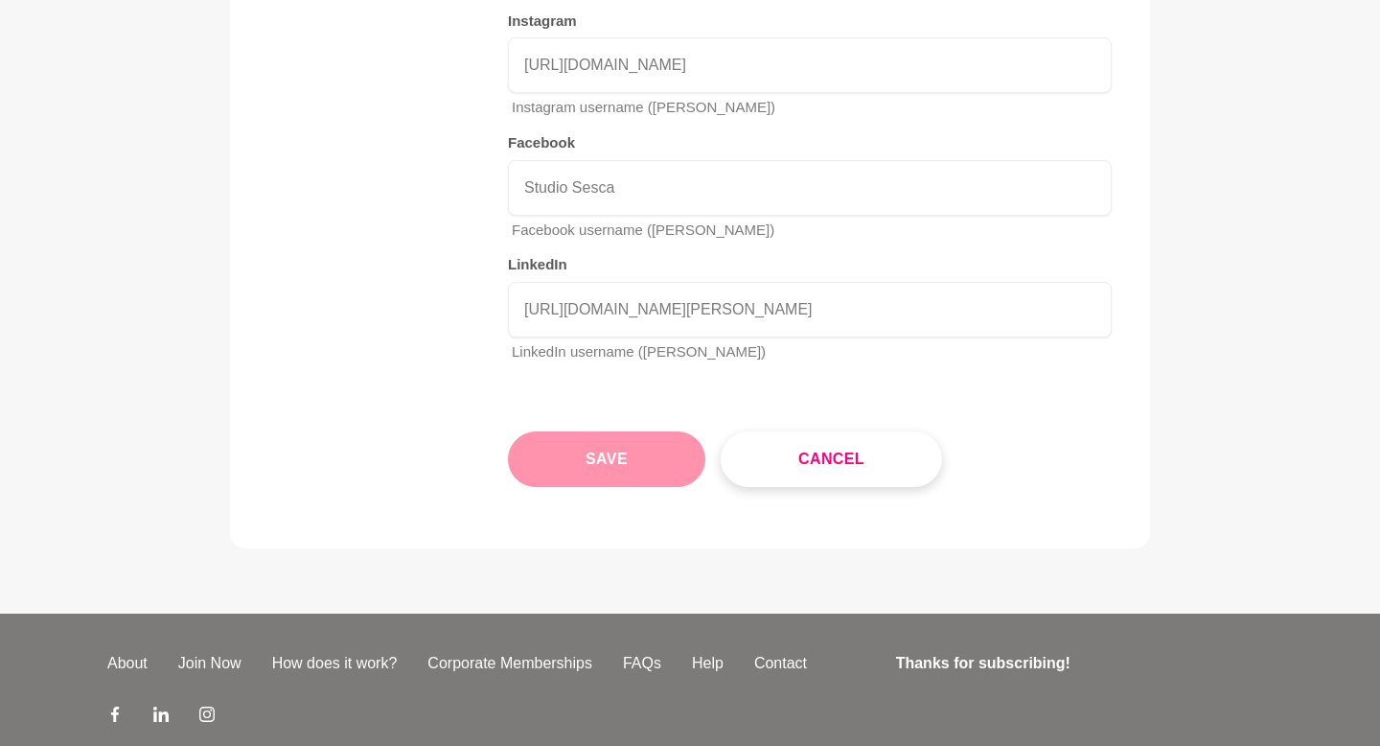
click at [639, 461] on button "Save" at bounding box center [606, 459] width 197 height 56
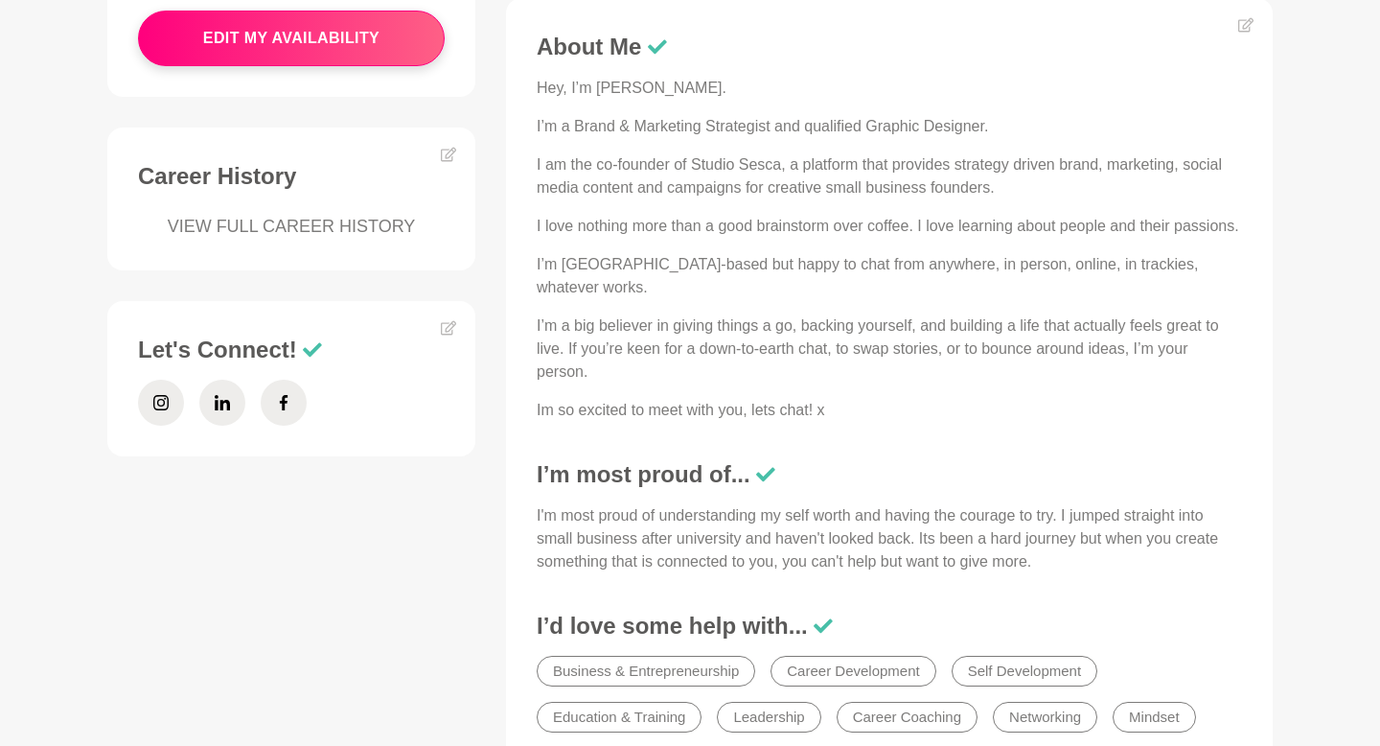
scroll to position [813, 0]
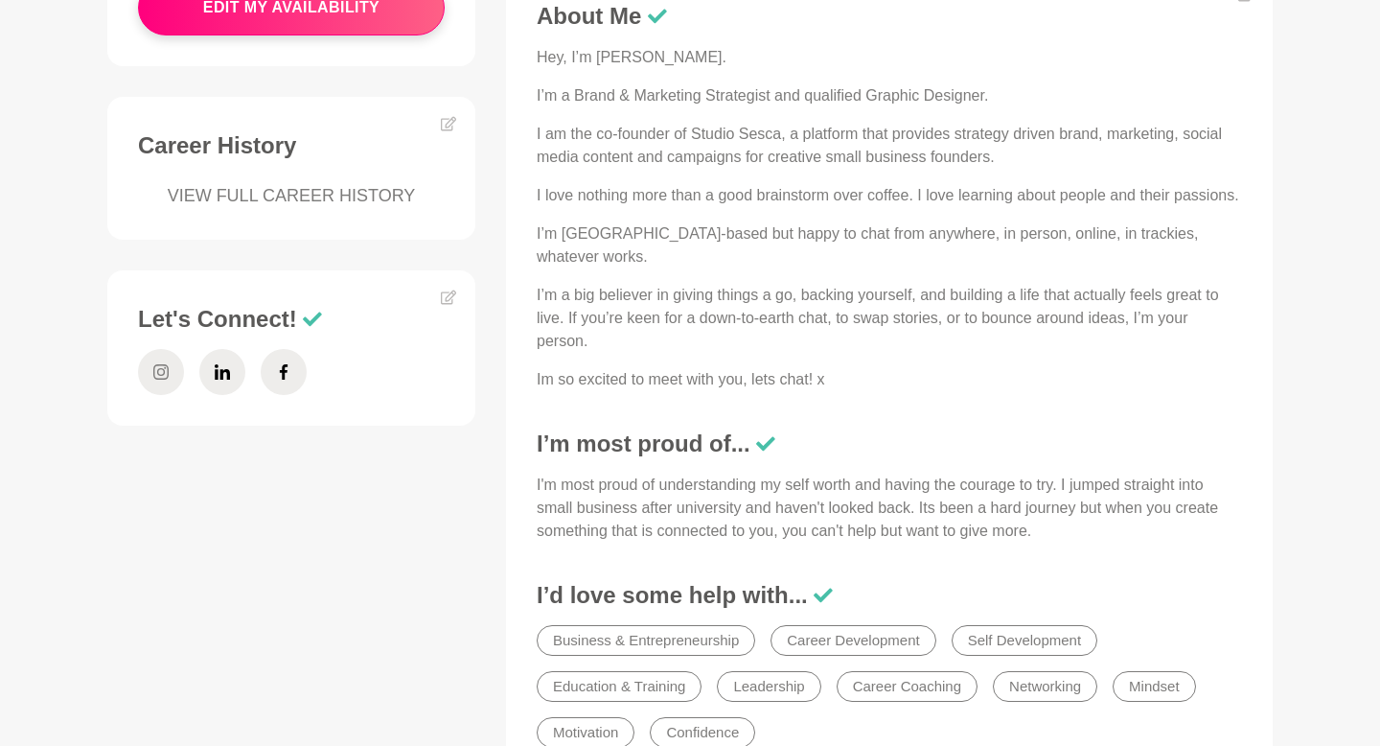
click at [155, 353] on icon at bounding box center [160, 372] width 15 height 46
click at [334, 596] on div "Availability 2 spots available this month. Jess is generally available most Tue…" at bounding box center [690, 257] width 1196 height 1104
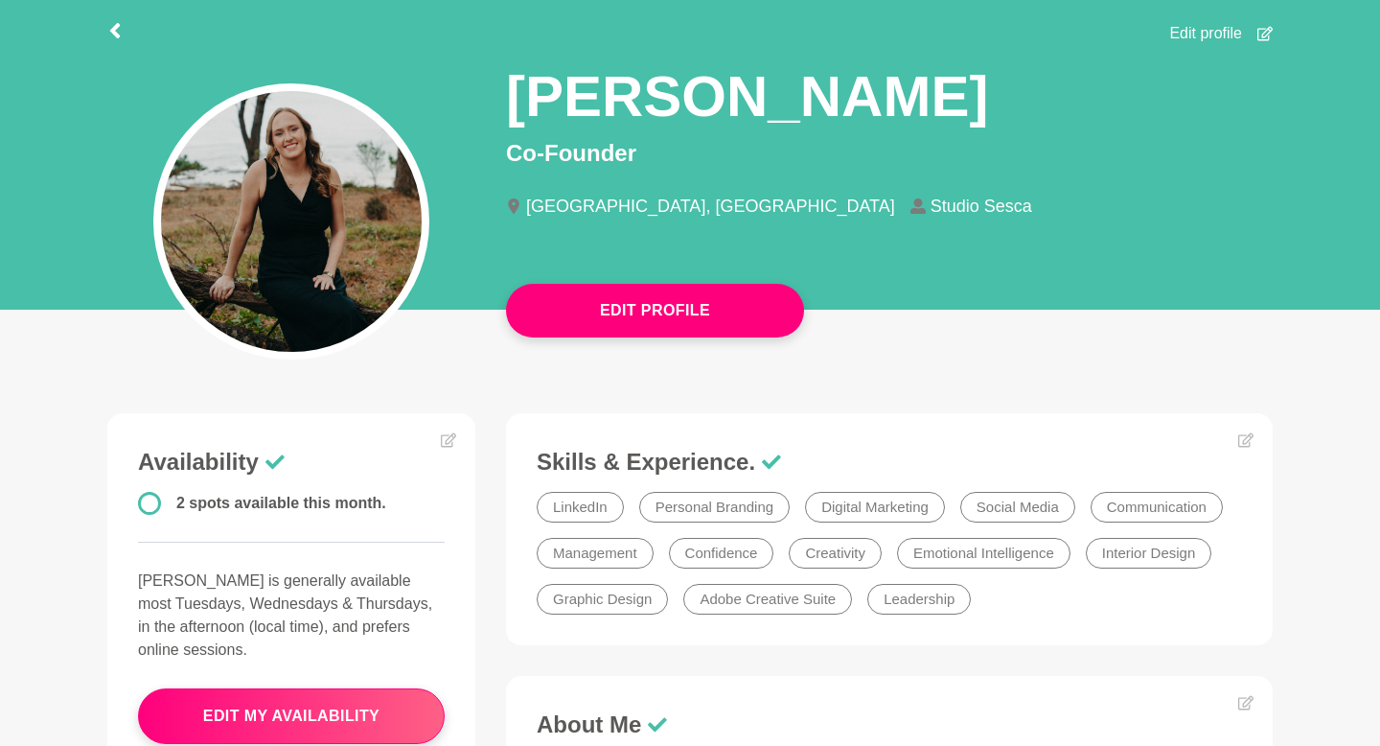
scroll to position [149, 0]
